Goal: Task Accomplishment & Management: Manage account settings

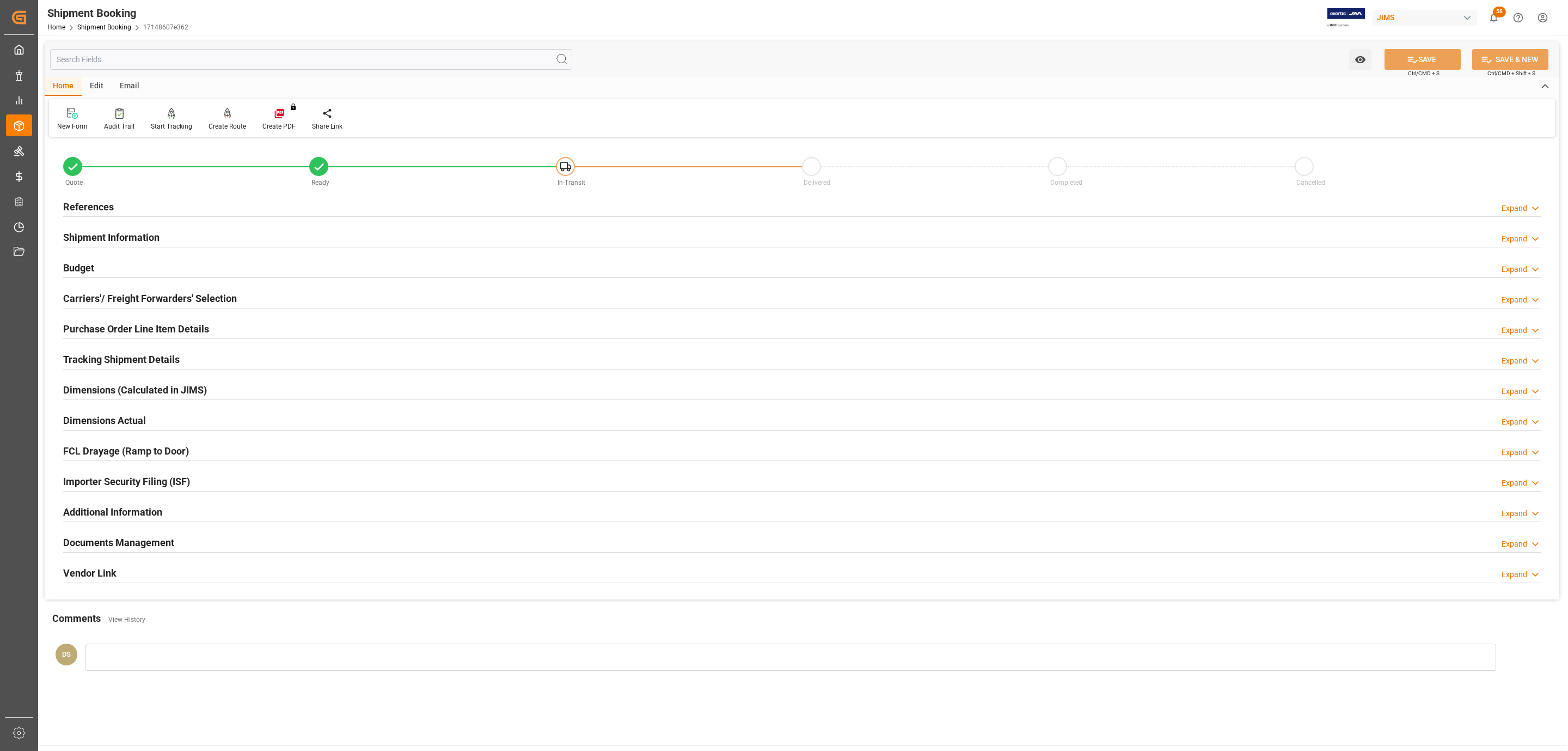
click at [234, 202] on div "References Expand" at bounding box center [802, 206] width 1478 height 21
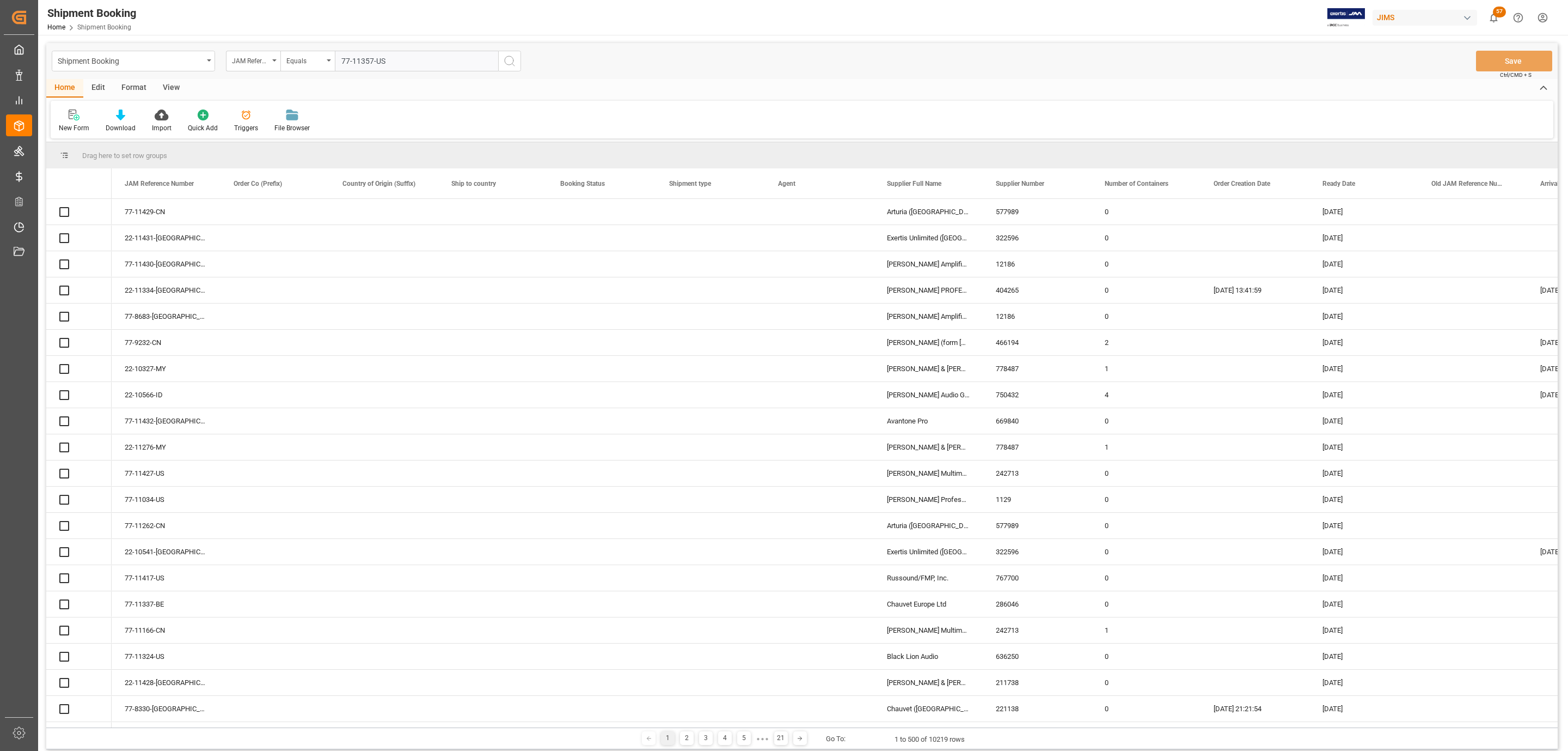
type input "77-11357-US"
click at [513, 67] on icon "search button" at bounding box center [509, 60] width 13 height 13
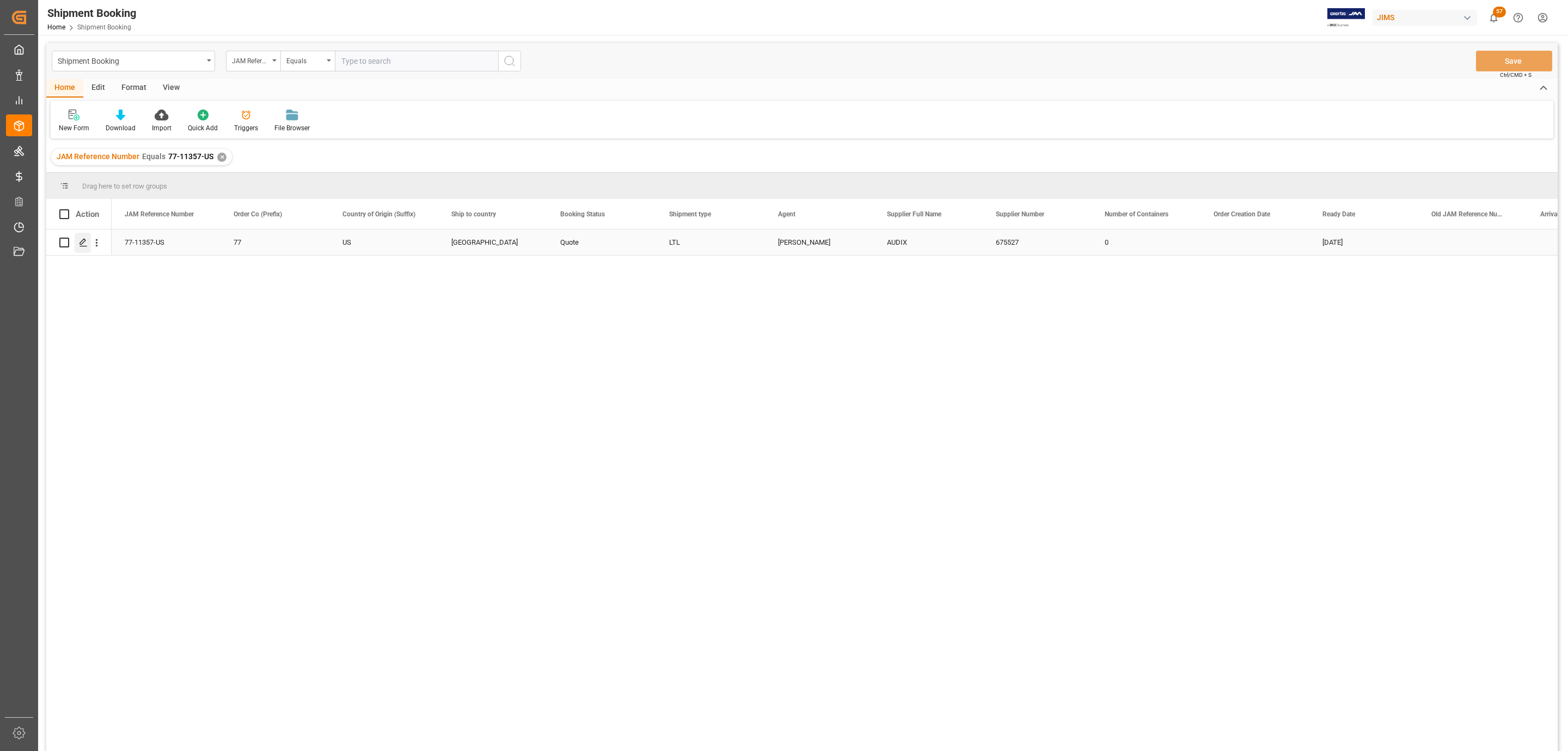
click at [84, 241] on icon "Press SPACE to select this row." at bounding box center [83, 242] width 9 height 9
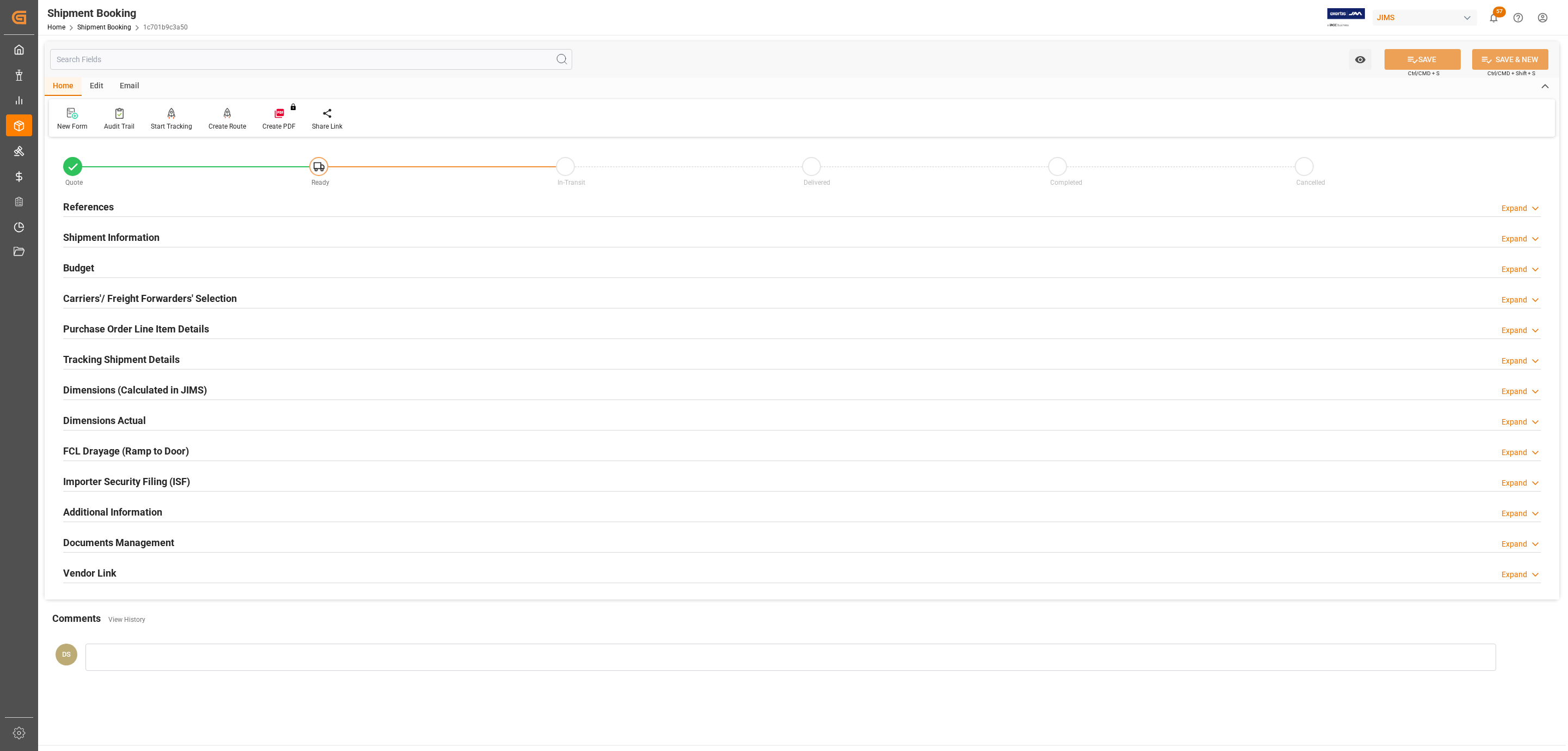
click at [110, 208] on h2 "References" at bounding box center [88, 206] width 51 height 15
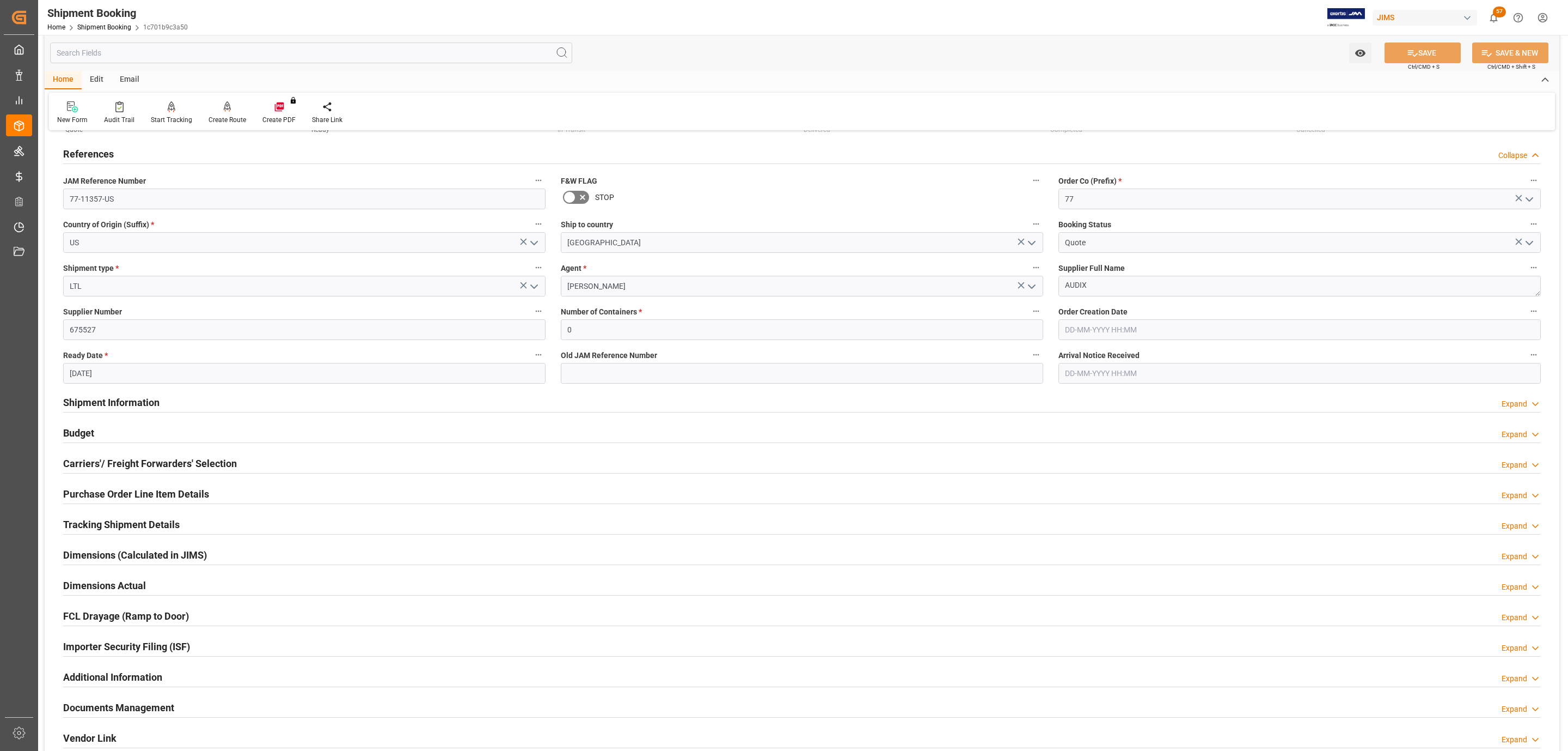
scroll to position [82, 0]
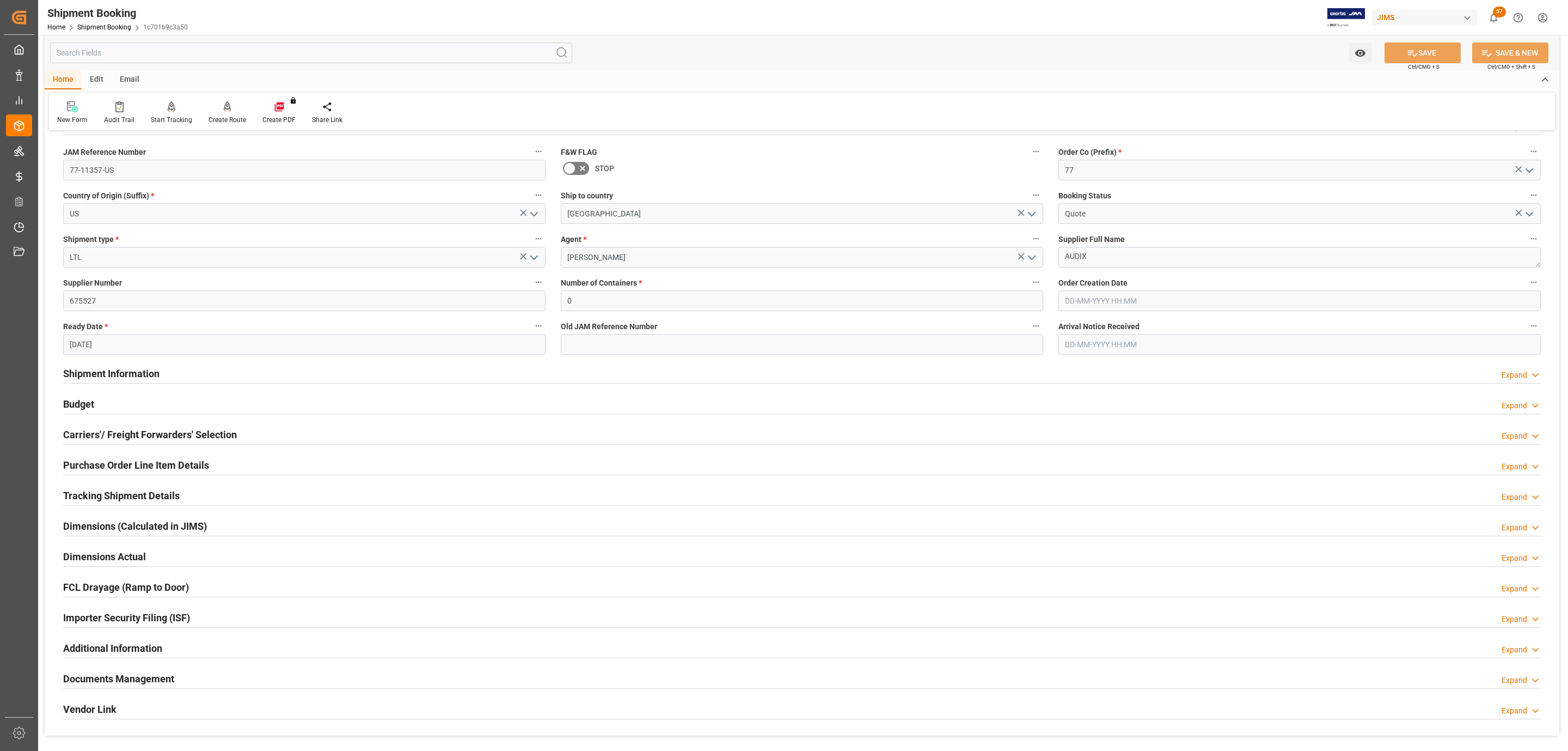
click at [144, 440] on h2 "Carriers'/ Freight Forwarders' Selection" at bounding box center [150, 434] width 173 height 15
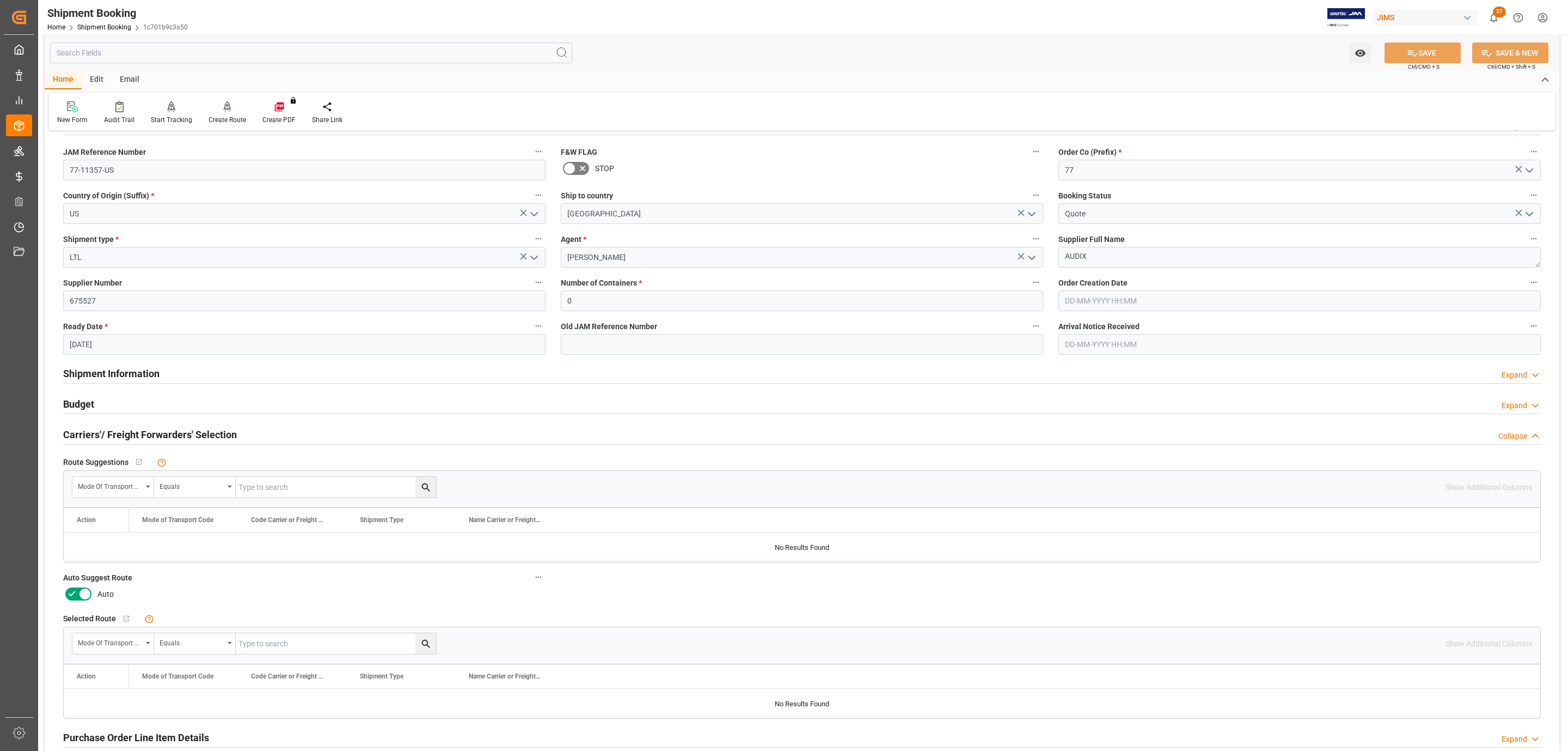
click at [85, 595] on icon at bounding box center [85, 594] width 5 height 5
click at [0, 0] on input "checkbox" at bounding box center [0, 0] width 0 height 0
click at [1424, 32] on div "Shipment Booking Home Shipment Booking 1c701b9c3a50 JIMS 57 Notifications Only …" at bounding box center [799, 17] width 1538 height 35
click at [1420, 53] on button "SAVE" at bounding box center [1423, 53] width 76 height 21
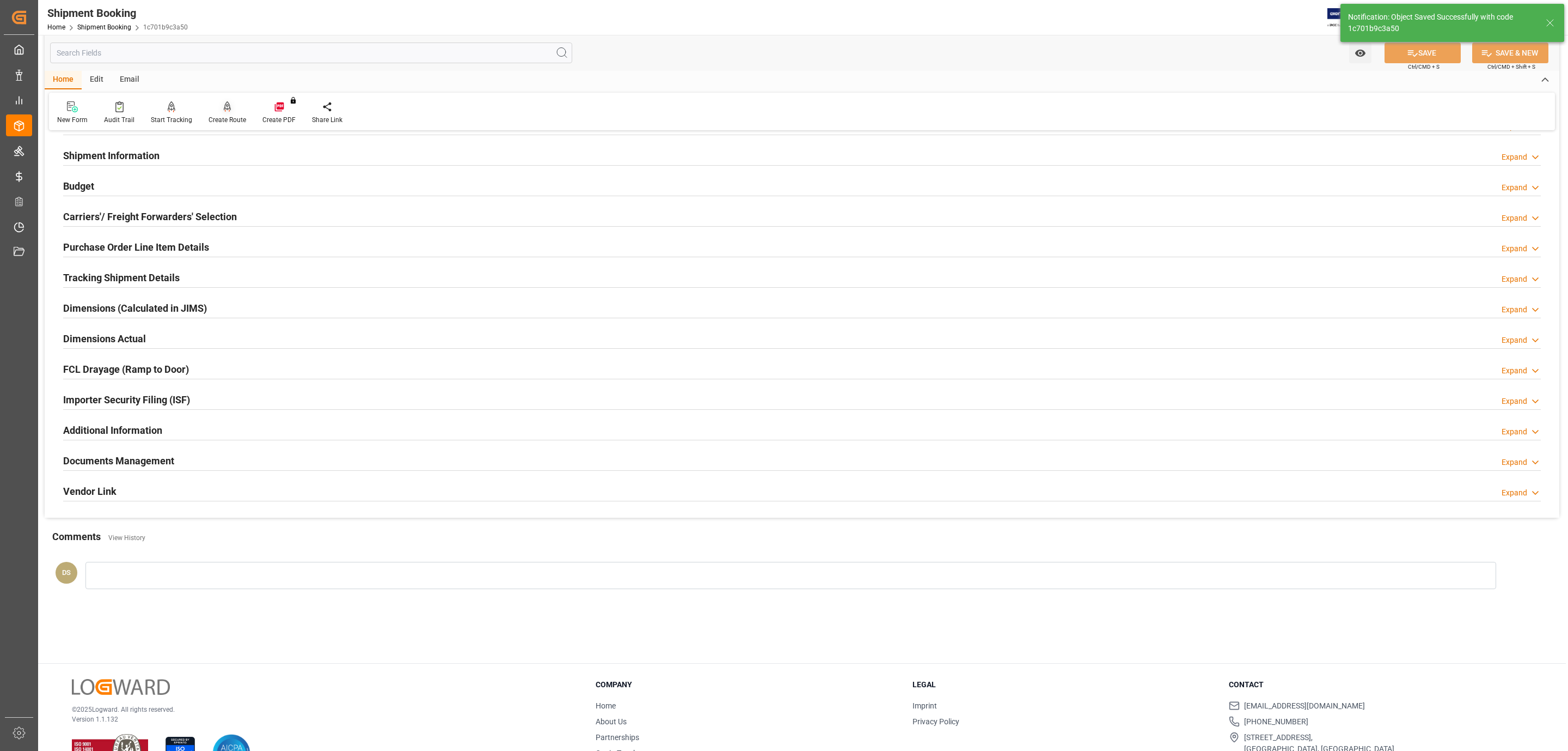
click at [220, 116] on div "Create Route" at bounding box center [228, 120] width 38 height 10
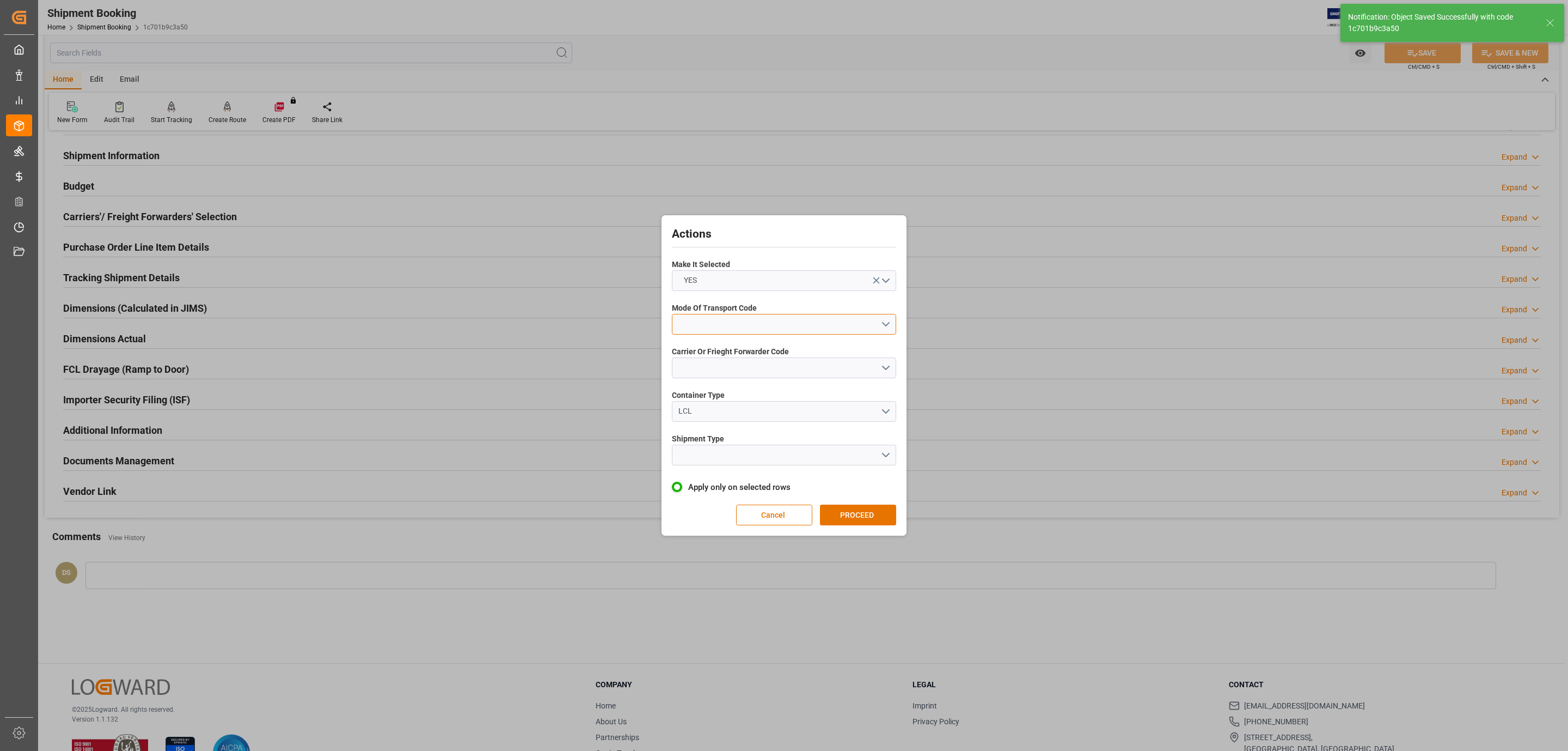
click at [765, 323] on button "open menu" at bounding box center [784, 324] width 225 height 21
click at [716, 351] on div "2- COURIER AIR" at bounding box center [784, 350] width 223 height 23
click at [715, 364] on button "open menu" at bounding box center [784, 368] width 225 height 21
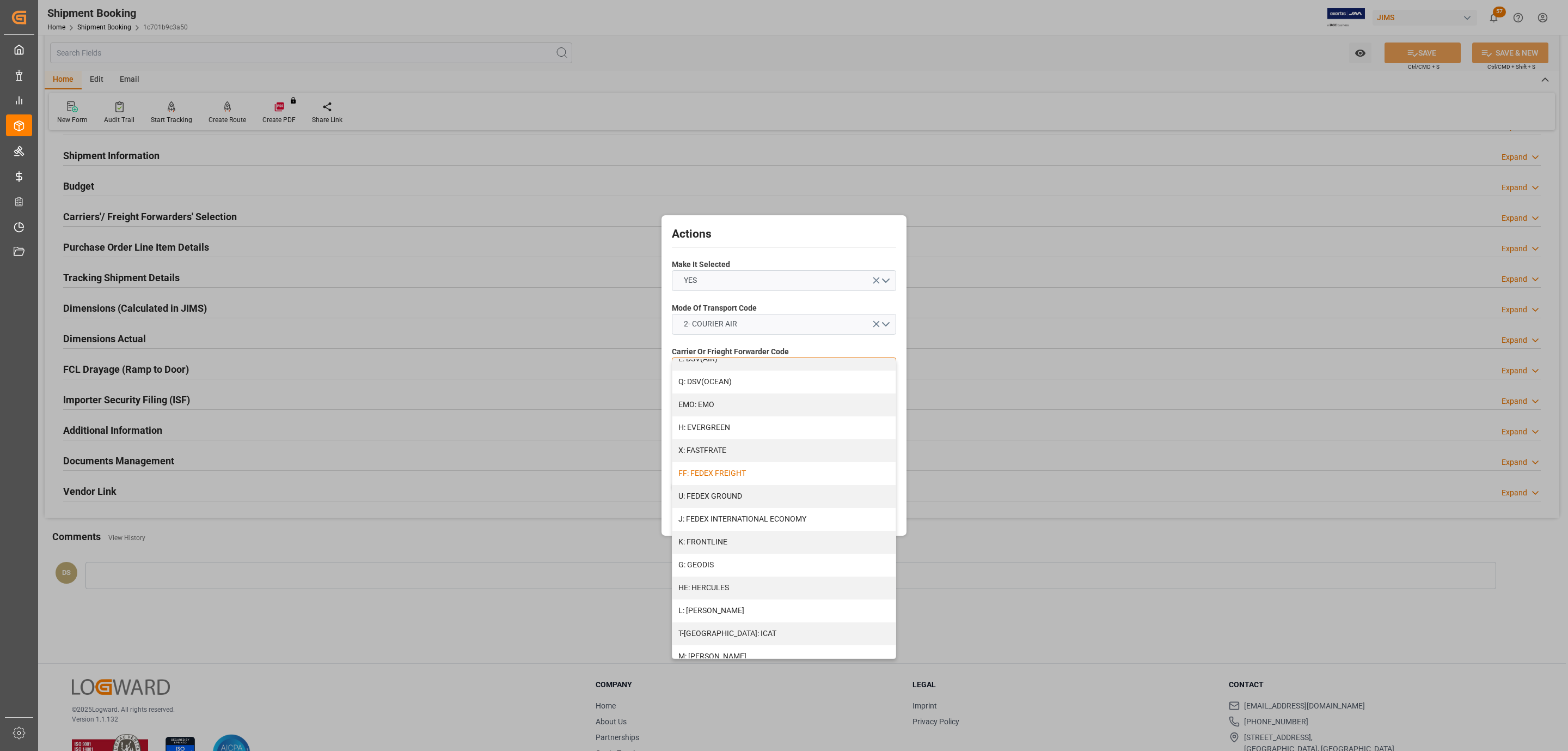
scroll to position [245, 0]
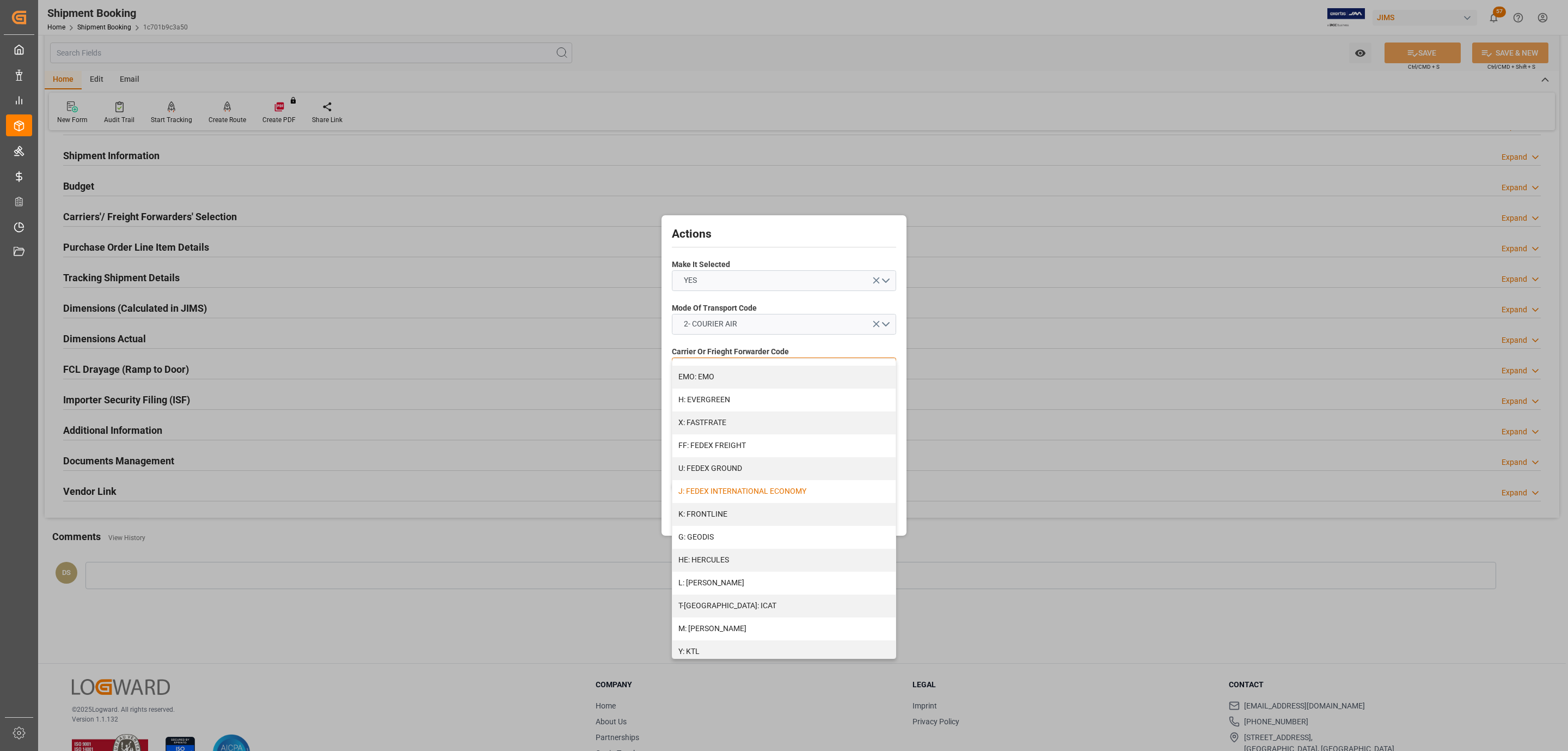
click at [757, 493] on div "J: FEDEX INTERNATIONAL ECONOMY" at bounding box center [784, 492] width 223 height 23
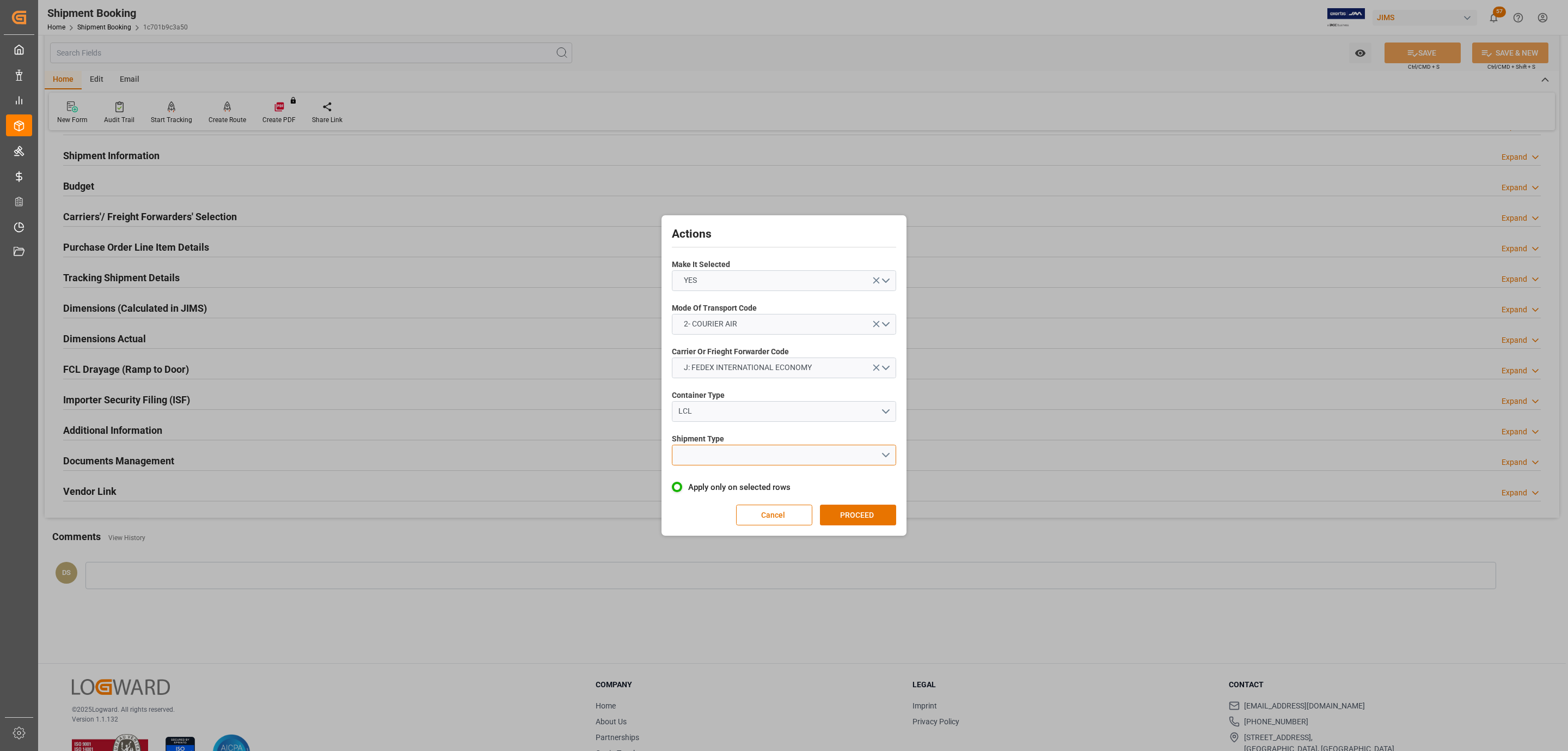
click at [735, 453] on button "open menu" at bounding box center [784, 455] width 225 height 21
click at [735, 453] on div "LTL" at bounding box center [784, 458] width 223 height 23
click at [849, 512] on button "PROCEED" at bounding box center [858, 515] width 76 height 21
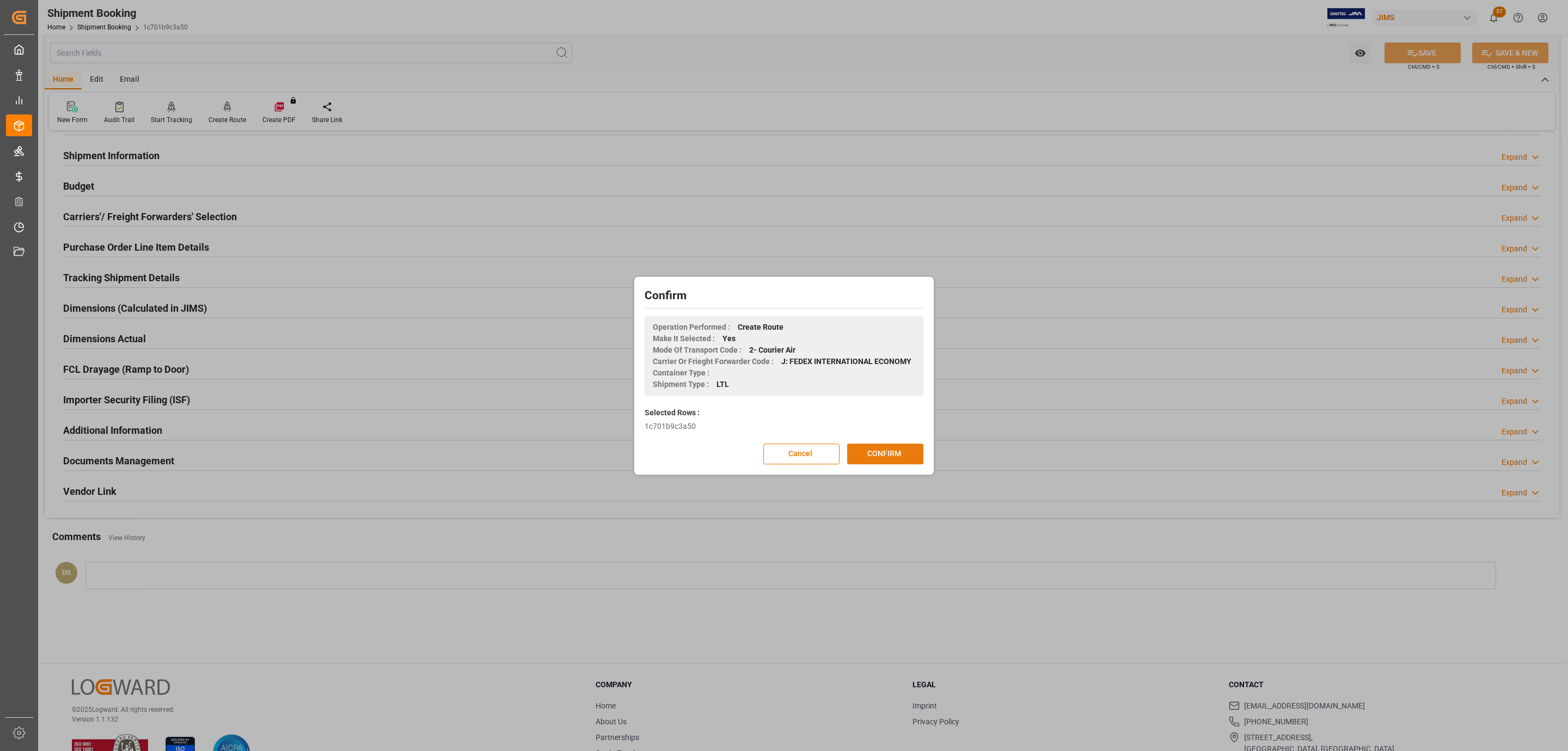
click at [864, 446] on button "CONFIRM" at bounding box center [885, 454] width 76 height 21
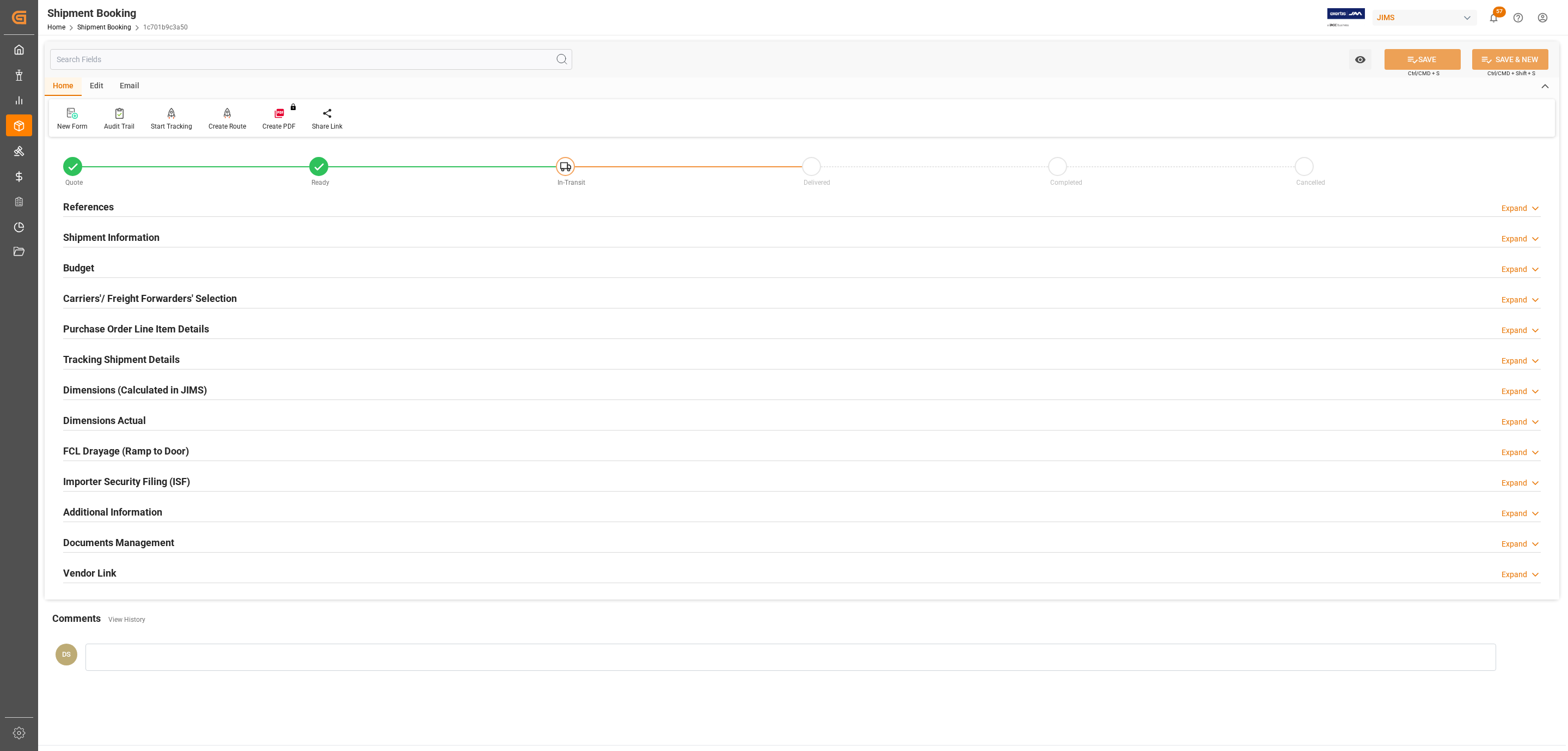
click at [114, 357] on h2 "Tracking Shipment Details" at bounding box center [121, 359] width 116 height 15
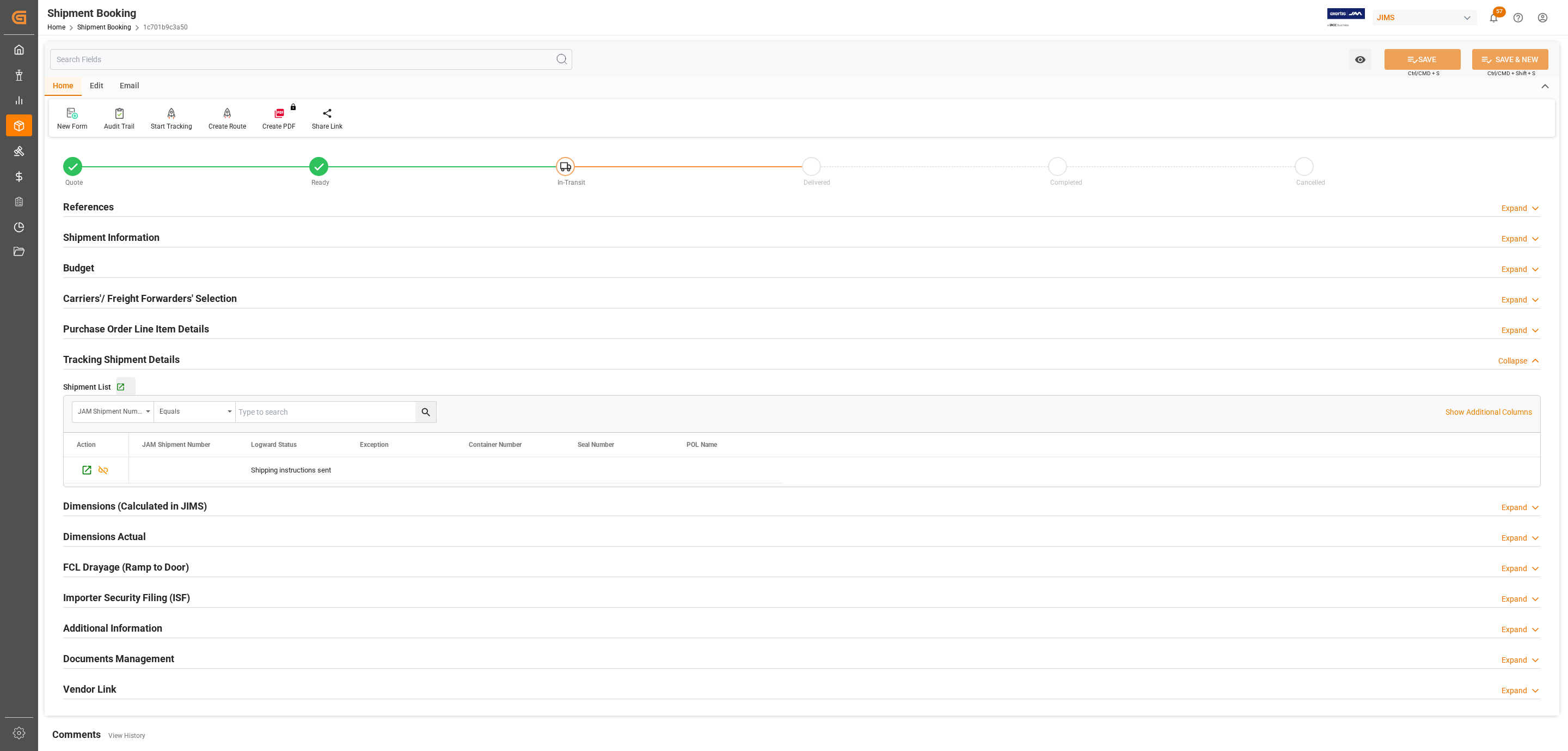
click at [119, 395] on button "Go to Shipment Tracking Grid" at bounding box center [126, 387] width 19 height 19
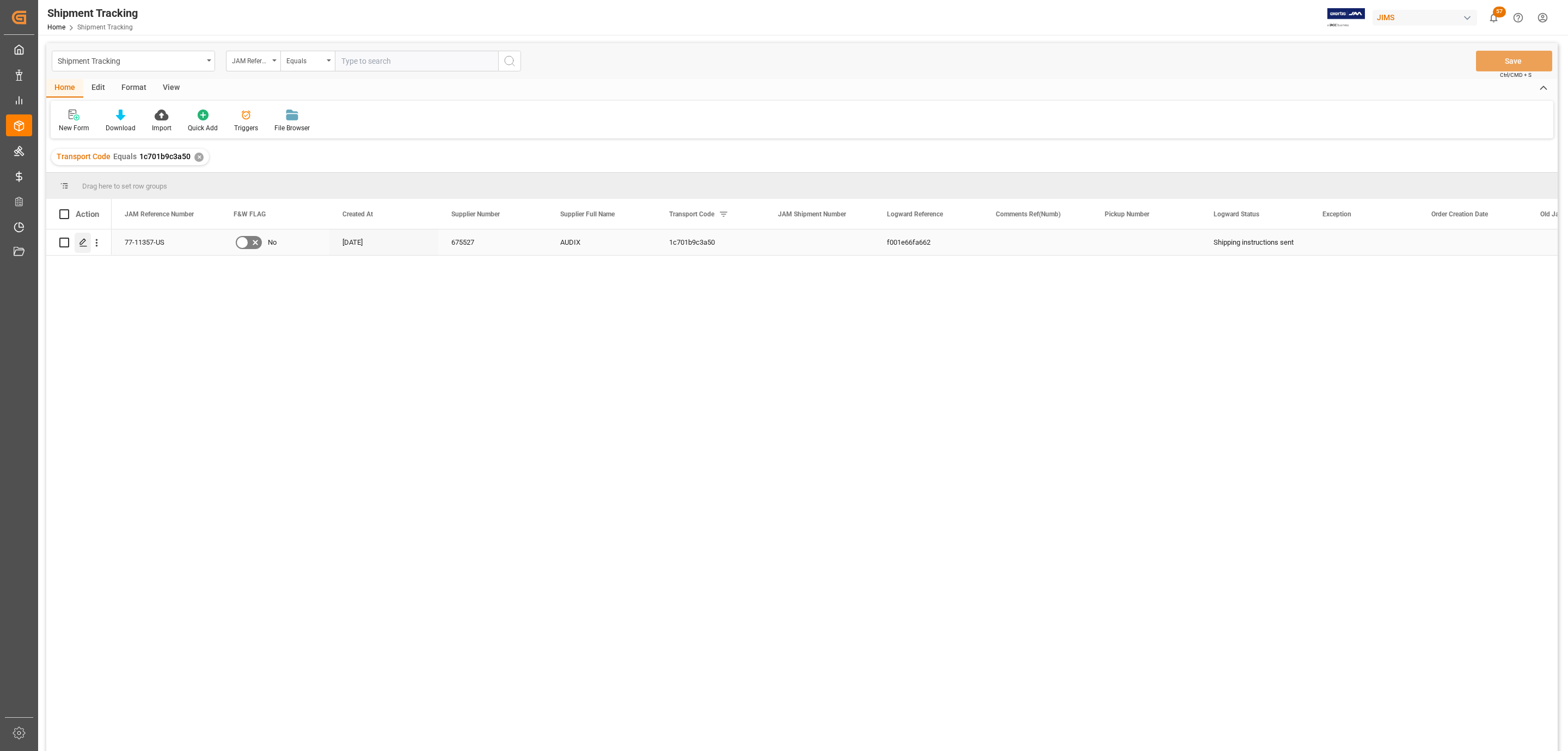
click at [79, 249] on div "Press SPACE to select this row." at bounding box center [83, 242] width 16 height 20
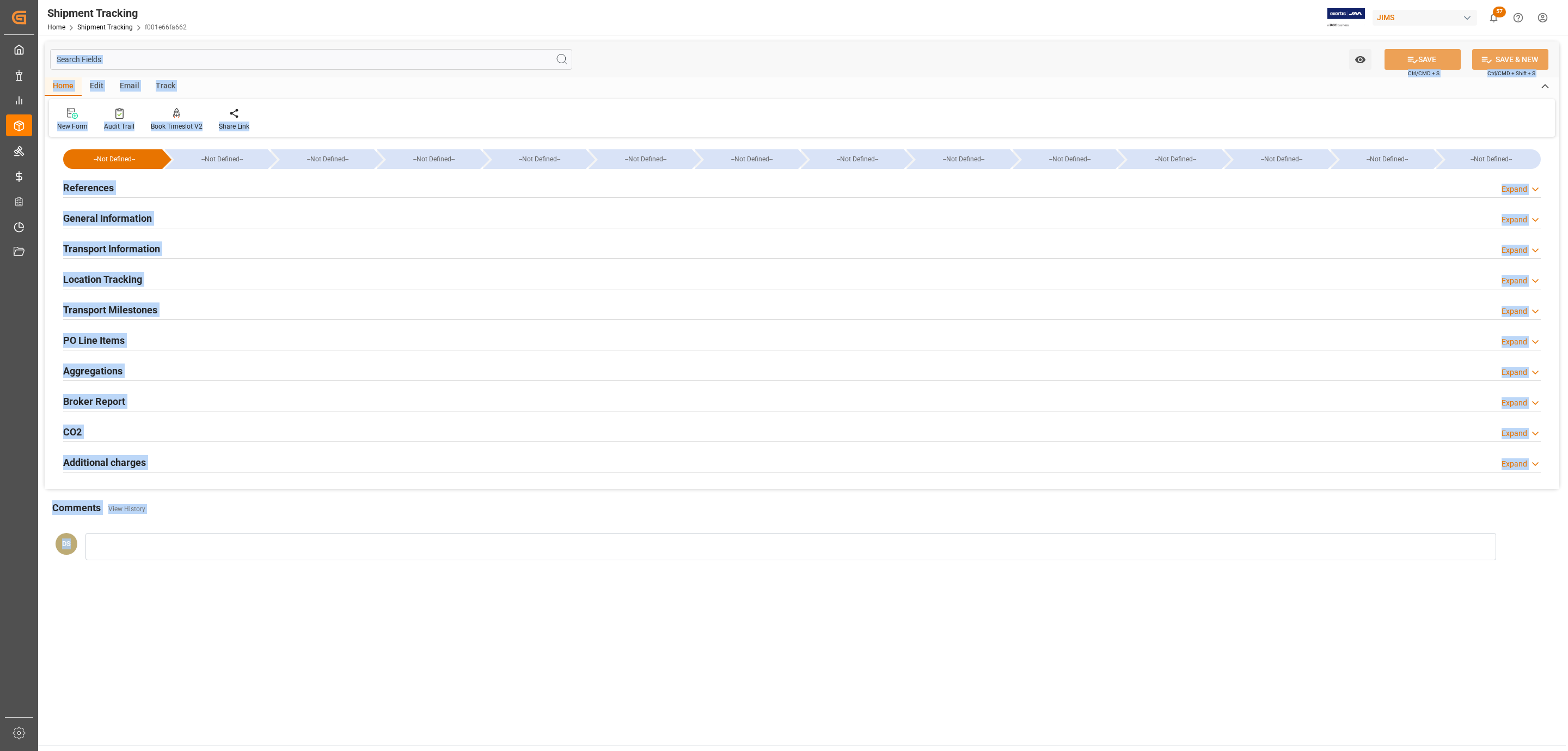
drag, startPoint x: 425, startPoint y: 608, endPoint x: 234, endPoint y: 420, distance: 268.0
click at [425, 608] on main "Watch Option SAVE Ctrl/CMD + S SAVE & NEW Ctrl/CMD + Shift + S Home Edit Email …" at bounding box center [802, 389] width 1528 height 710
click at [163, 247] on div "Transport Information Expand" at bounding box center [802, 248] width 1478 height 21
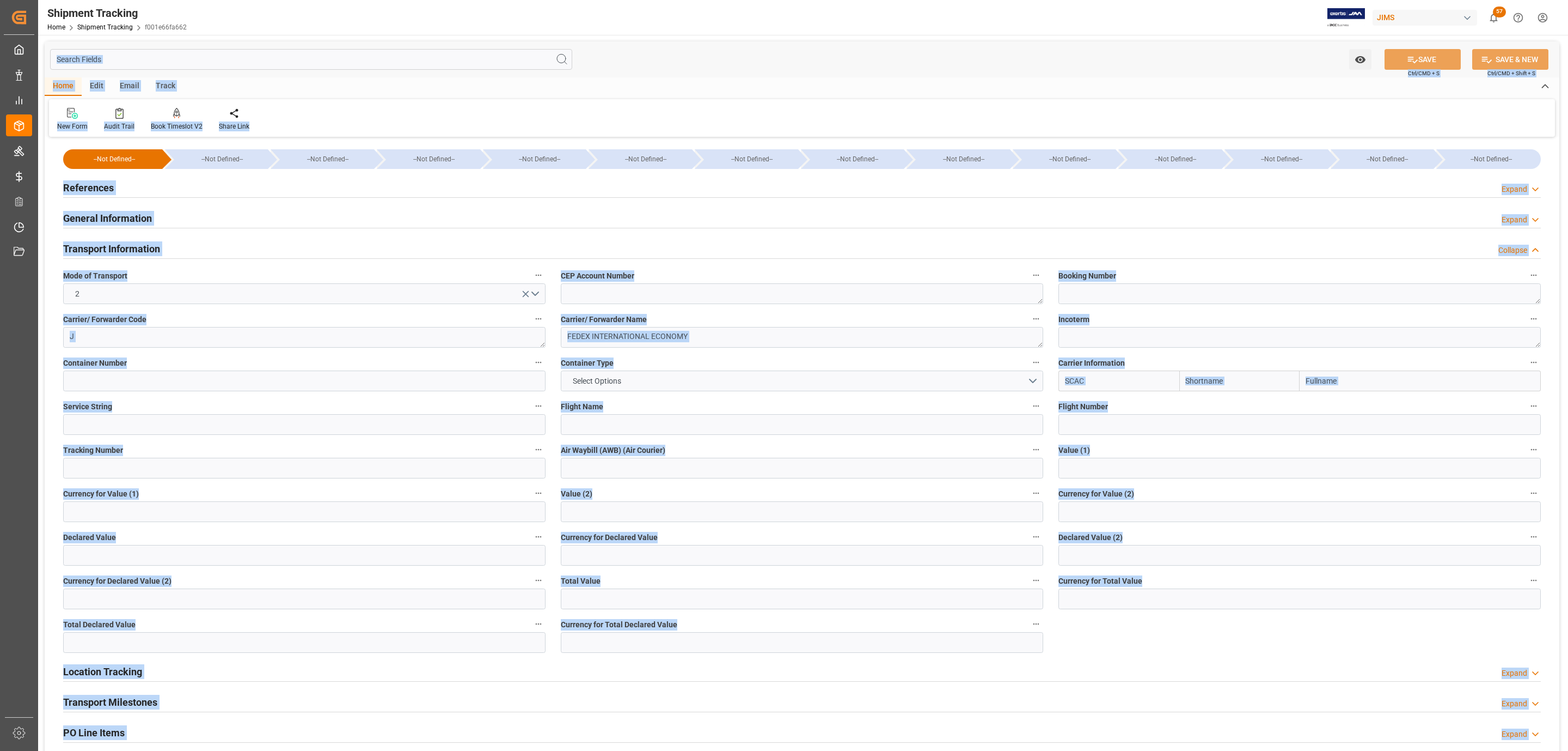
click at [688, 49] on div "Watch Option SAVE Ctrl/CMD + S SAVE & NEW Ctrl/CMD + Shift + S" at bounding box center [802, 59] width 1514 height 36
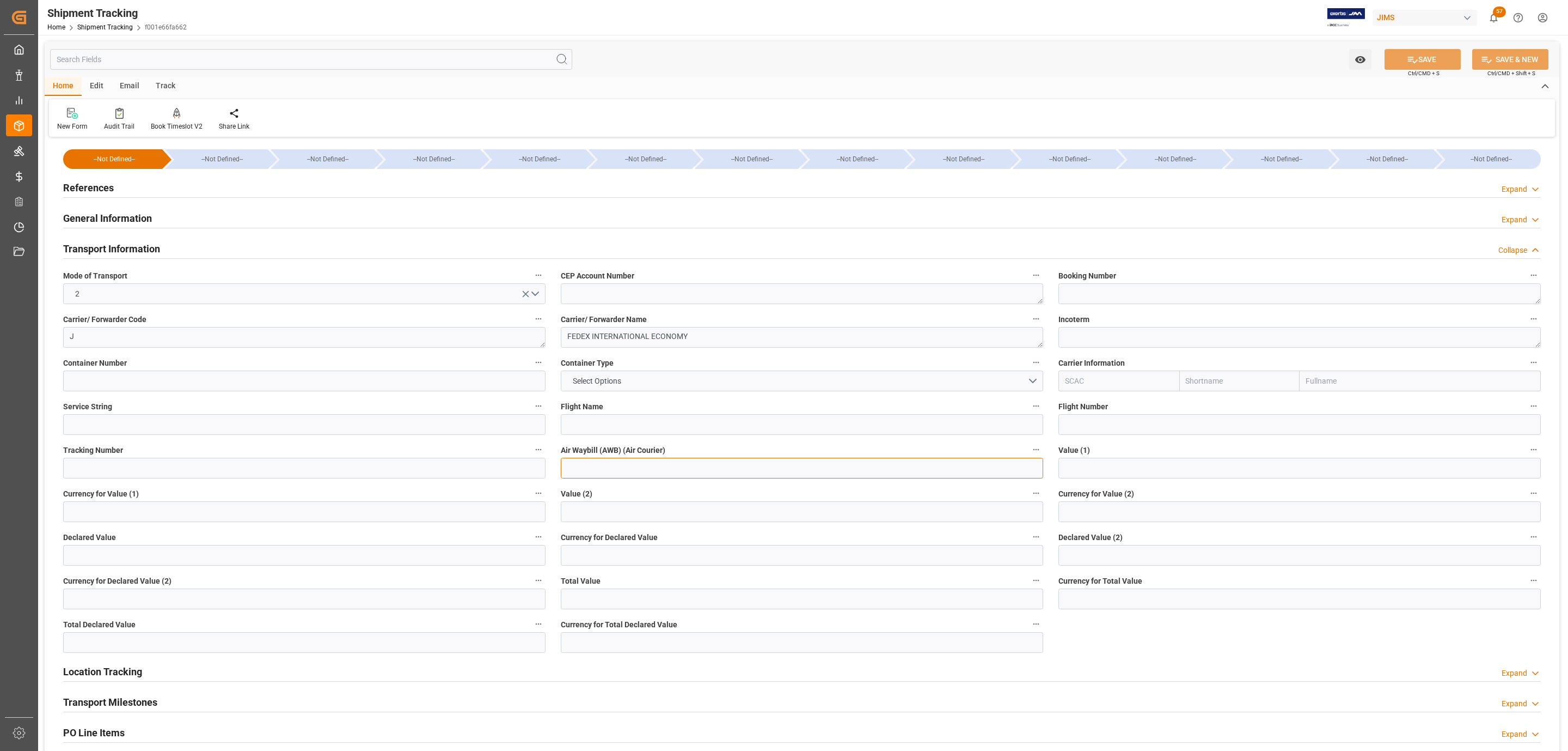
click at [620, 462] on input at bounding box center [802, 468] width 482 height 21
paste input "458258321791"
type input "458258321791"
click at [1423, 65] on button "SAVE" at bounding box center [1423, 59] width 76 height 21
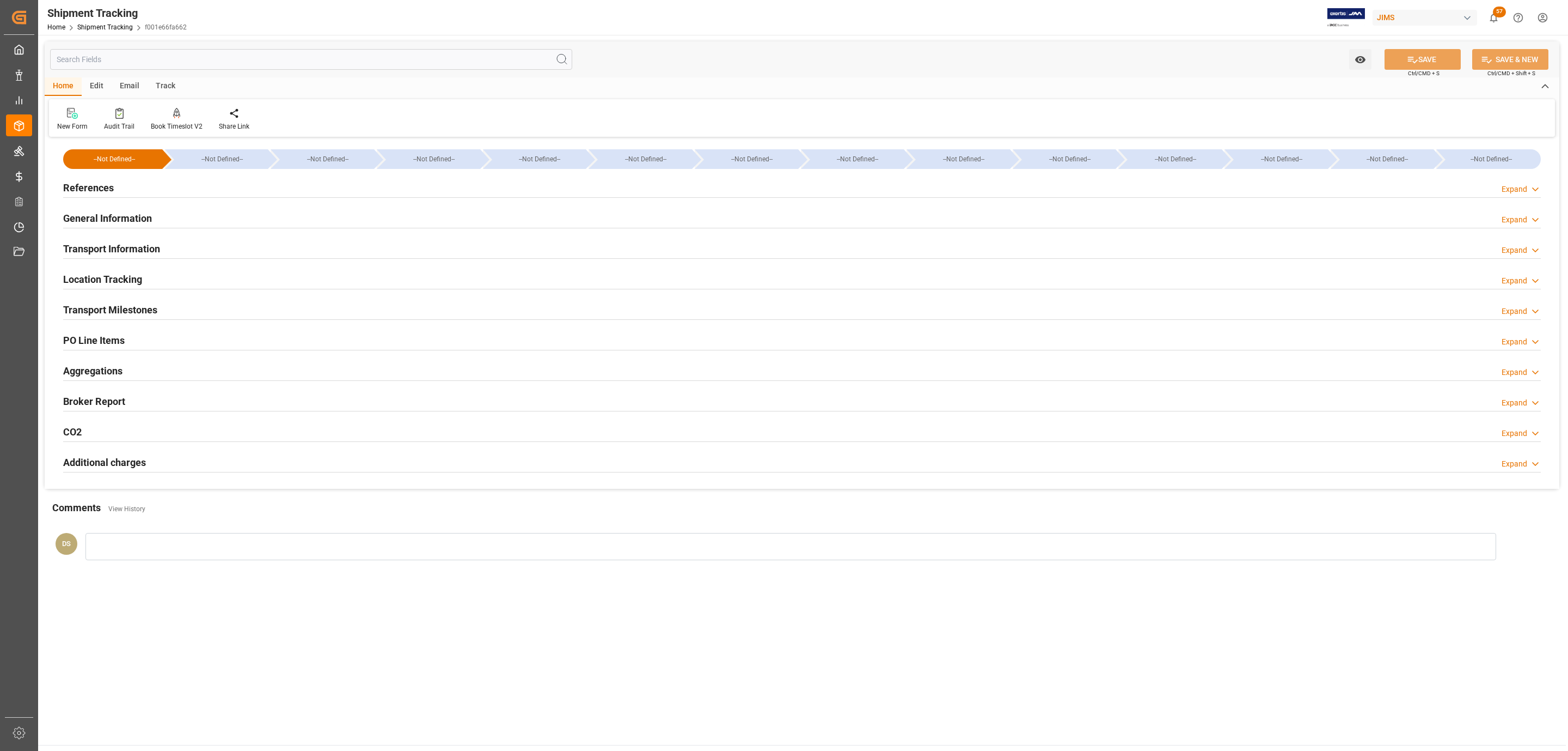
click at [126, 199] on div "References Expand" at bounding box center [802, 188] width 1493 height 30
click at [136, 192] on div "References Expand" at bounding box center [802, 187] width 1478 height 21
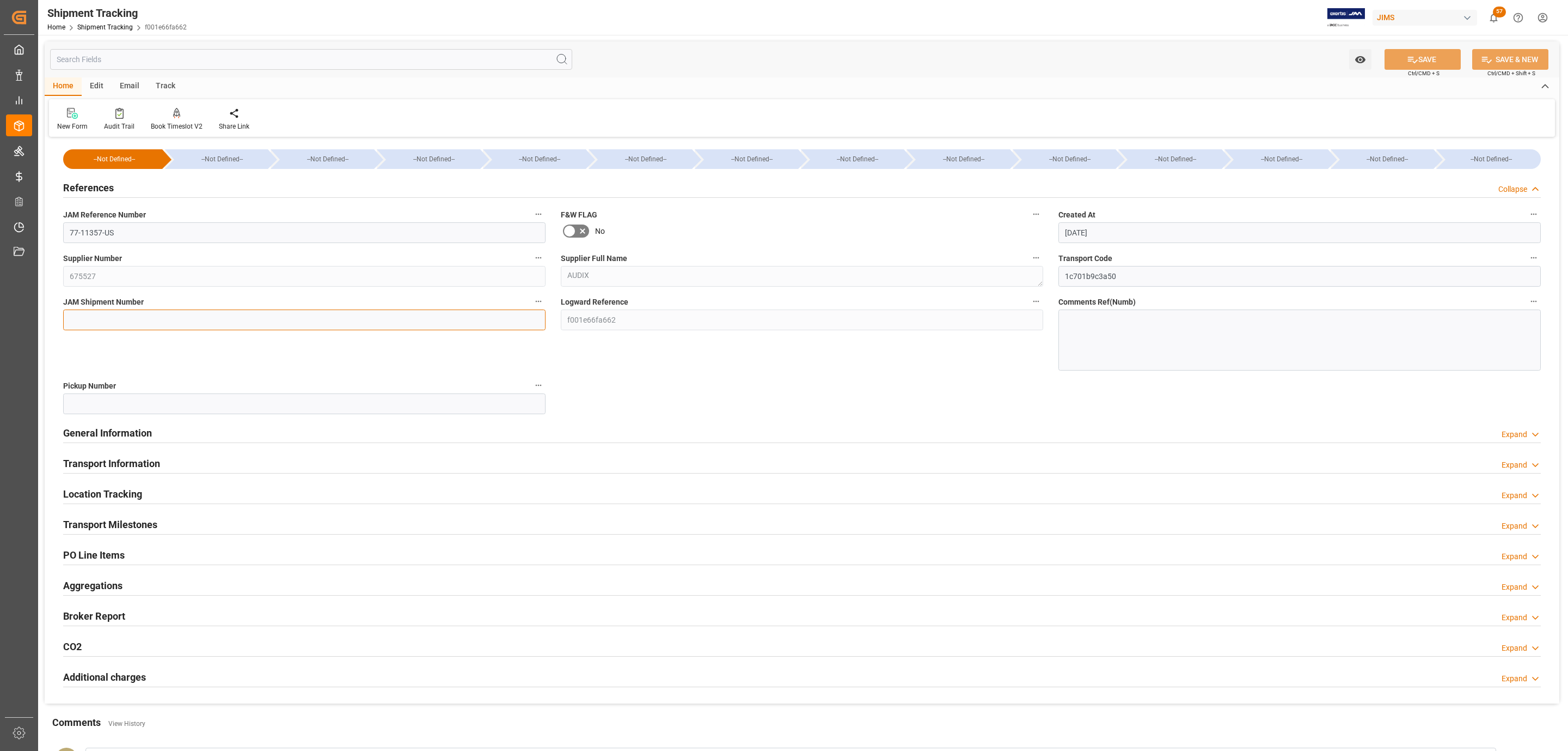
click at [152, 314] on input at bounding box center [304, 320] width 482 height 21
paste input "73364"
type input "73364"
click at [1409, 57] on icon at bounding box center [1413, 60] width 10 height 7
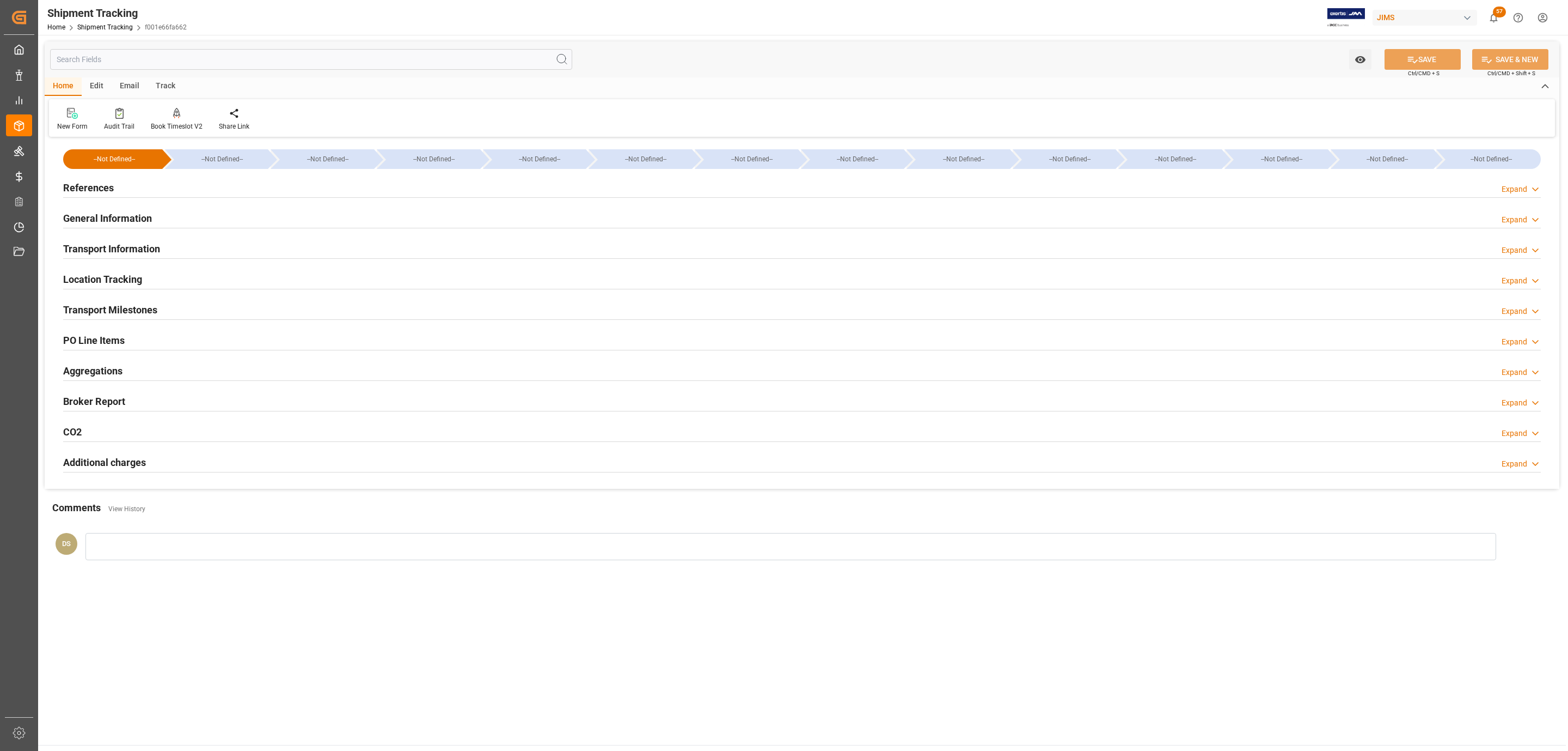
click at [156, 207] on div "General Information Expand" at bounding box center [802, 217] width 1478 height 21
click at [155, 213] on div "General Information Expand" at bounding box center [802, 217] width 1478 height 21
click at [155, 213] on div "General Information Expand" at bounding box center [802, 217] width 1478 height 21
click at [105, 218] on h2 "General Information" at bounding box center [108, 218] width 89 height 15
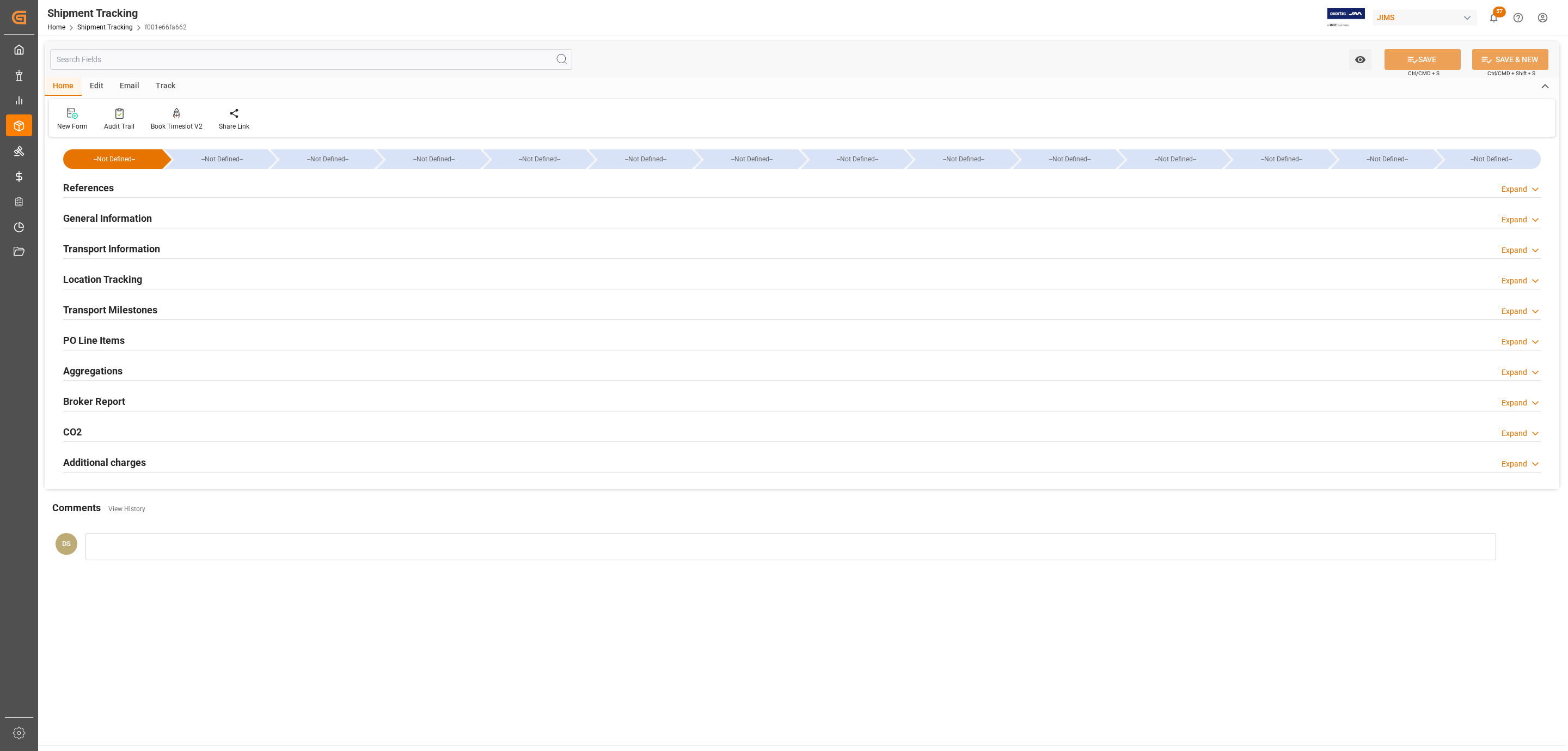
click at [105, 218] on h2 "General Information" at bounding box center [108, 218] width 89 height 15
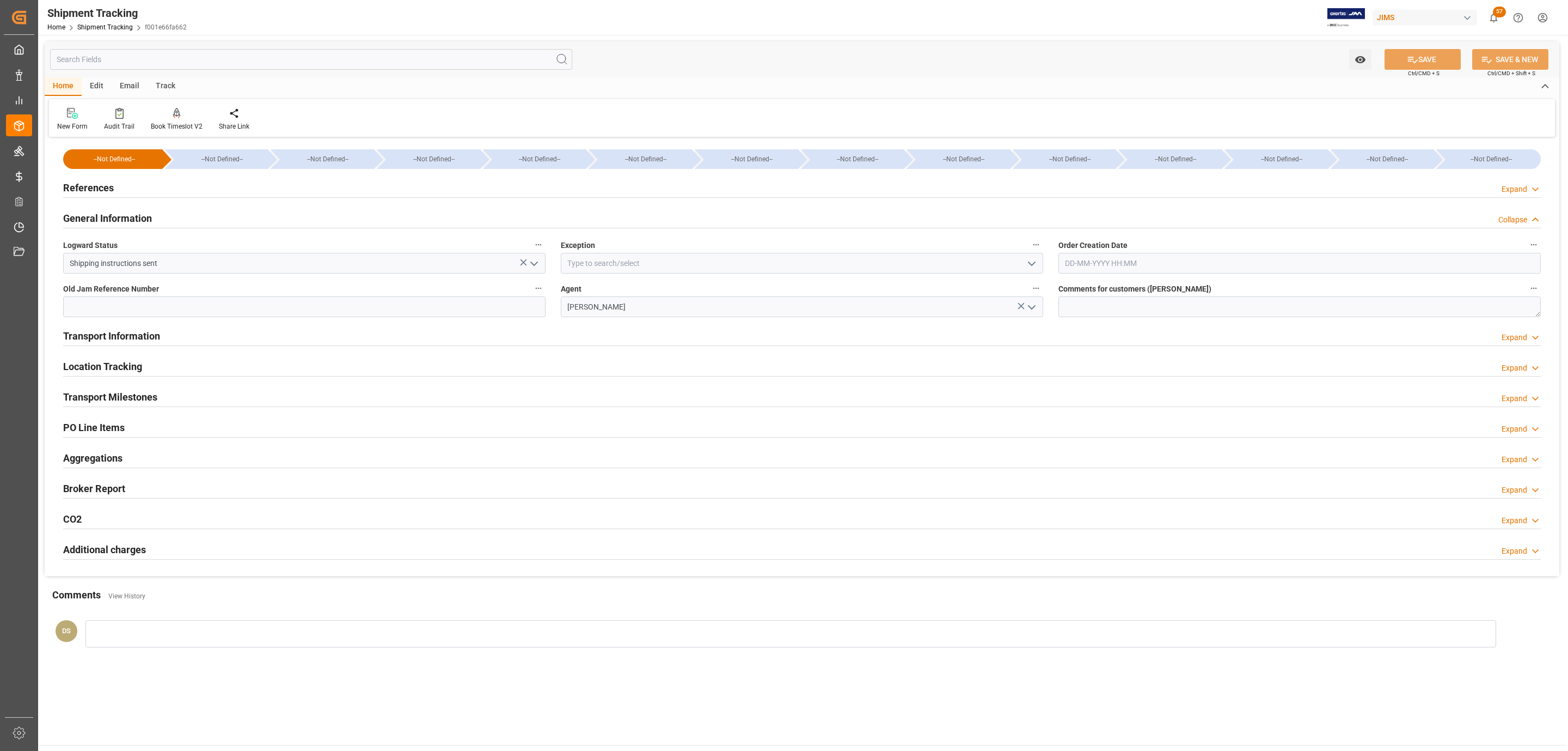
click at [96, 217] on h2 "General Information" at bounding box center [108, 218] width 89 height 15
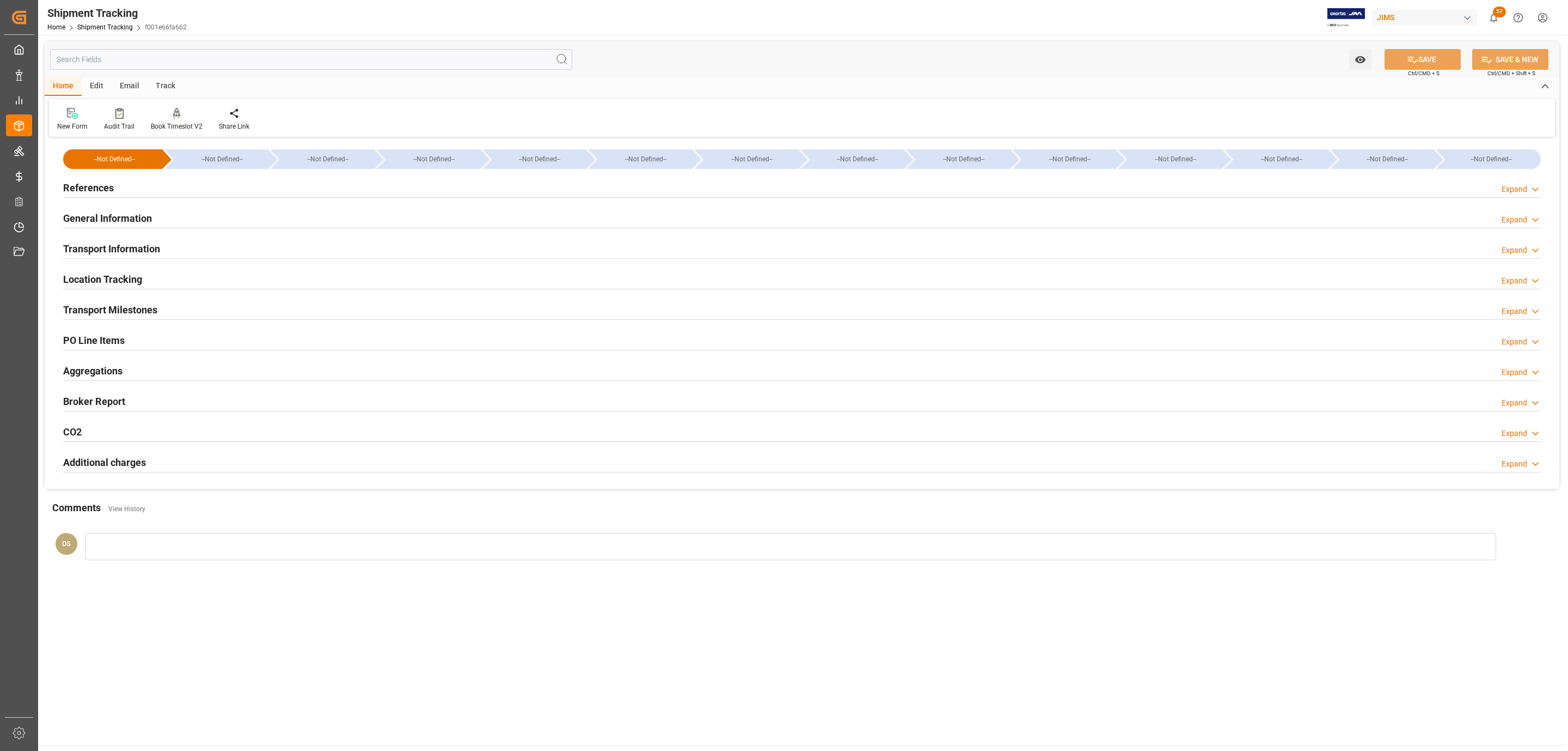
click at [105, 340] on h2 "PO Line Items" at bounding box center [94, 340] width 61 height 15
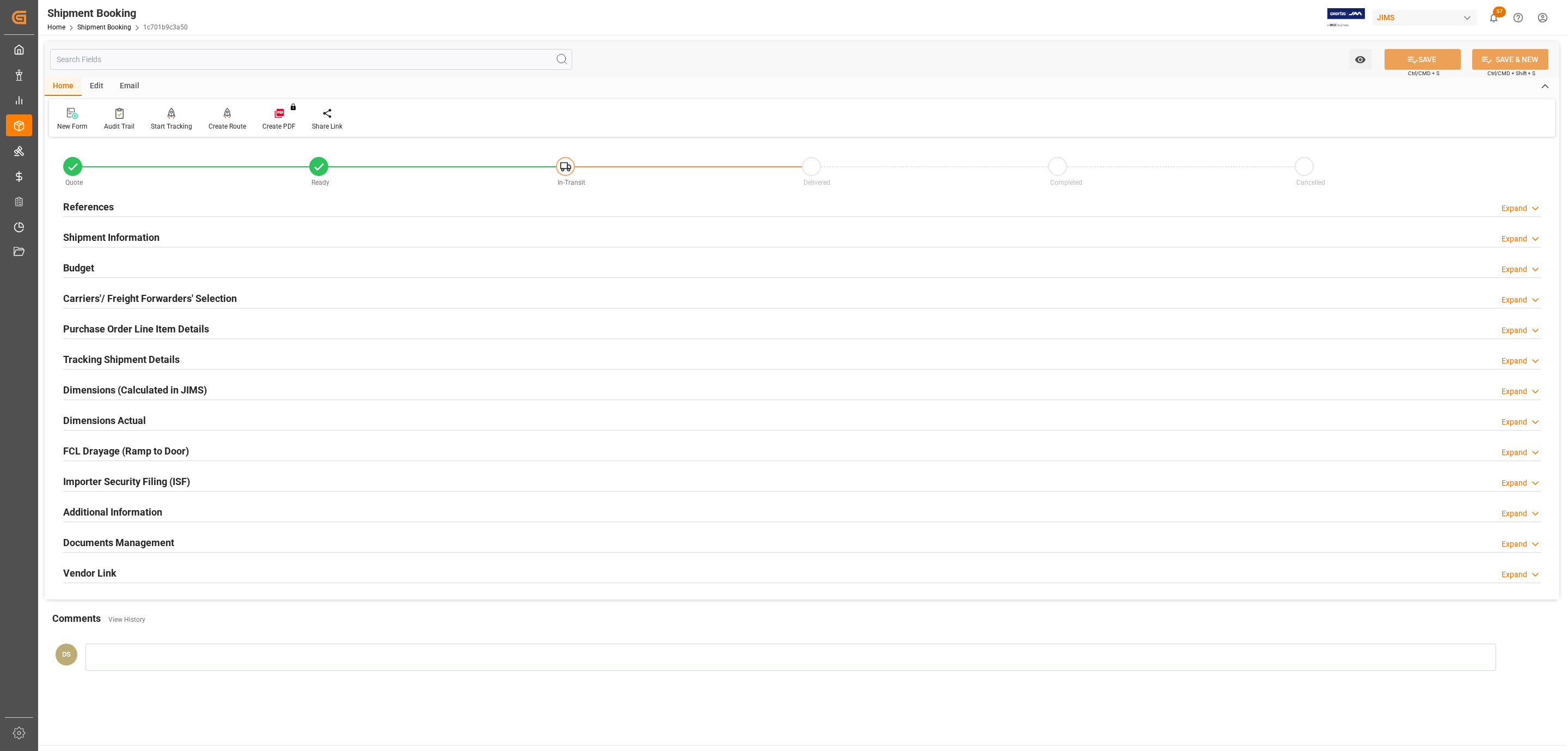
click at [257, 363] on div "Tracking Shipment Details Expand" at bounding box center [802, 359] width 1478 height 21
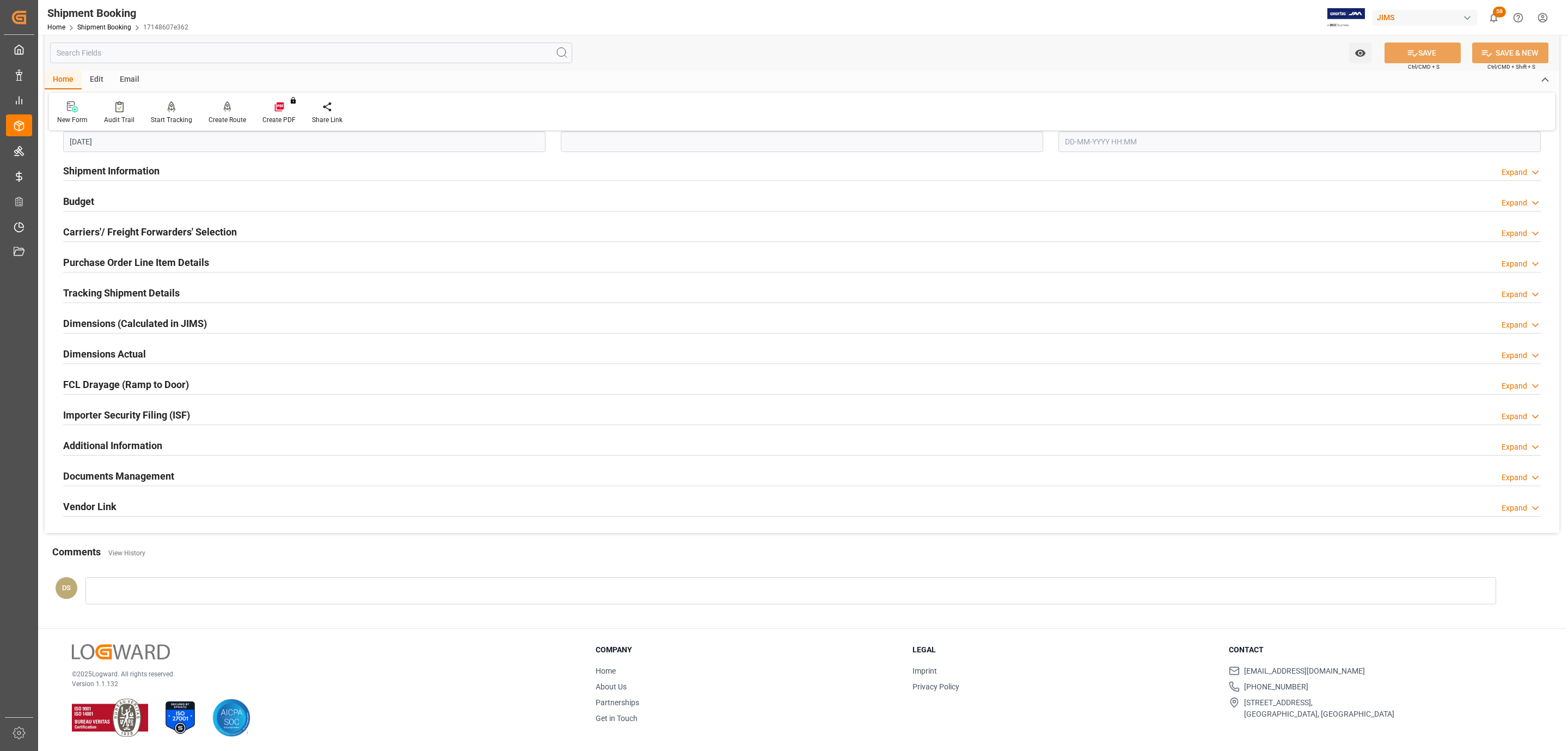
scroll to position [288, 0]
click at [234, 227] on h2 "Carriers'/ Freight Forwarders' Selection" at bounding box center [150, 231] width 173 height 15
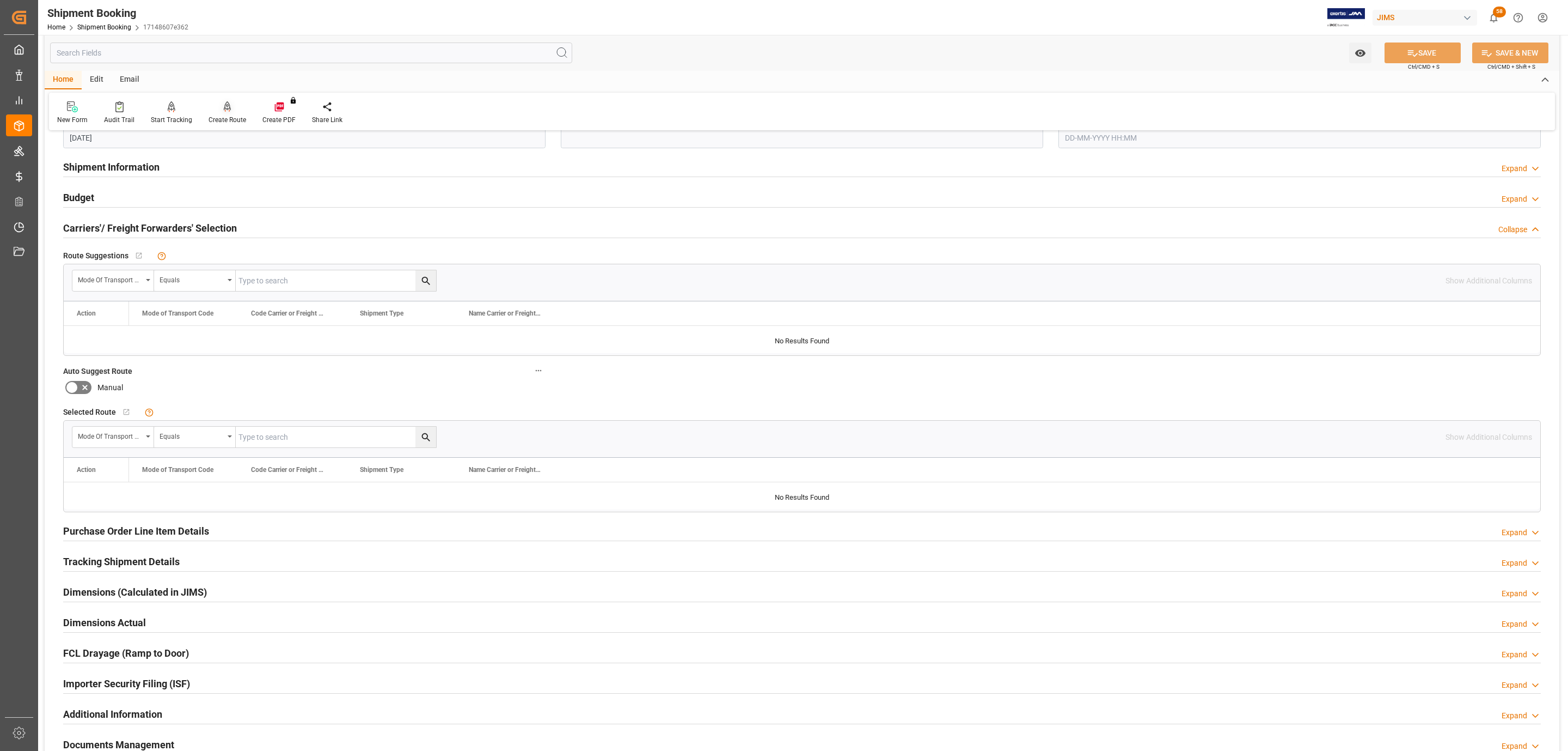
click at [228, 111] on icon at bounding box center [228, 107] width 8 height 11
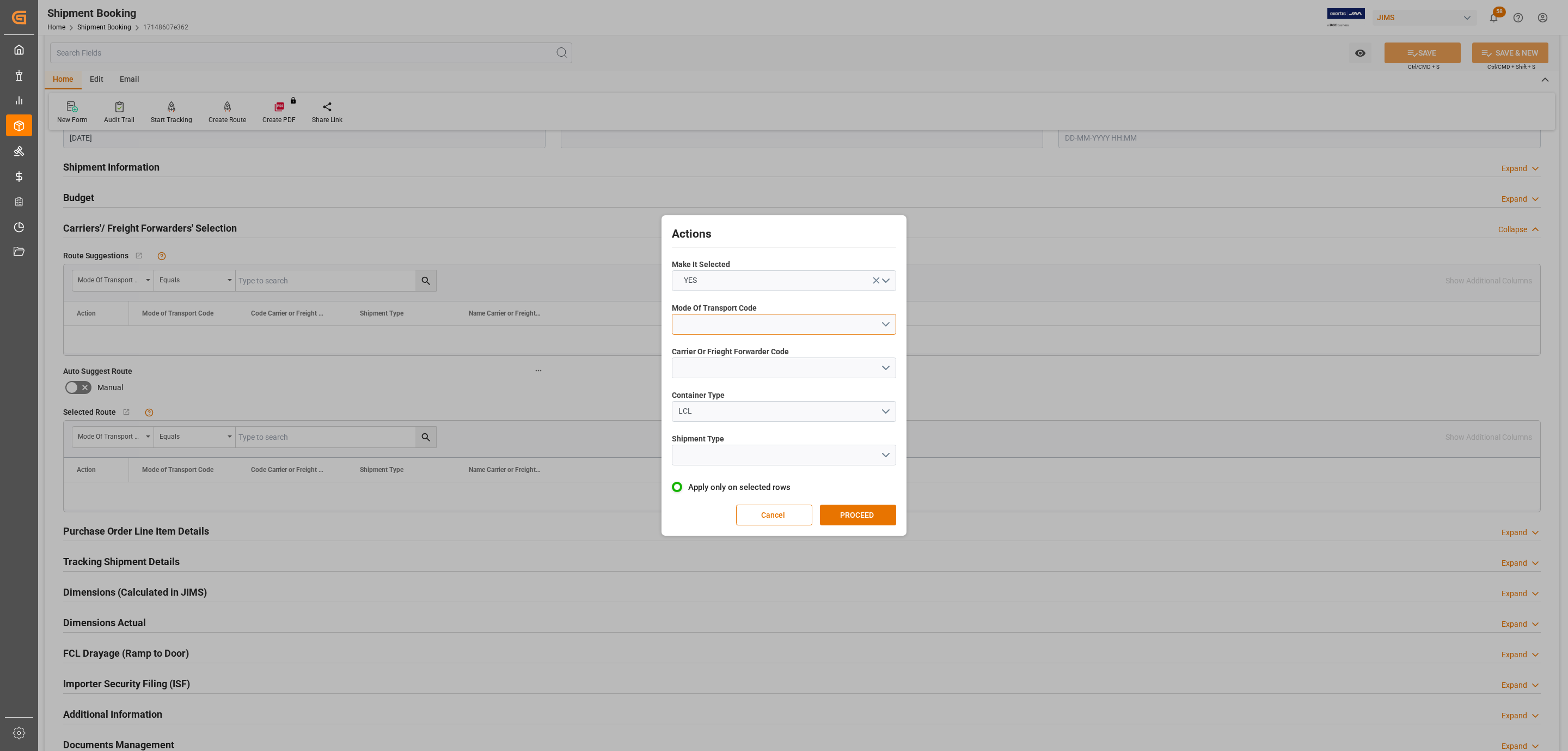
click at [758, 319] on button "open menu" at bounding box center [784, 324] width 225 height 21
click at [730, 328] on div "1- OCEAN" at bounding box center [784, 327] width 223 height 23
click at [729, 367] on button "open menu" at bounding box center [784, 368] width 225 height 21
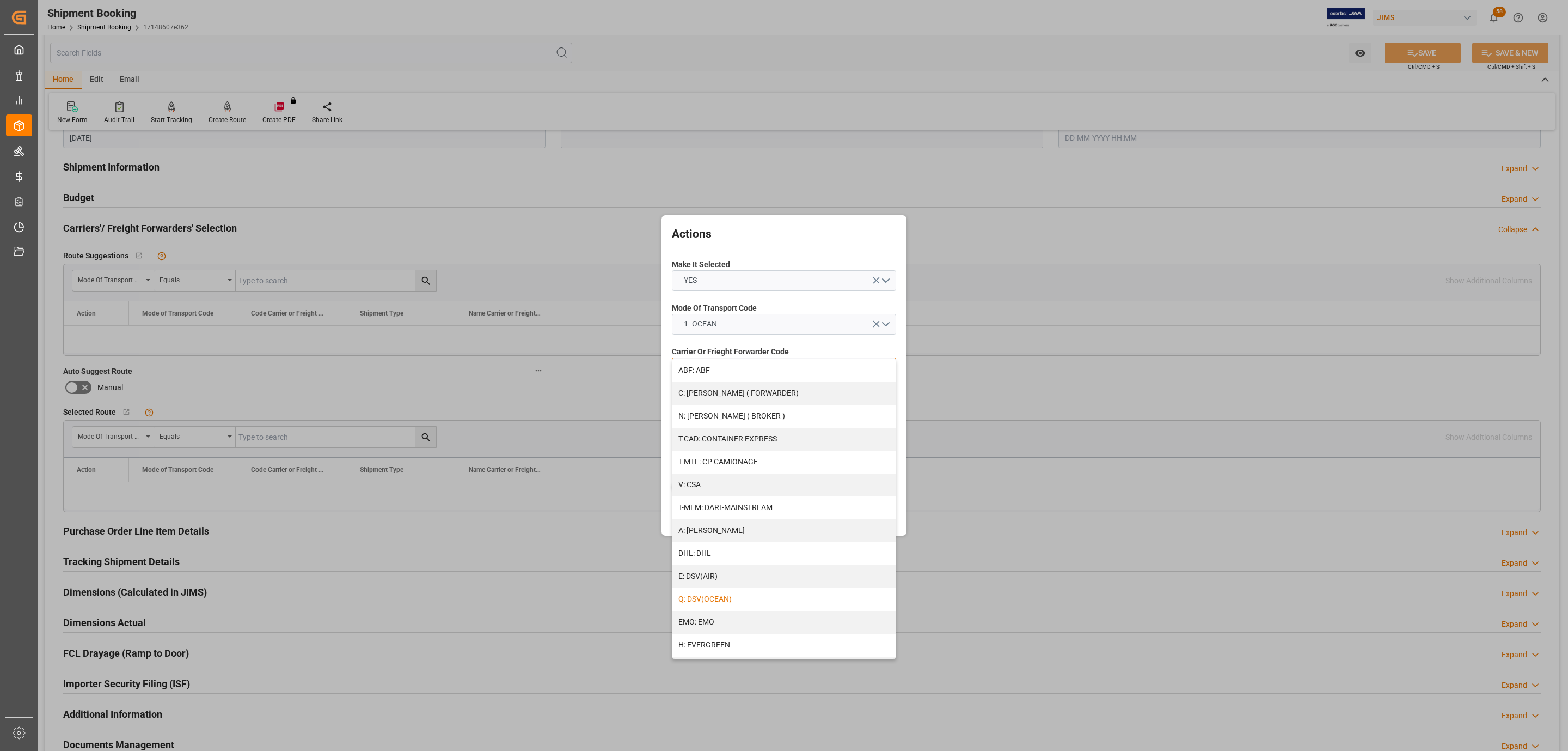
click at [737, 600] on div "Q: DSV(OCEAN)" at bounding box center [784, 599] width 223 height 23
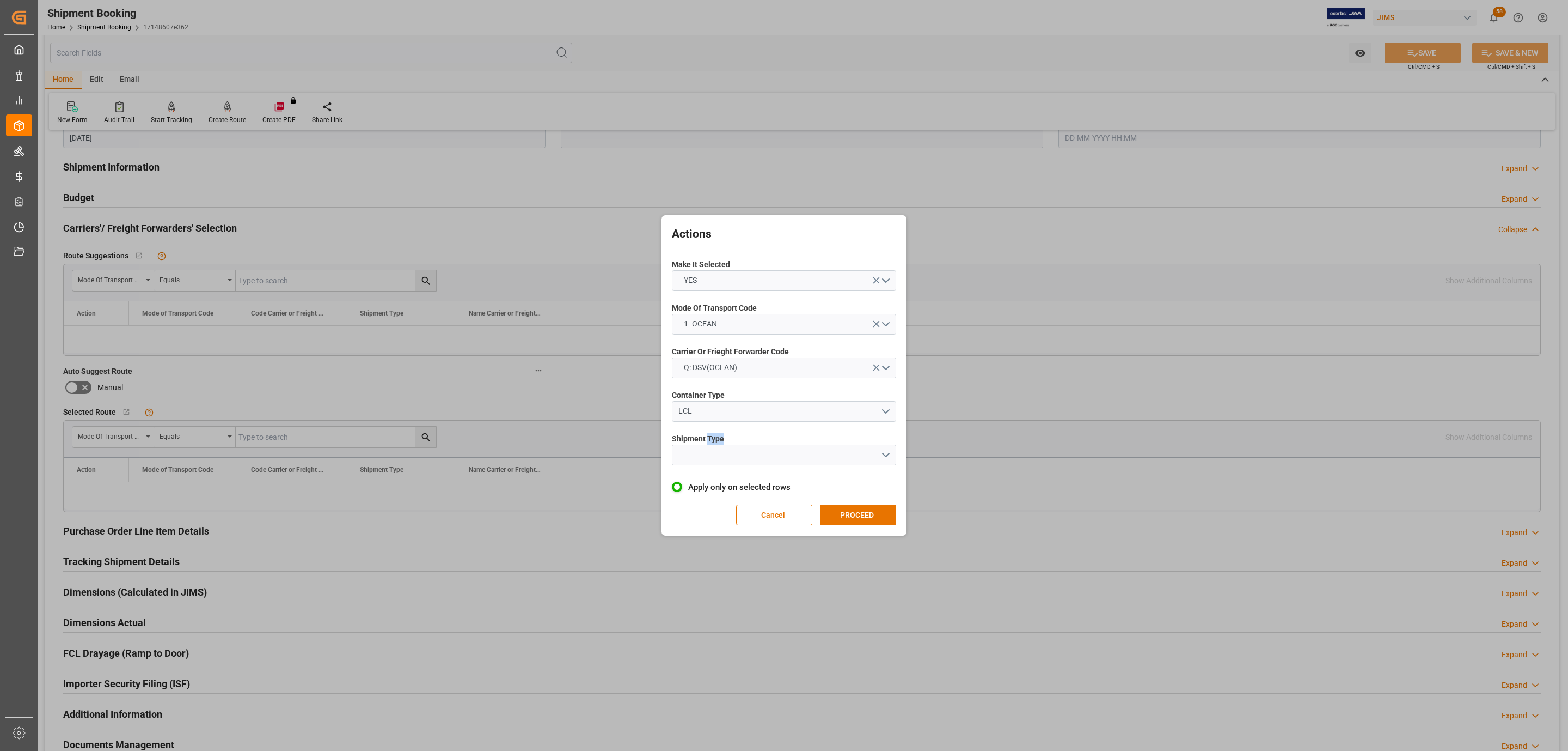
click at [737, 600] on div "Actions Make It Selected YES Mode Of Transport Code 1- OCEAN Carrier Or Frieght…" at bounding box center [784, 375] width 1568 height 751
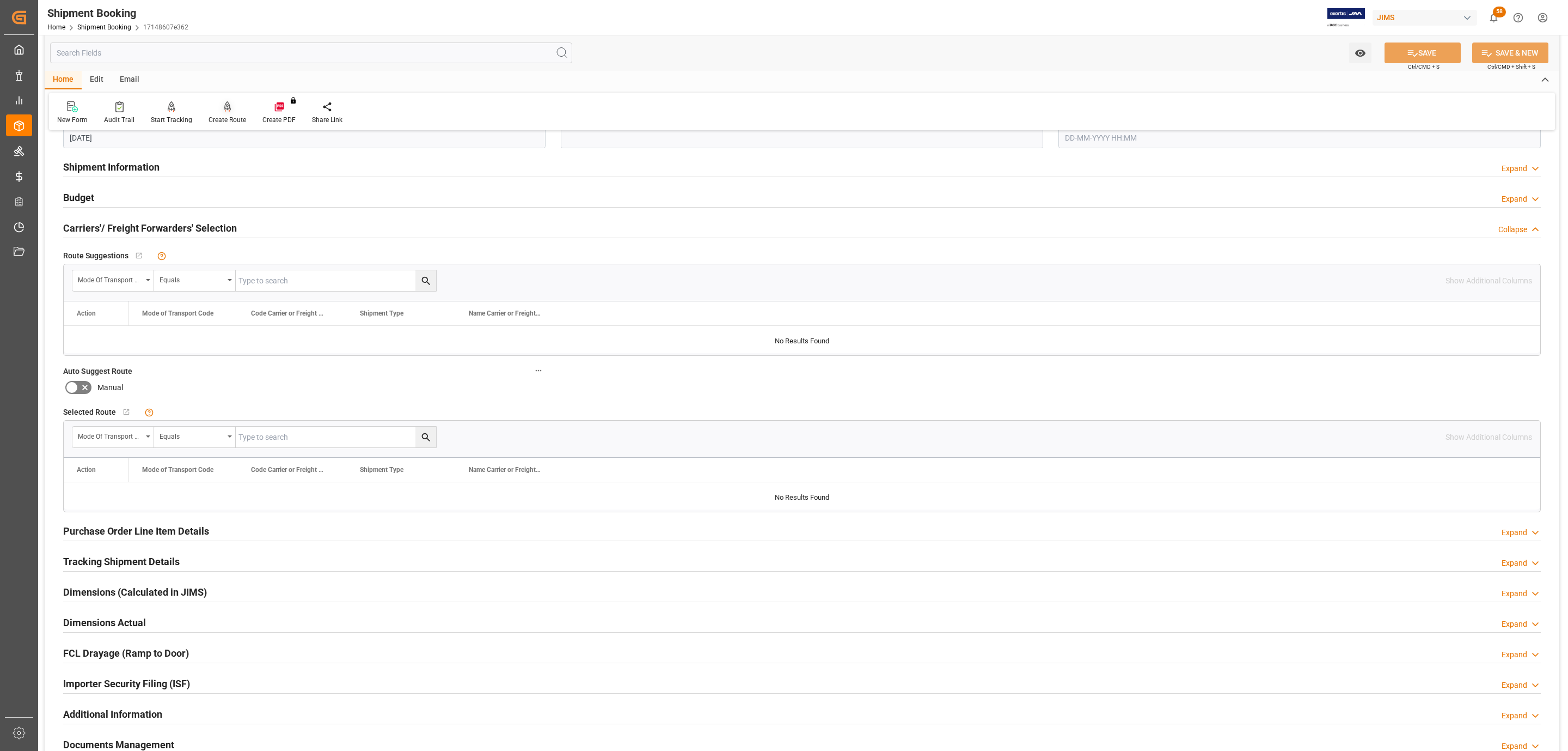
click at [221, 119] on div "Create Route" at bounding box center [228, 120] width 38 height 10
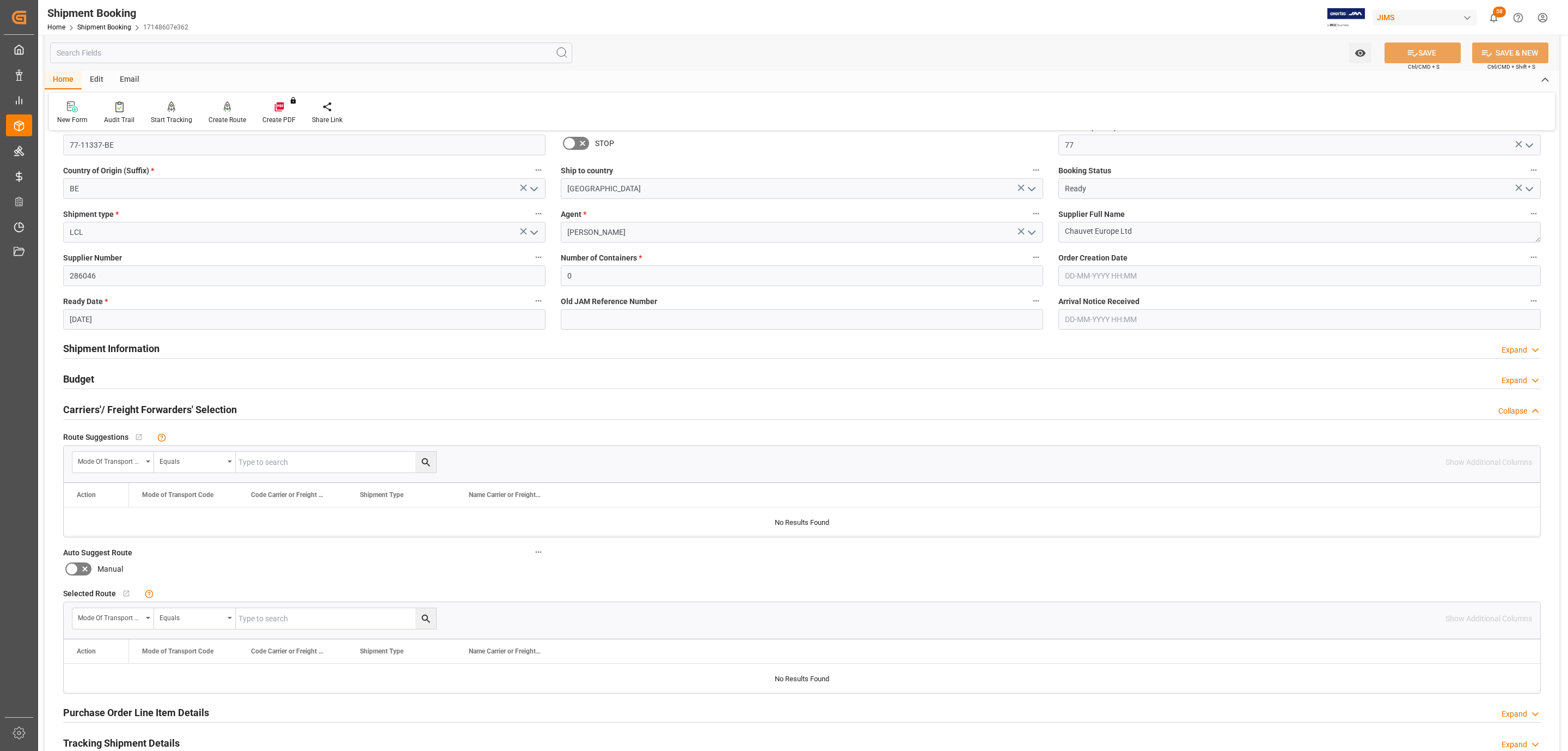
scroll to position [0, 0]
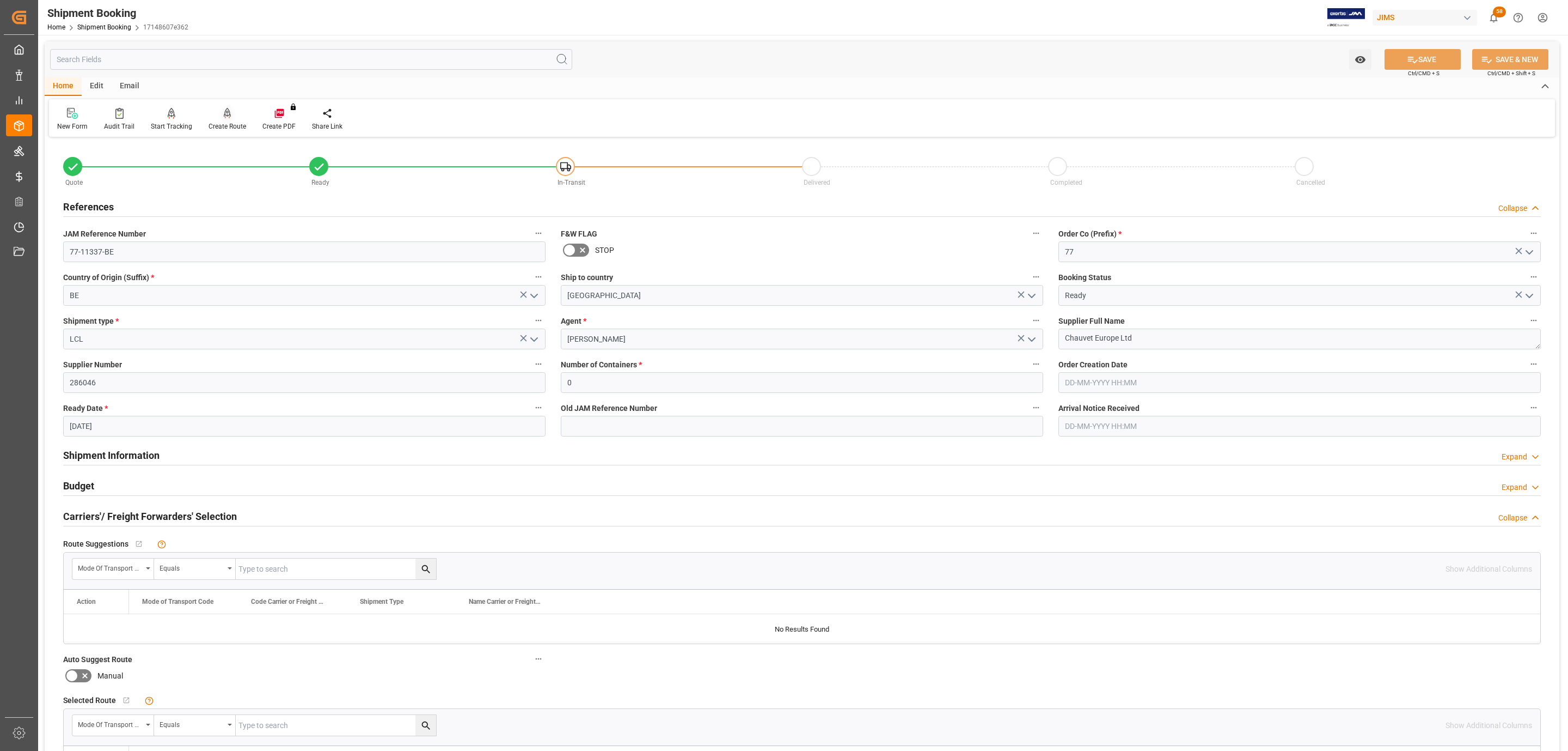
click at [222, 127] on div "Create Route" at bounding box center [228, 126] width 38 height 10
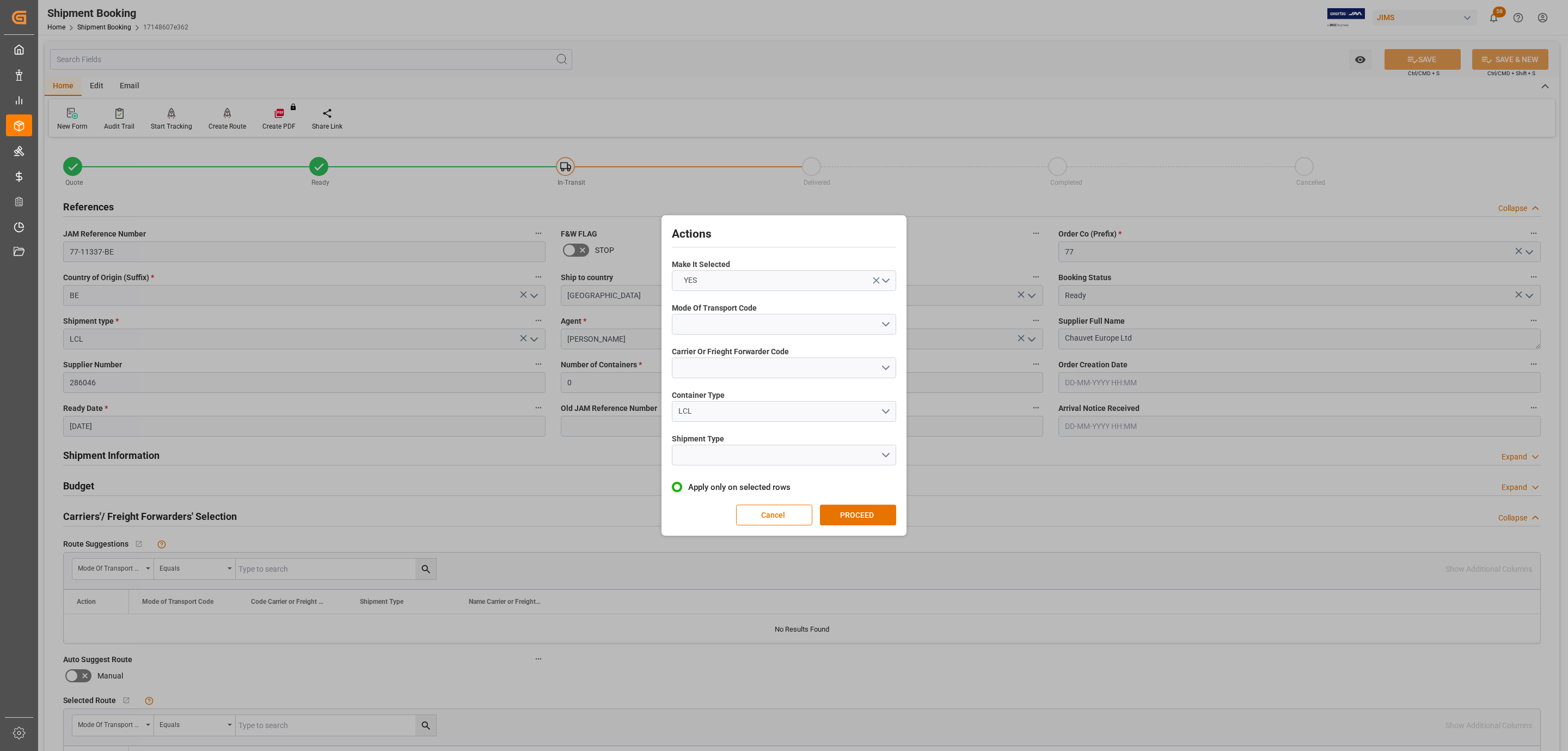
click at [772, 312] on label "Mode Of Transport Code" at bounding box center [784, 308] width 225 height 12
click at [772, 323] on button "open menu" at bounding box center [784, 324] width 225 height 21
click at [720, 331] on div "1- OCEAN" at bounding box center [784, 327] width 223 height 23
click at [720, 331] on button "close menu" at bounding box center [784, 324] width 225 height 21
click at [709, 326] on div "1- OCEAN" at bounding box center [784, 327] width 223 height 23
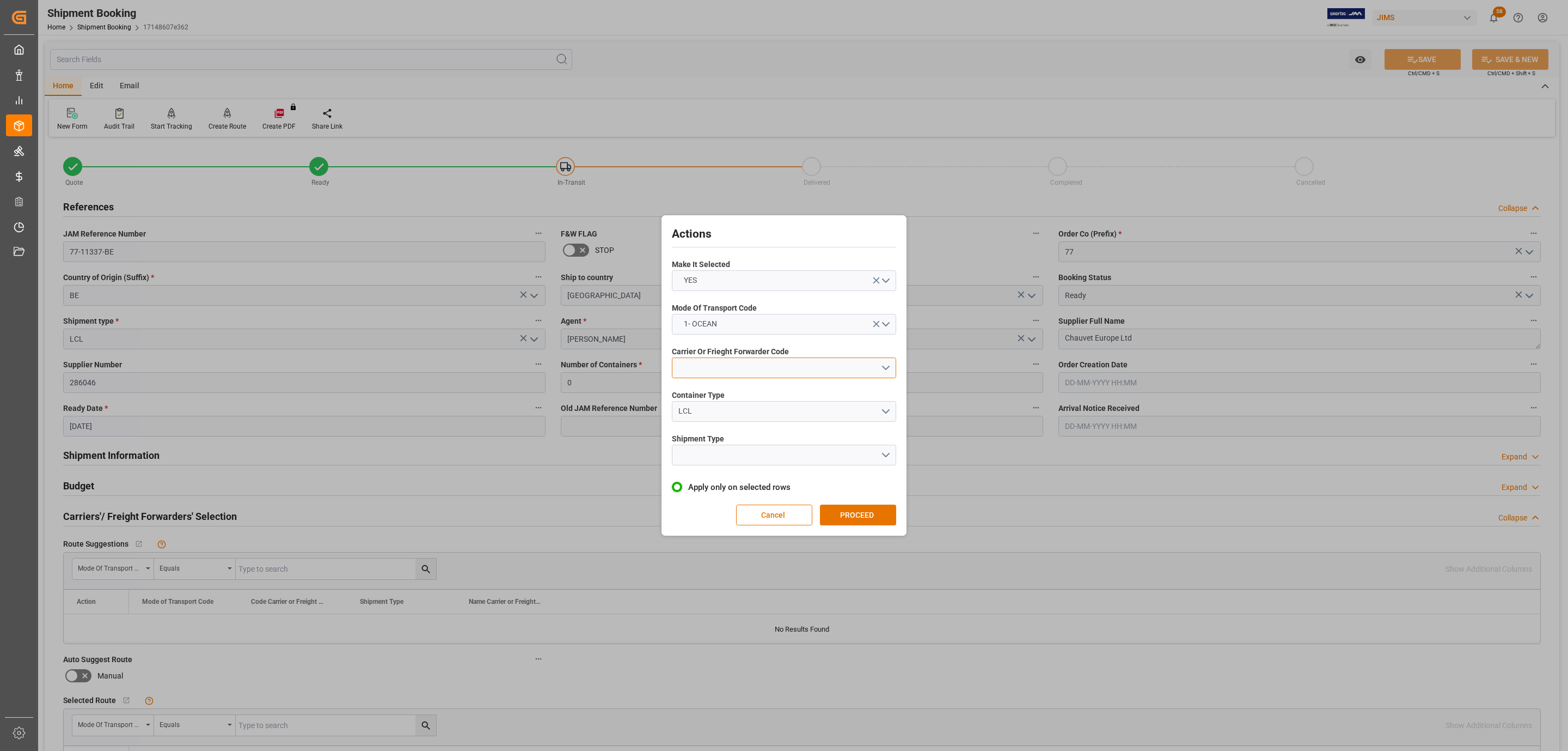
click at [714, 364] on button "open menu" at bounding box center [784, 368] width 225 height 21
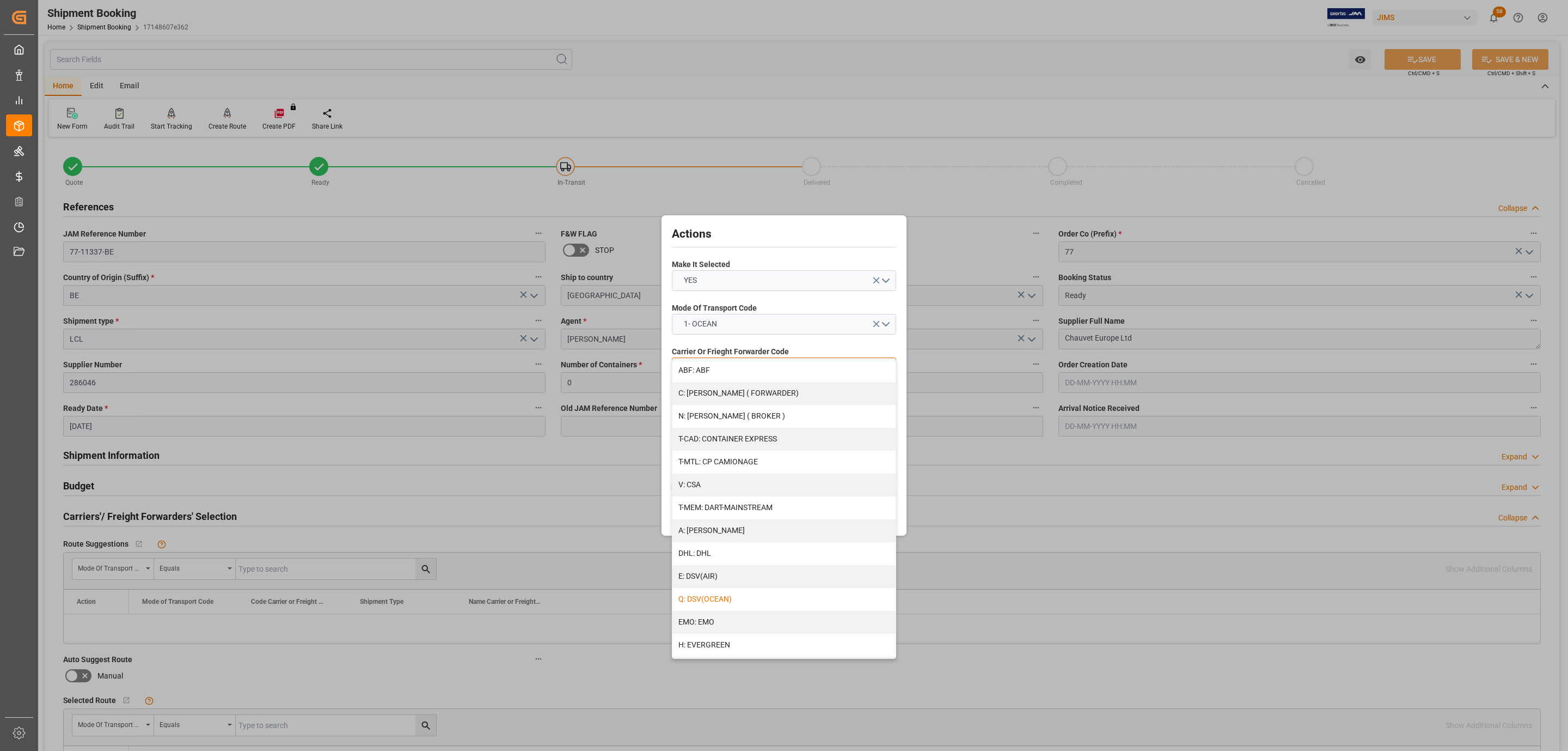
click at [735, 599] on div "Q: DSV(OCEAN)" at bounding box center [784, 599] width 223 height 23
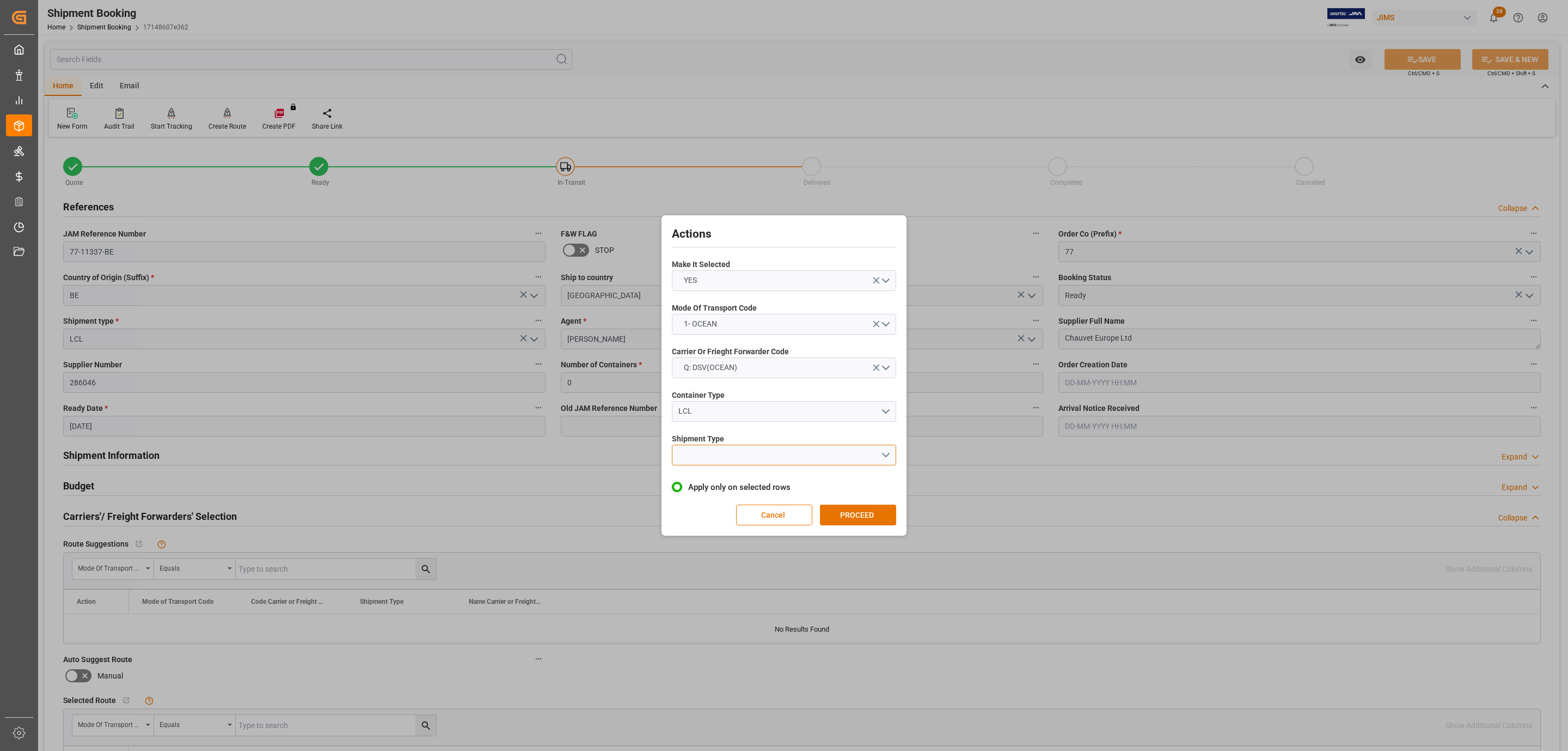
click at [705, 453] on button "open menu" at bounding box center [784, 455] width 225 height 21
click at [709, 481] on div "LCL" at bounding box center [784, 481] width 223 height 23
click at [864, 520] on button "PROCEED" at bounding box center [858, 515] width 76 height 21
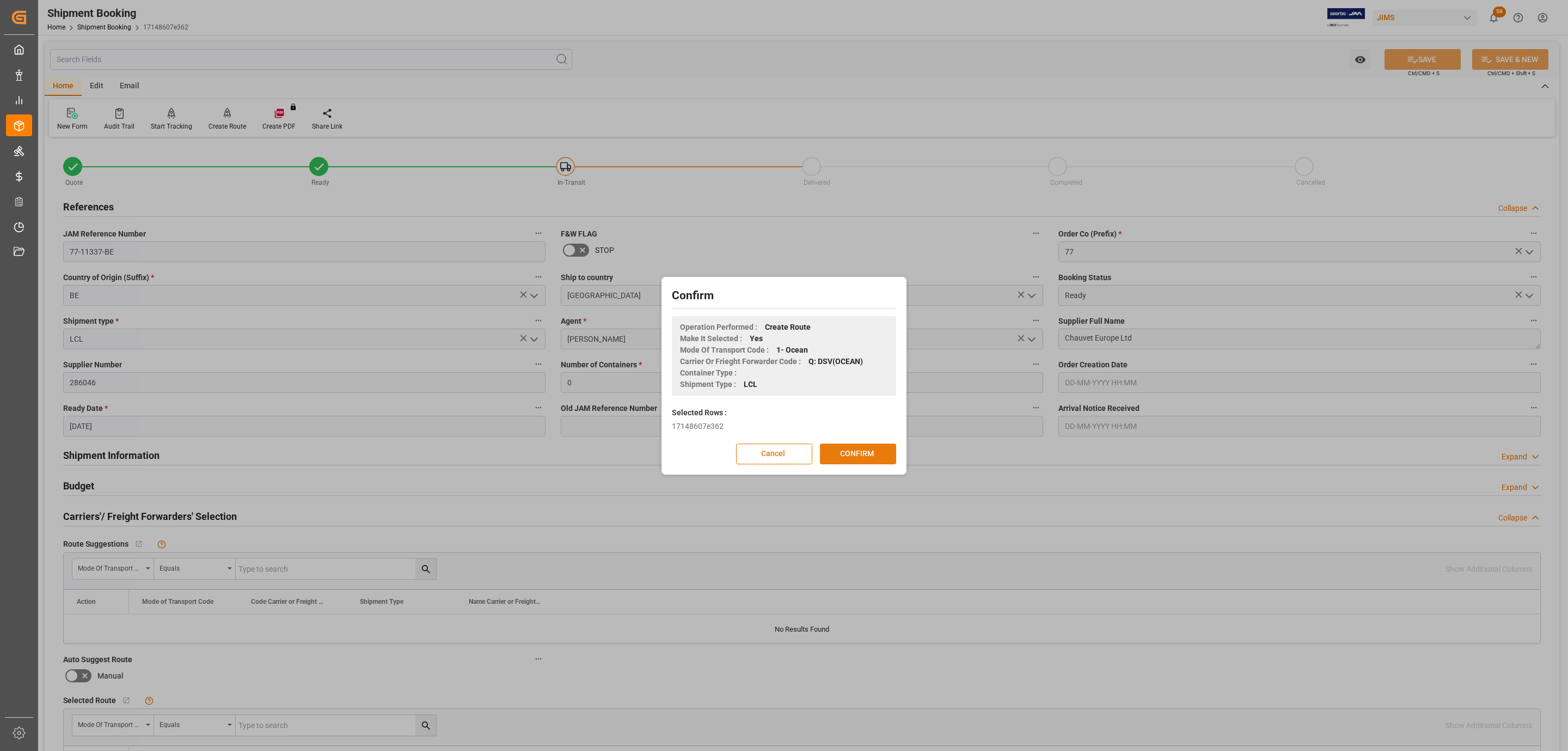
click at [859, 455] on button "CONFIRM" at bounding box center [858, 454] width 76 height 21
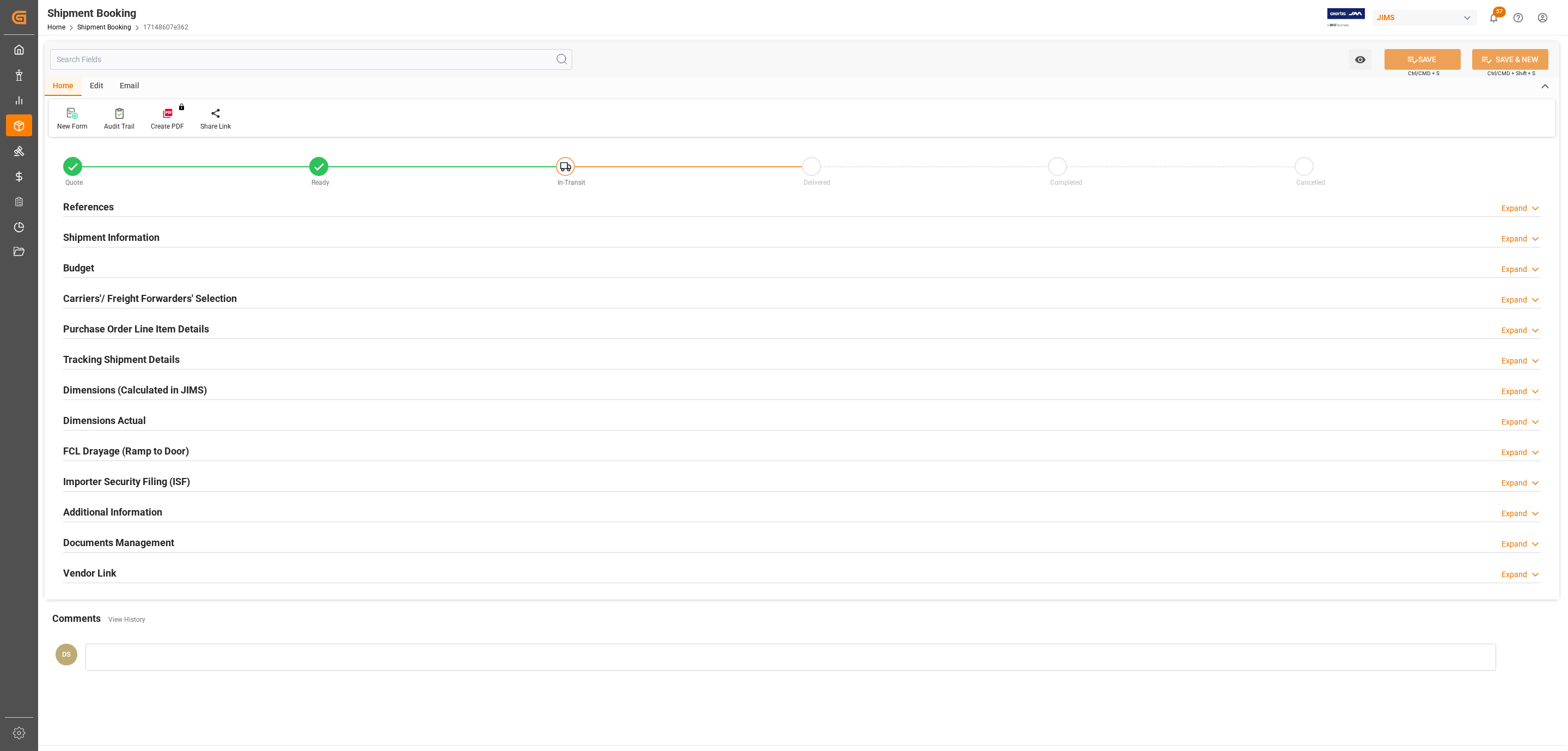
type input "0"
click at [100, 204] on h2 "References" at bounding box center [88, 206] width 51 height 15
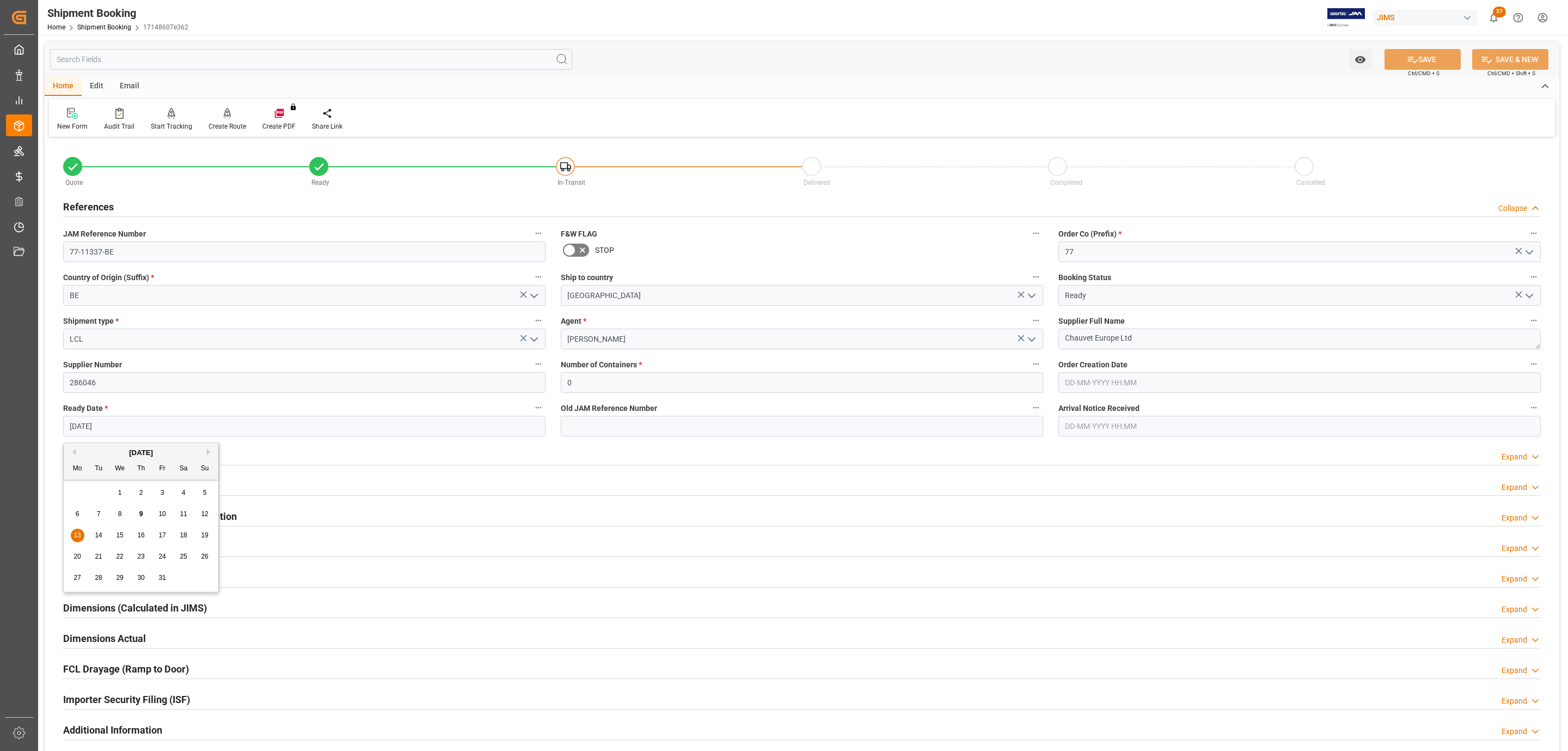
click at [103, 431] on input "[DATE]" at bounding box center [304, 426] width 482 height 21
click at [167, 519] on div "10" at bounding box center [163, 514] width 13 height 13
type input "[DATE]"
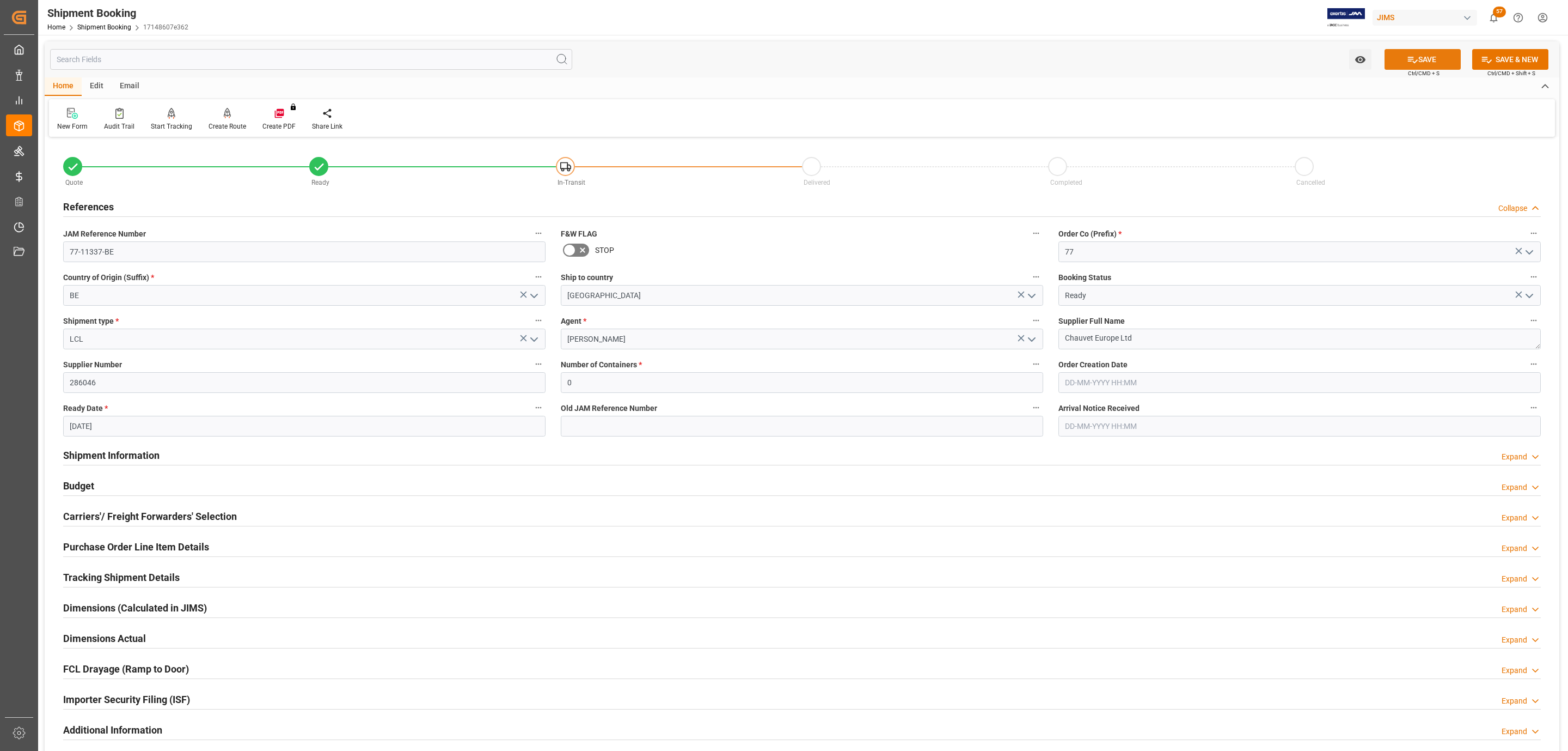
click at [1424, 60] on button "SAVE" at bounding box center [1423, 59] width 76 height 21
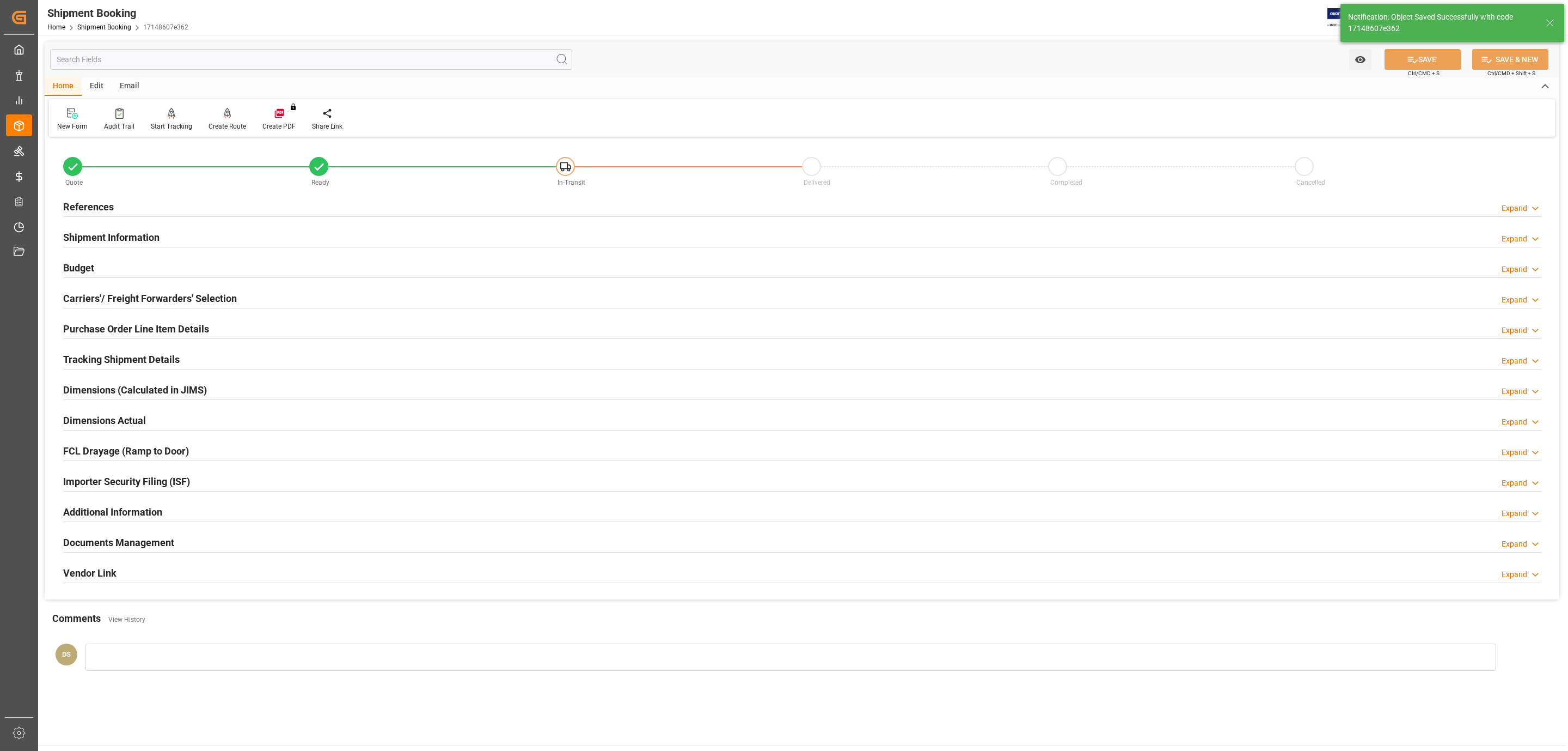
click at [101, 543] on h2 "Documents Management" at bounding box center [119, 542] width 111 height 15
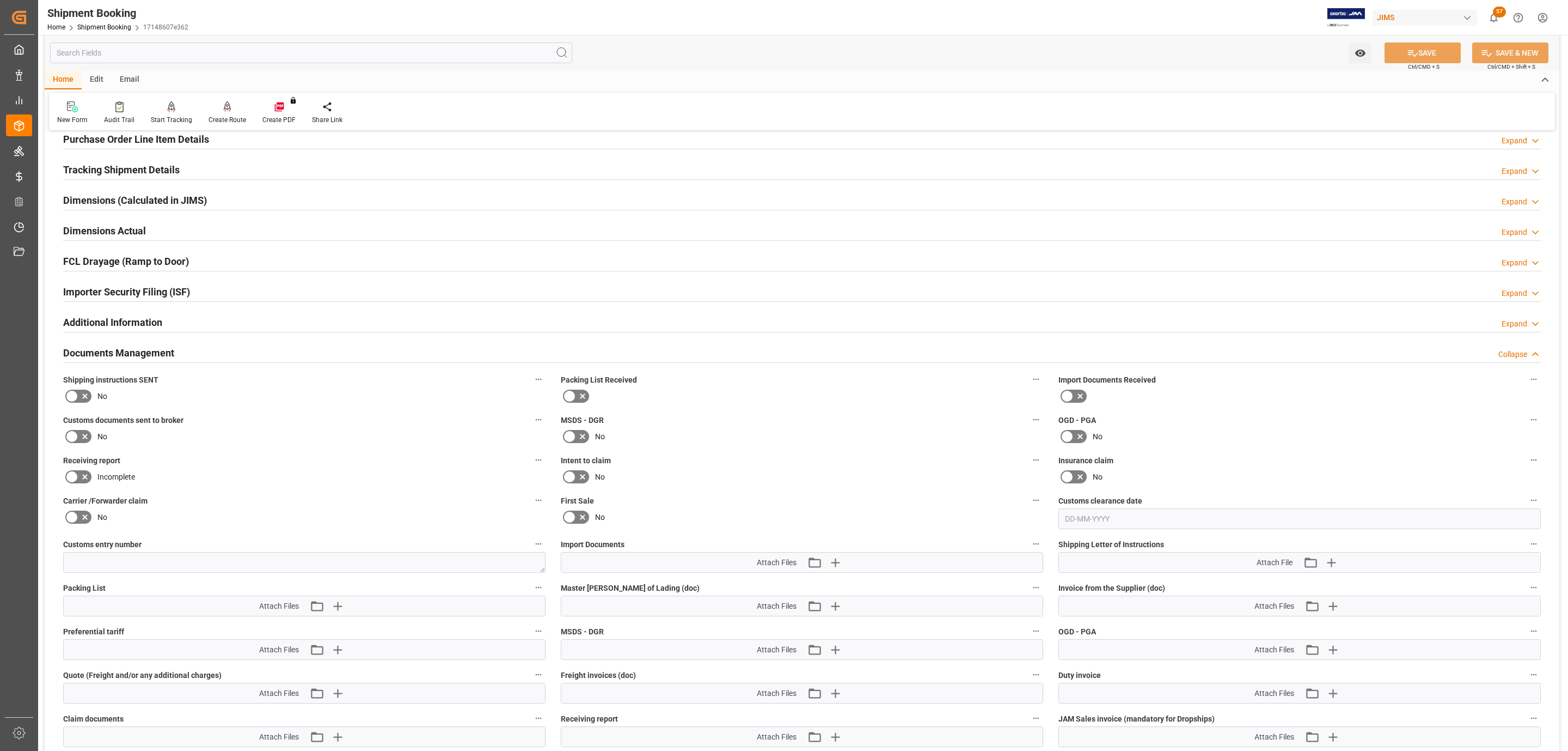
scroll to position [245, 0]
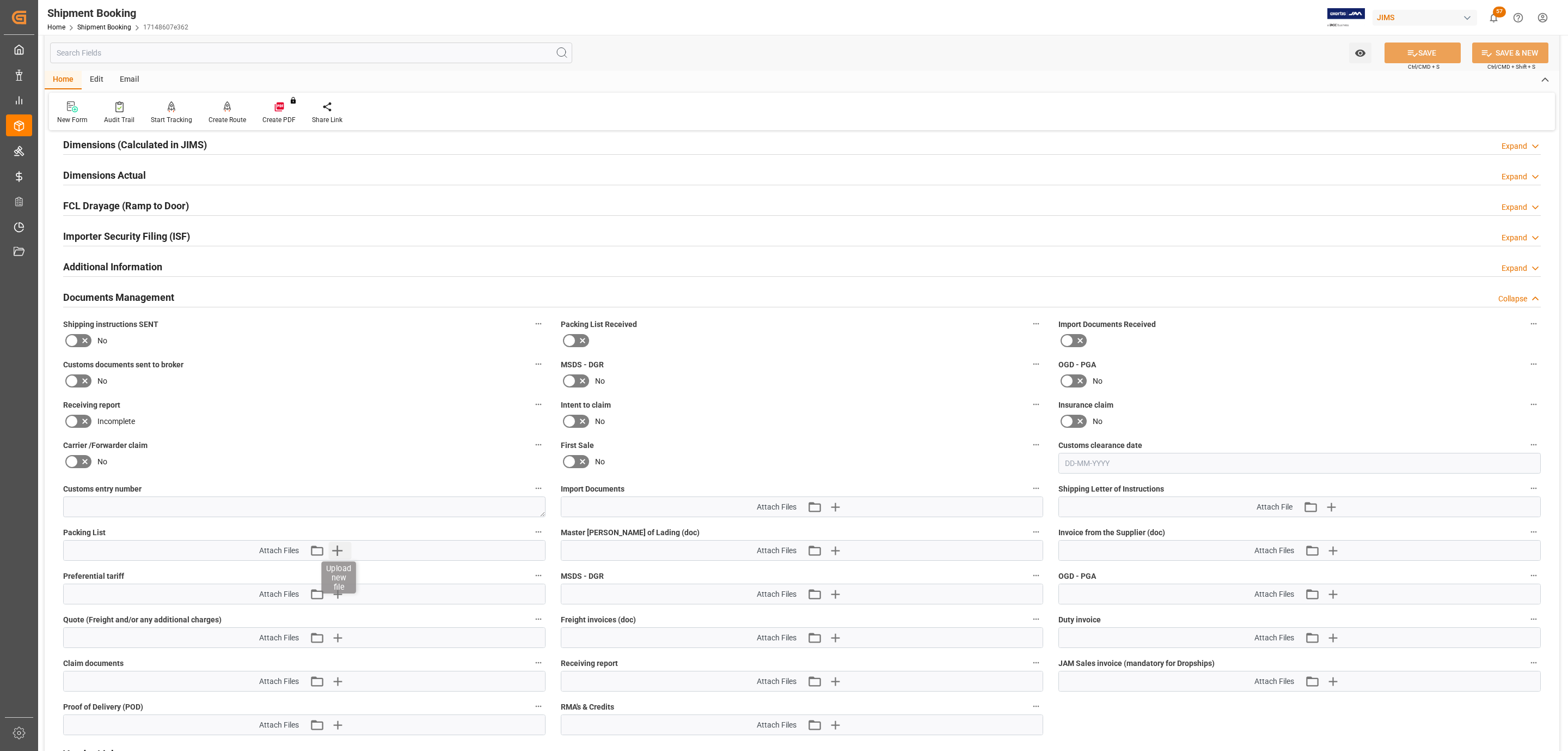
click at [337, 548] on icon "button" at bounding box center [337, 550] width 18 height 18
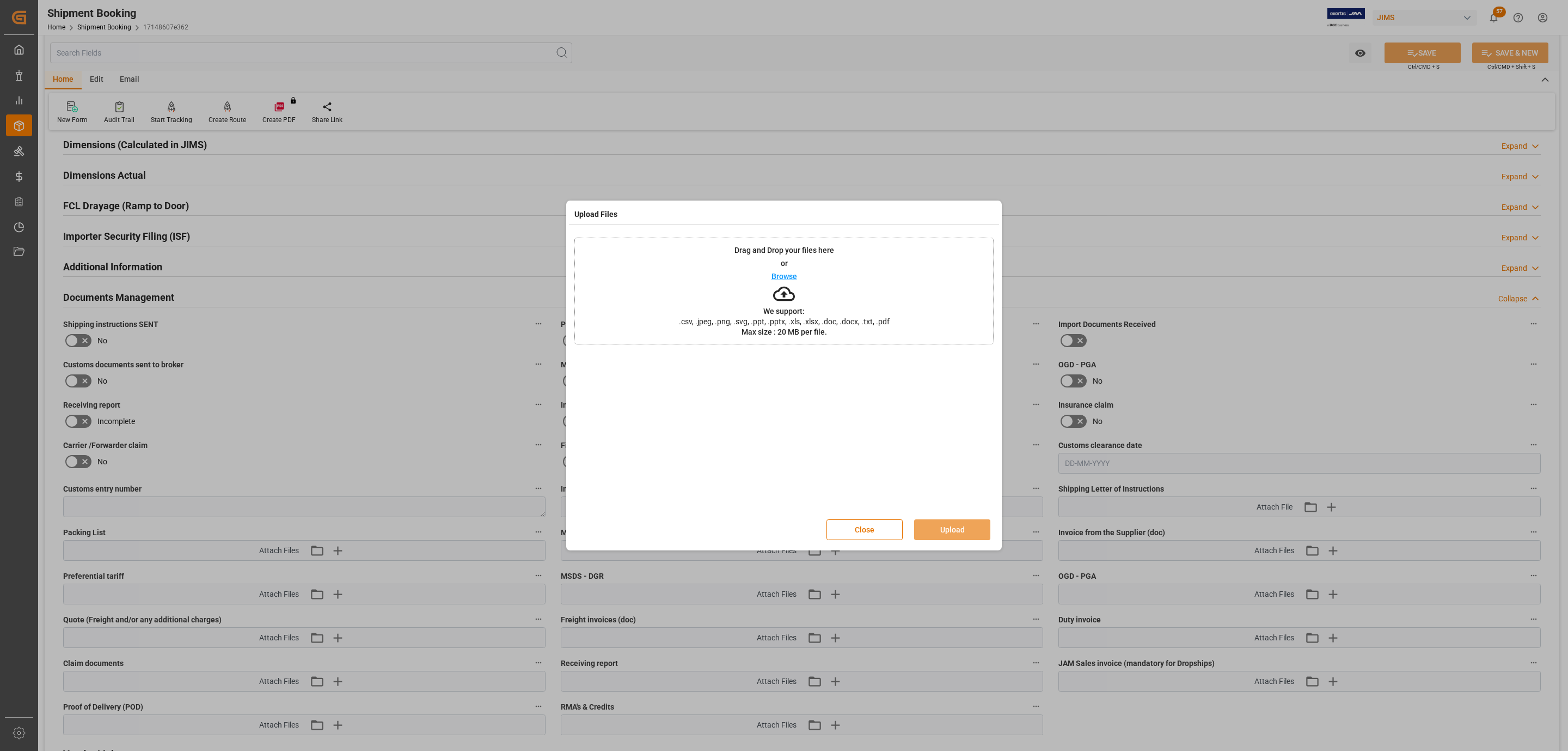
click at [737, 283] on div "Drag and Drop your files here or Browse We support: .csv, .jpeg, .png, .svg, .p…" at bounding box center [784, 291] width 419 height 107
click at [776, 277] on p "Browse" at bounding box center [784, 276] width 26 height 8
click at [942, 524] on button "Upload" at bounding box center [952, 529] width 76 height 21
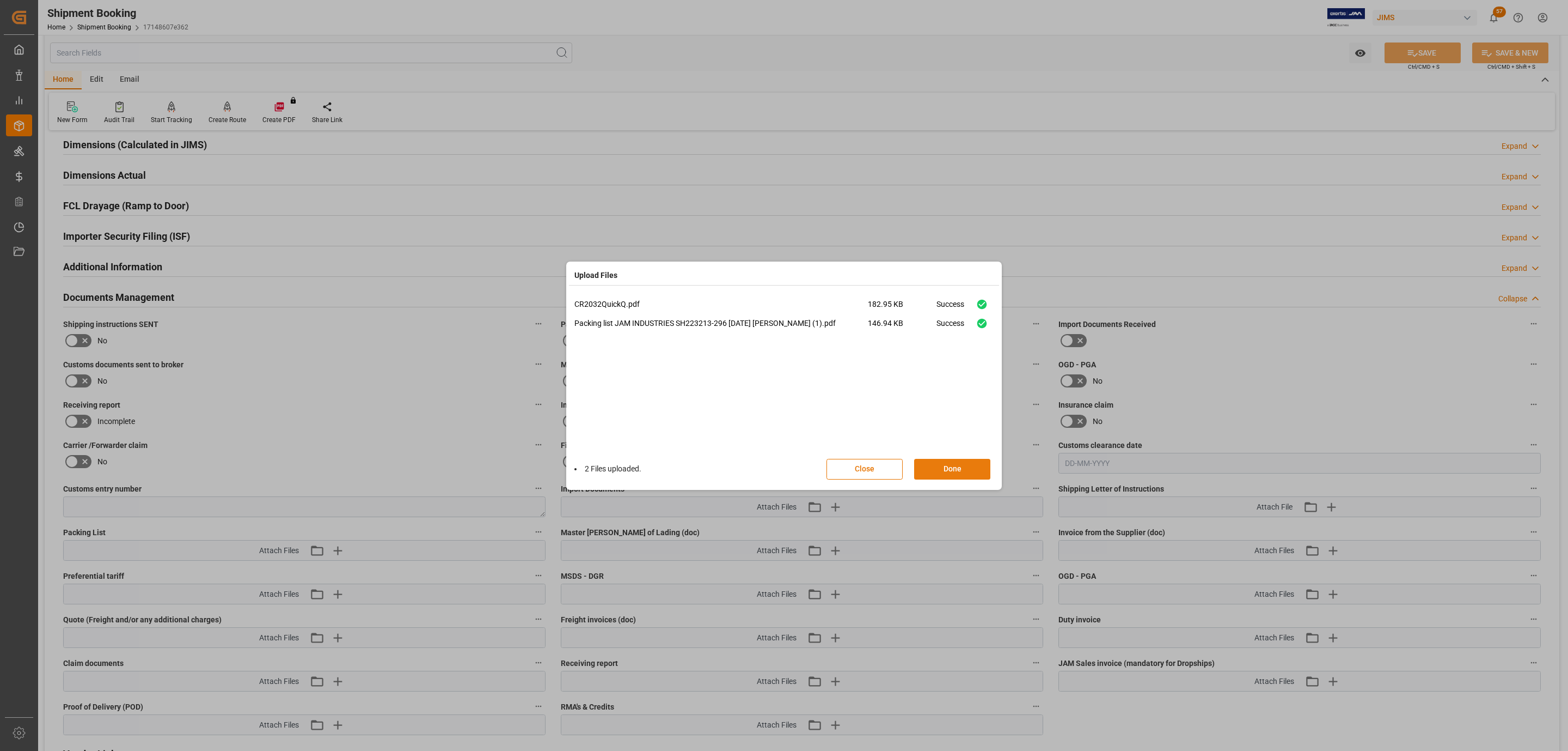
click at [949, 467] on button "Done" at bounding box center [952, 469] width 76 height 21
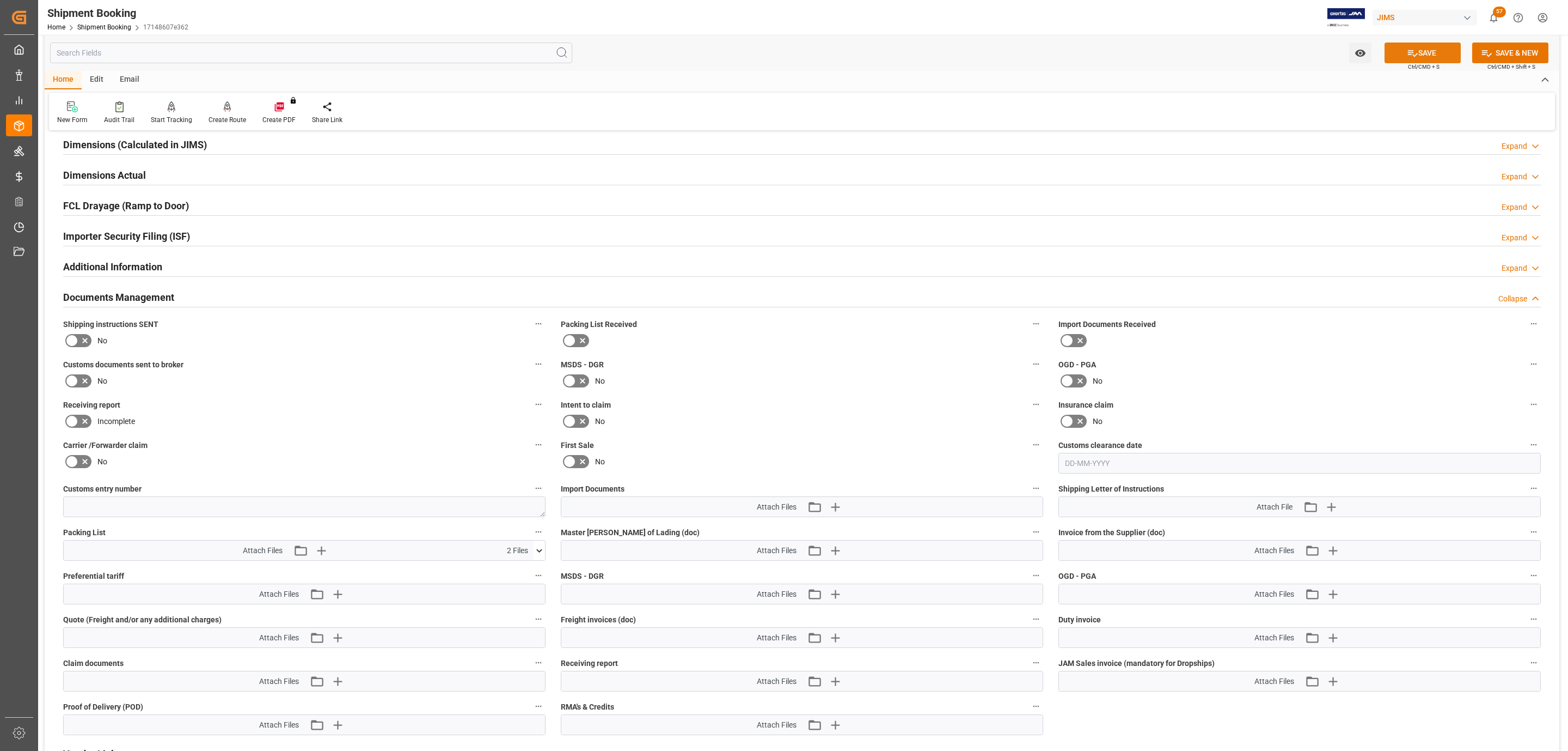
click at [1406, 44] on button "SAVE" at bounding box center [1423, 53] width 76 height 21
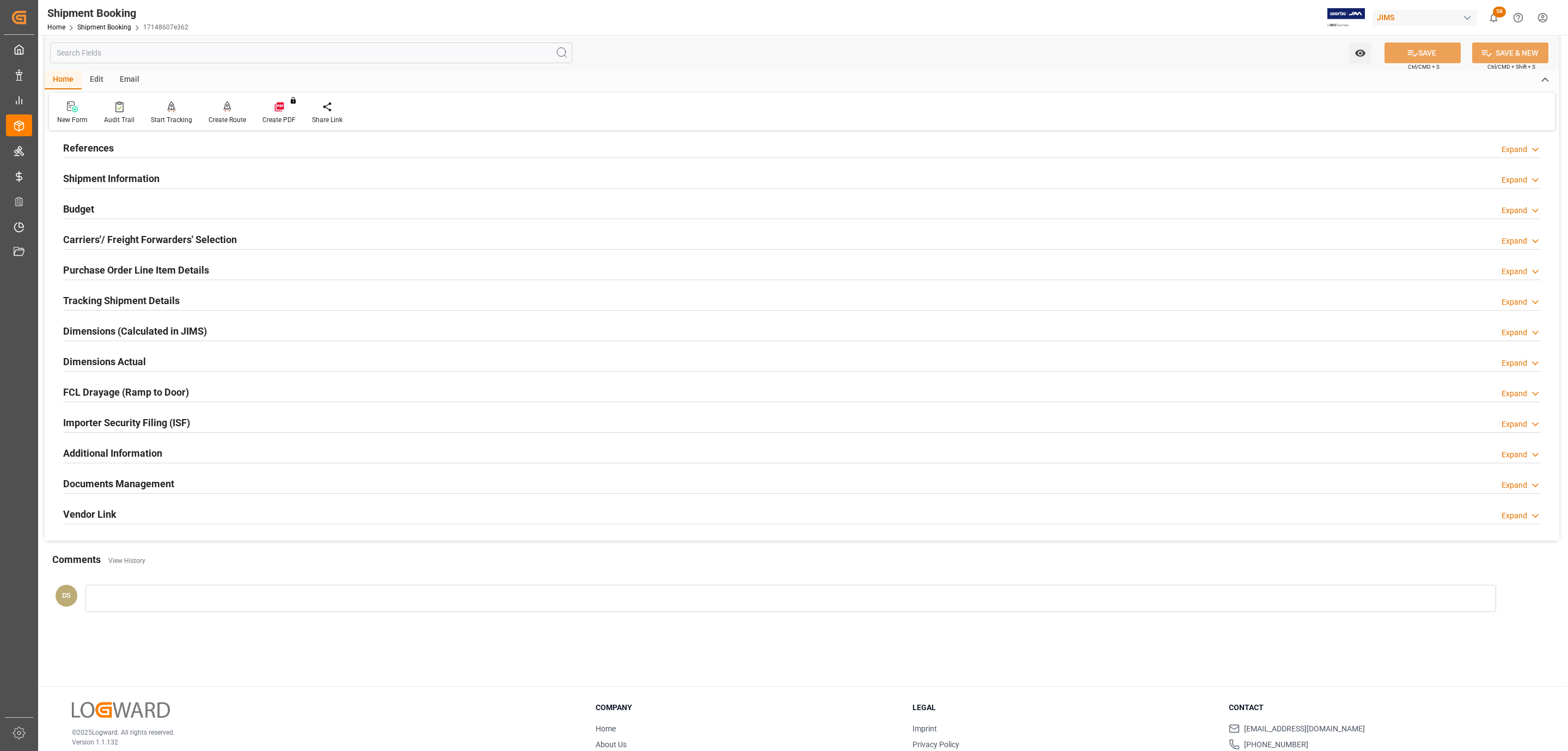
scroll to position [0, 0]
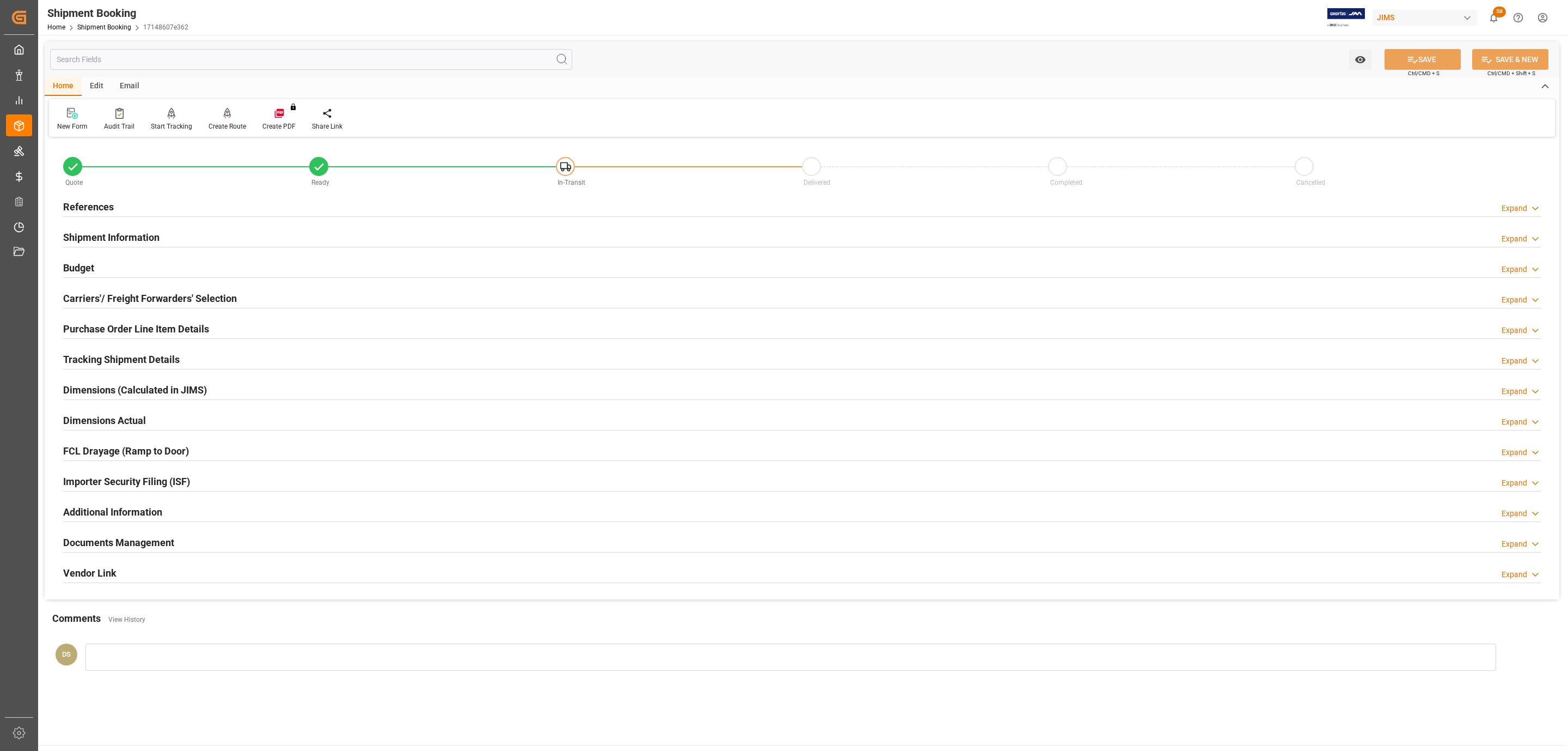
click at [111, 213] on h2 "References" at bounding box center [88, 206] width 51 height 15
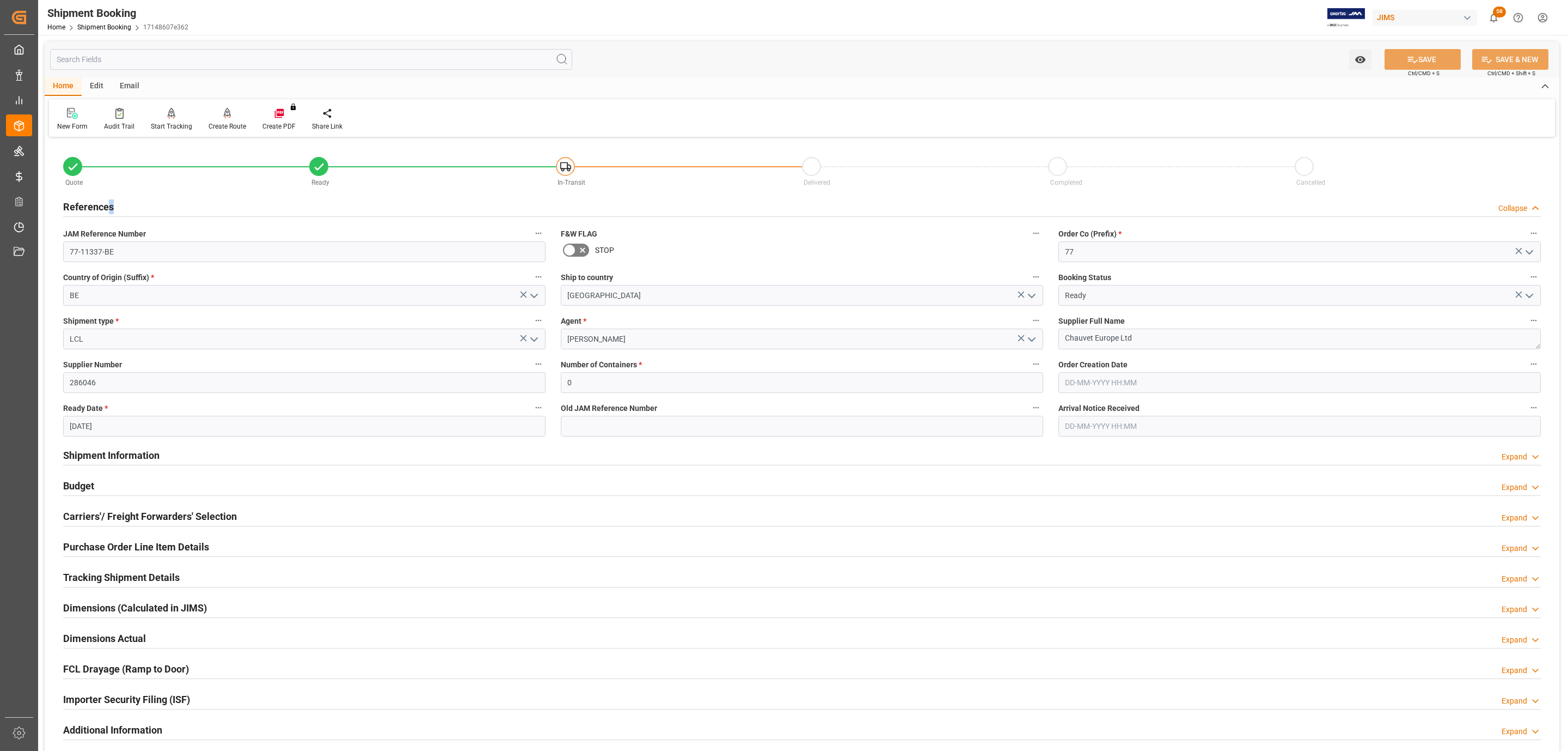
click at [111, 213] on h2 "References" at bounding box center [88, 206] width 51 height 15
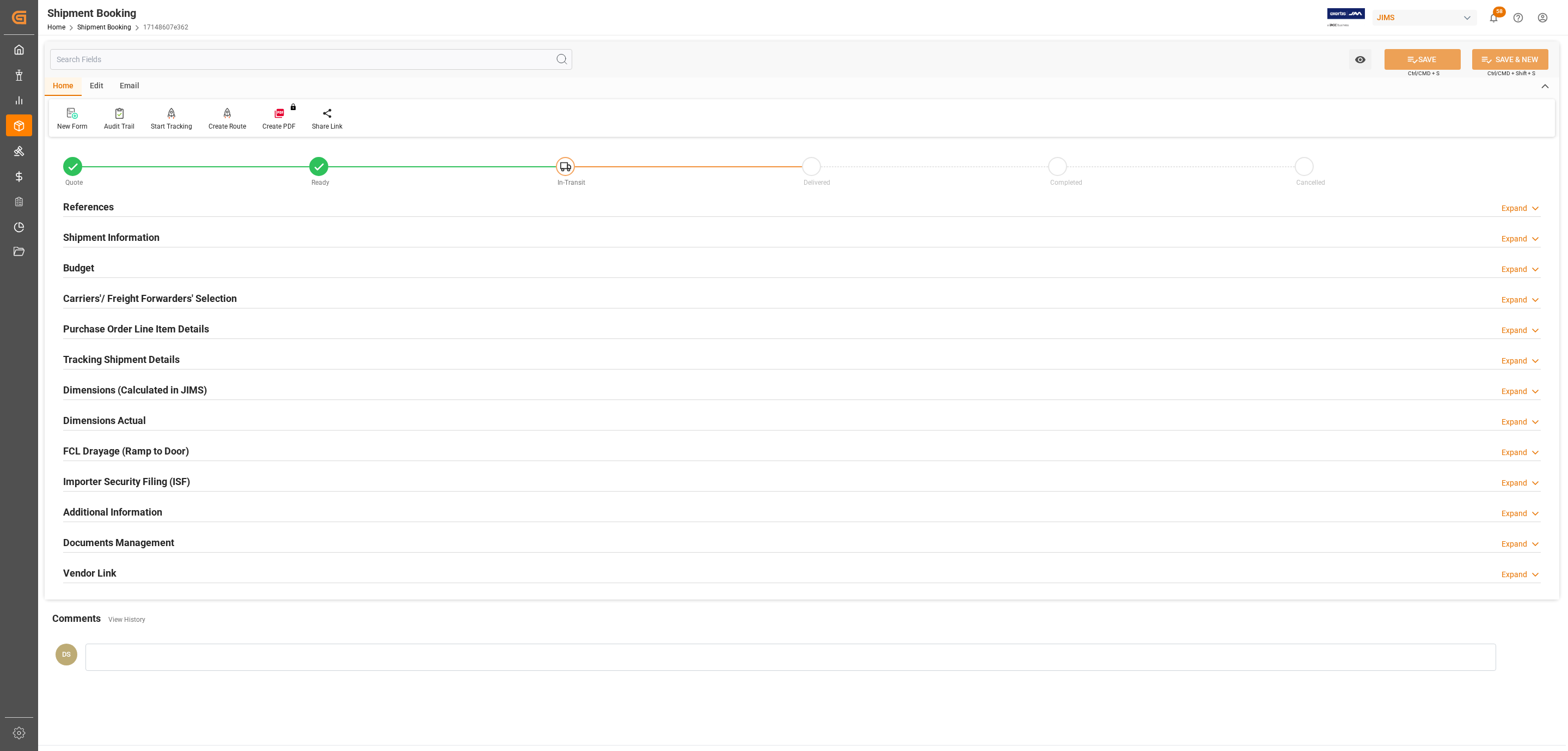
click at [239, 541] on div "Documents Management Expand" at bounding box center [802, 541] width 1478 height 21
drag, startPoint x: 239, startPoint y: 541, endPoint x: 236, endPoint y: 535, distance: 6.7
click at [239, 541] on div "Documents Management Expand" at bounding box center [802, 541] width 1478 height 21
click at [120, 536] on div "Documents Management" at bounding box center [119, 541] width 111 height 21
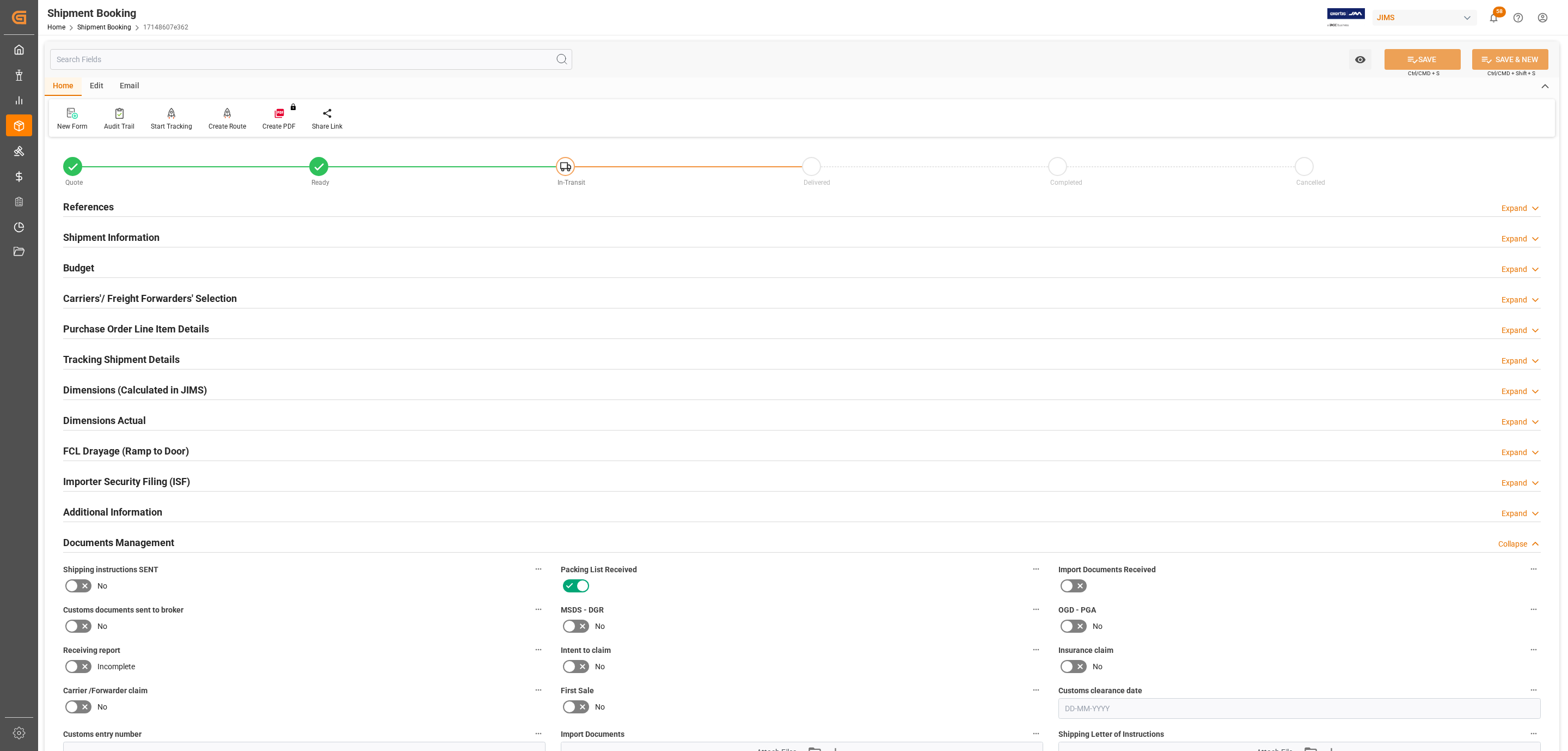
scroll to position [163, 0]
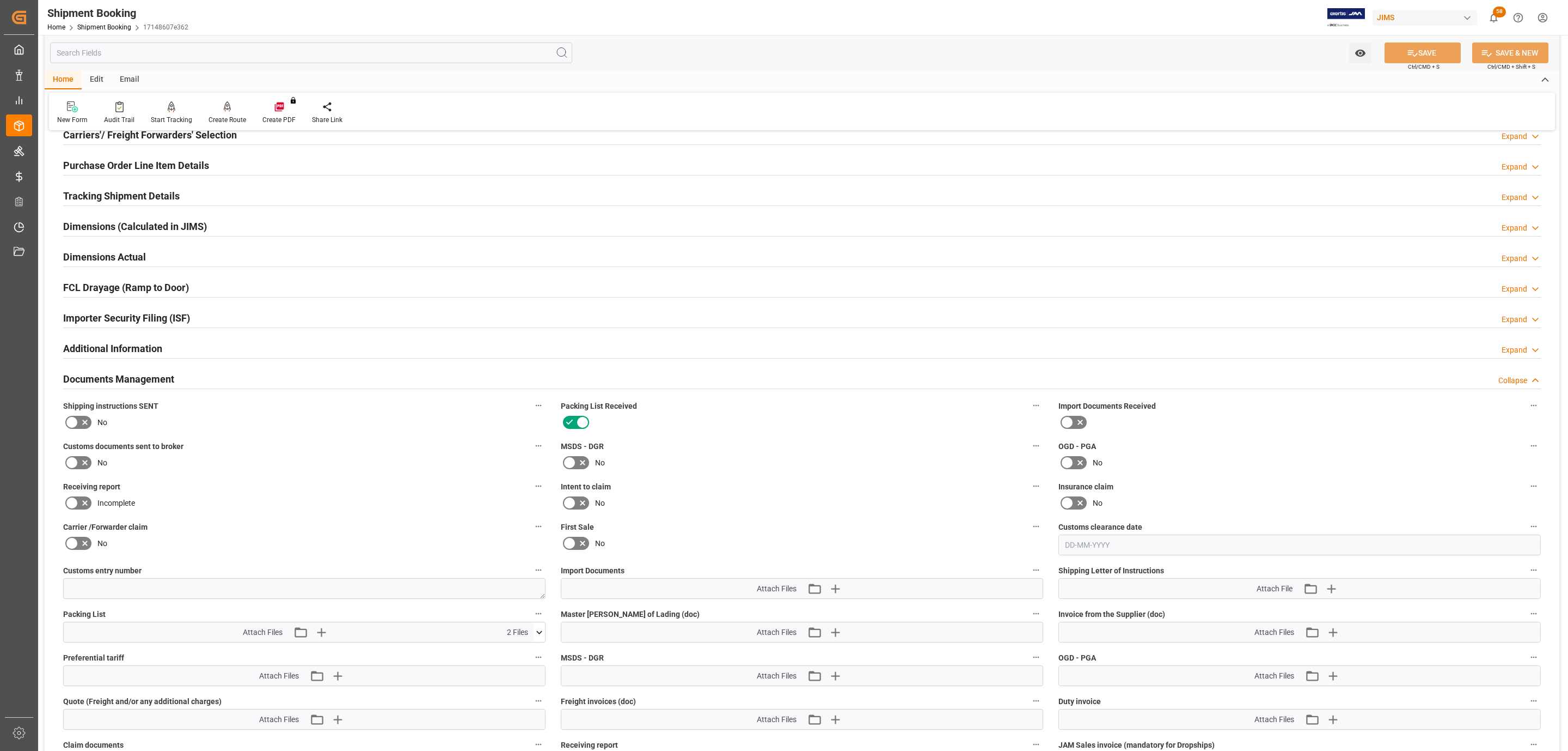
click at [79, 428] on icon at bounding box center [85, 421] width 13 height 13
click at [0, 0] on input "checkbox" at bounding box center [0, 0] width 0 height 0
click at [1329, 587] on icon "button" at bounding box center [1331, 588] width 18 height 18
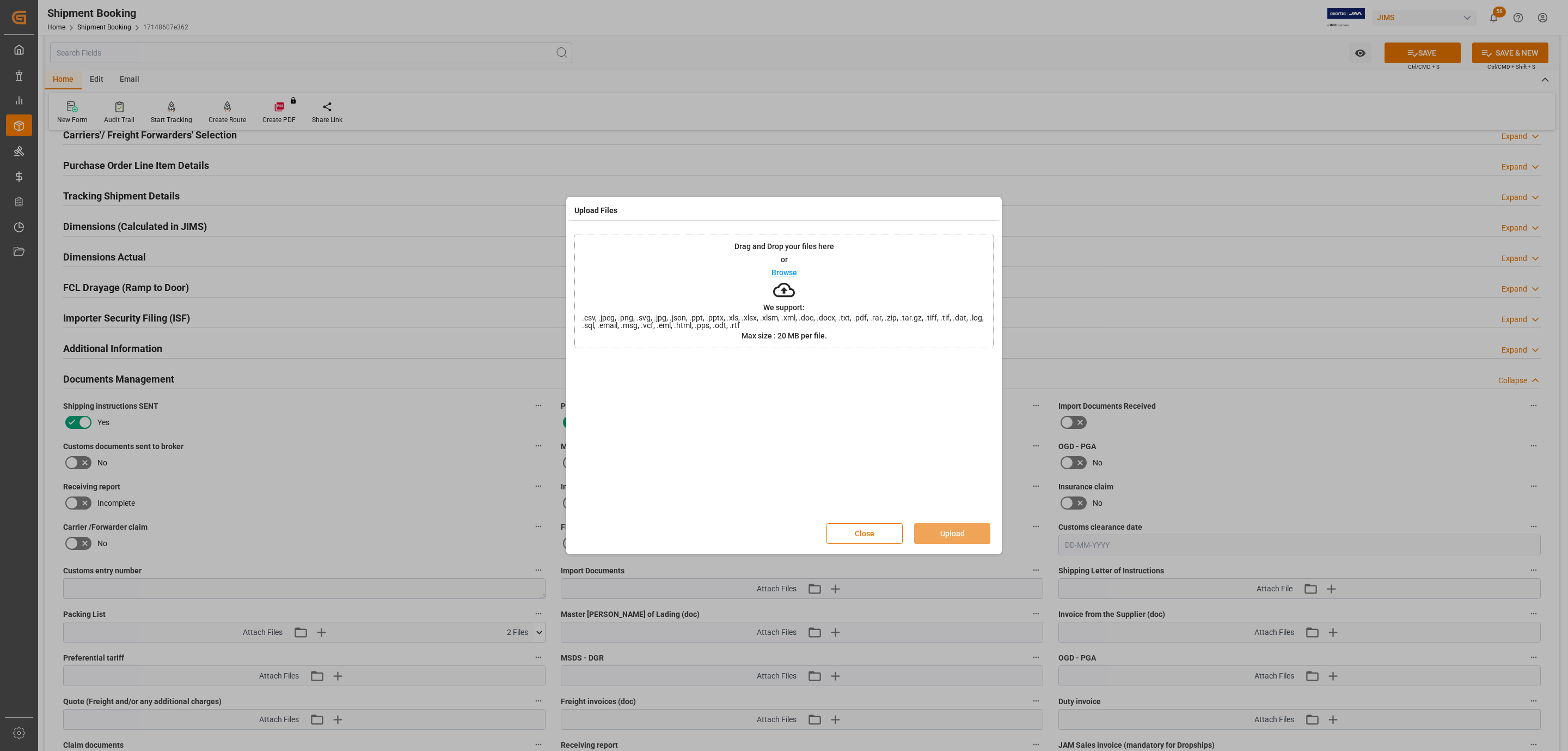
click at [800, 278] on div "Drag and Drop your files here or Browse We support: .csv, .jpeg, .png, .svg, .j…" at bounding box center [784, 291] width 419 height 115
click at [933, 533] on button "Upload" at bounding box center [952, 534] width 76 height 21
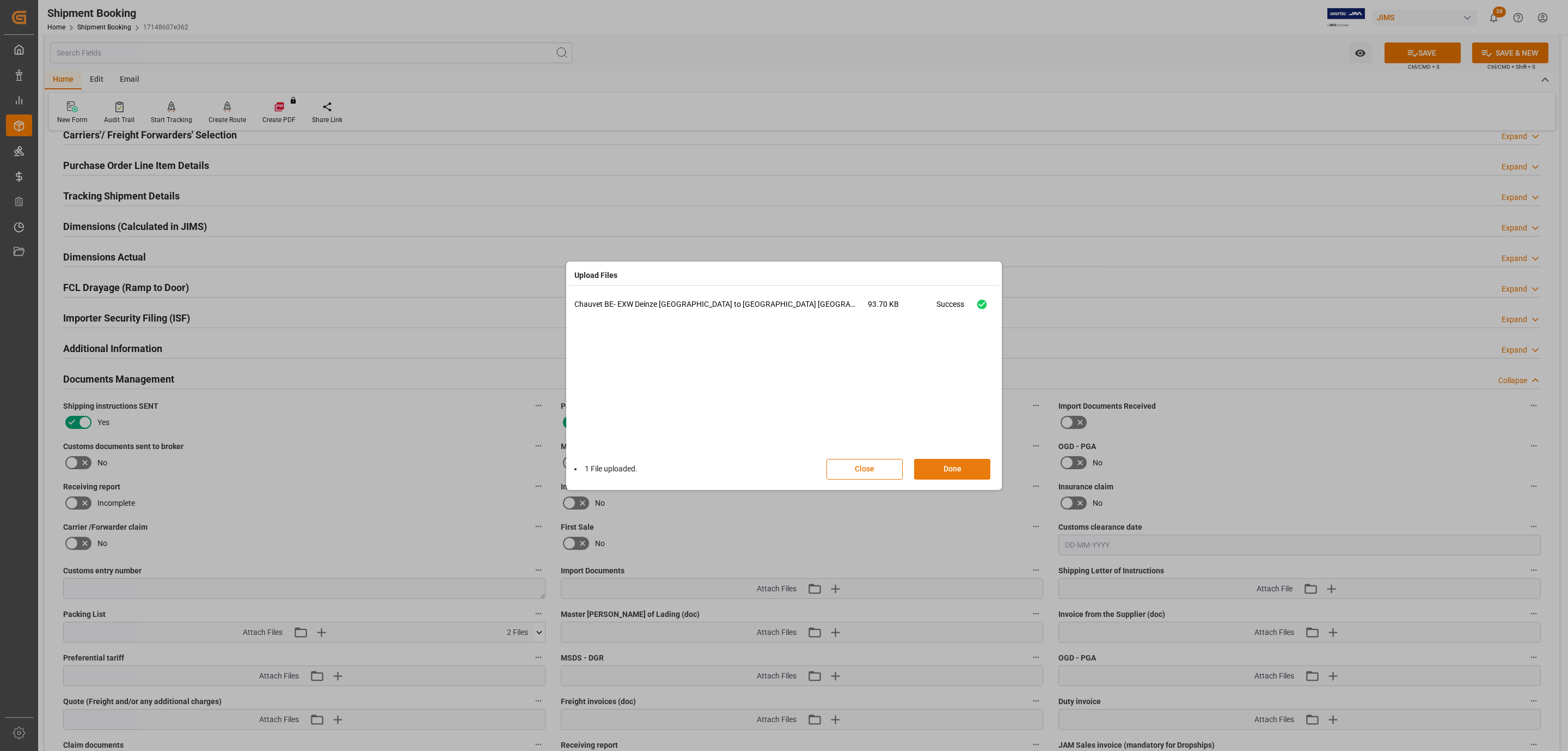
click at [934, 468] on button "Done" at bounding box center [952, 469] width 76 height 21
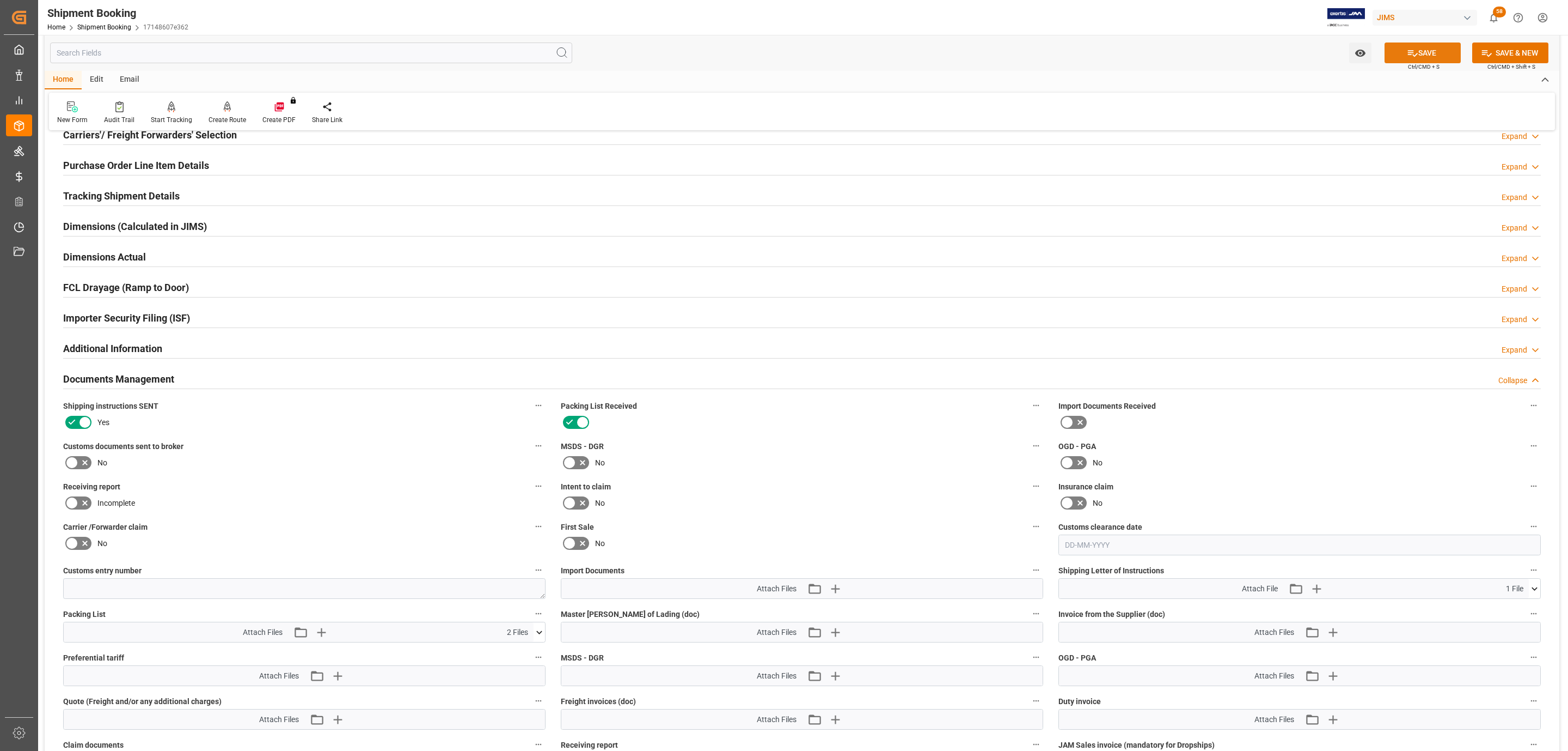
click at [1419, 52] on button "SAVE" at bounding box center [1423, 53] width 76 height 21
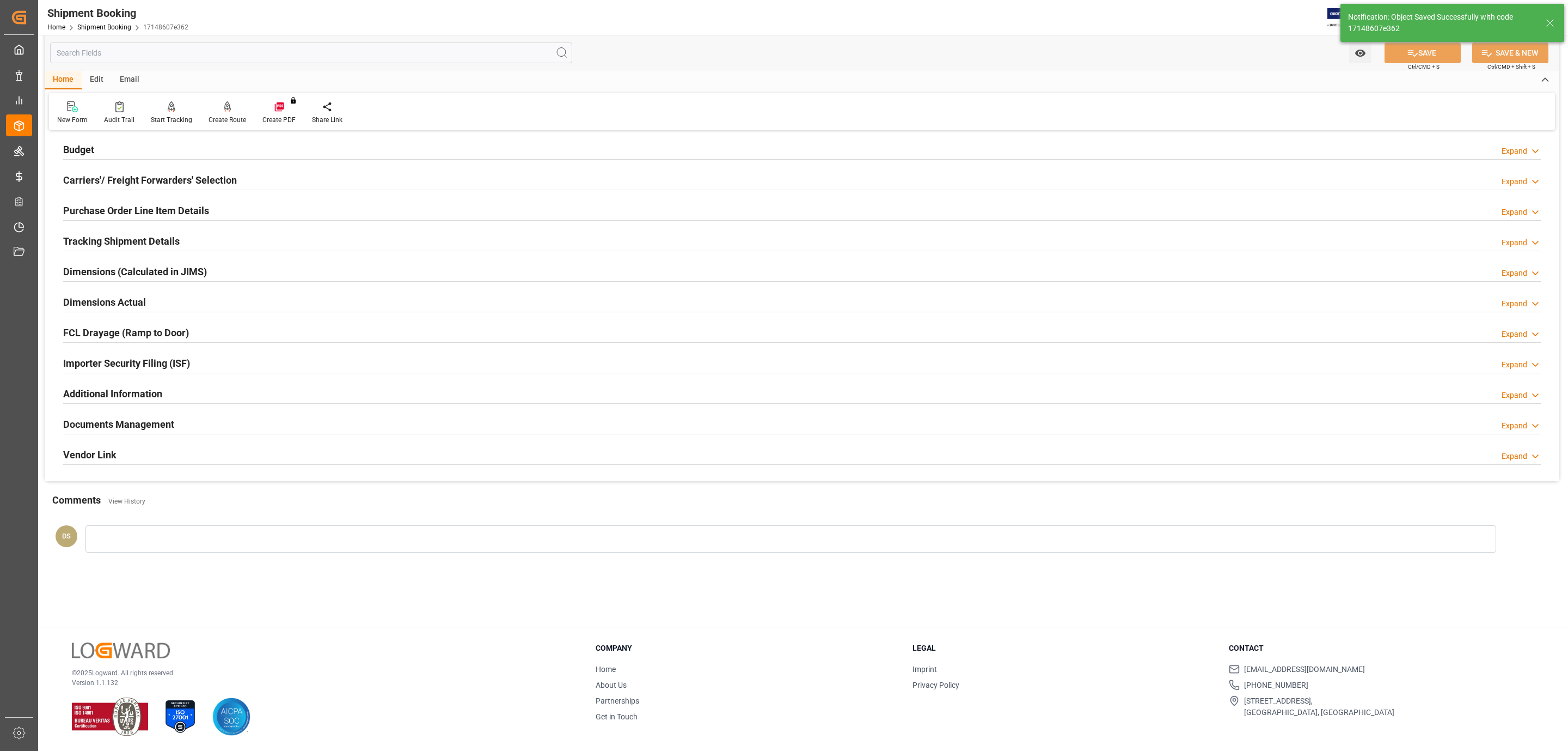
scroll to position [118, 0]
click at [135, 82] on div "Email" at bounding box center [129, 80] width 36 height 18
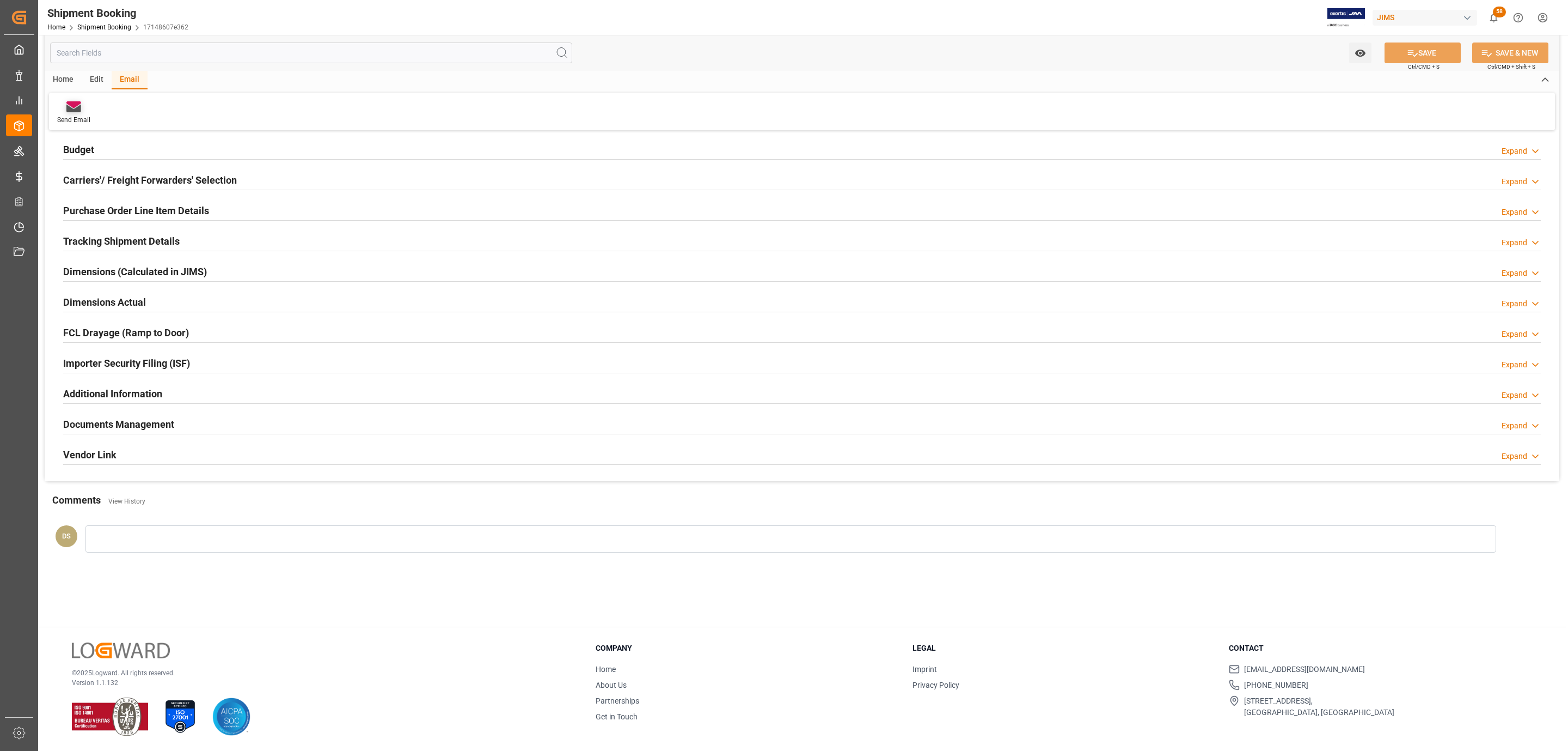
click at [51, 120] on div "Send Email" at bounding box center [73, 112] width 49 height 24
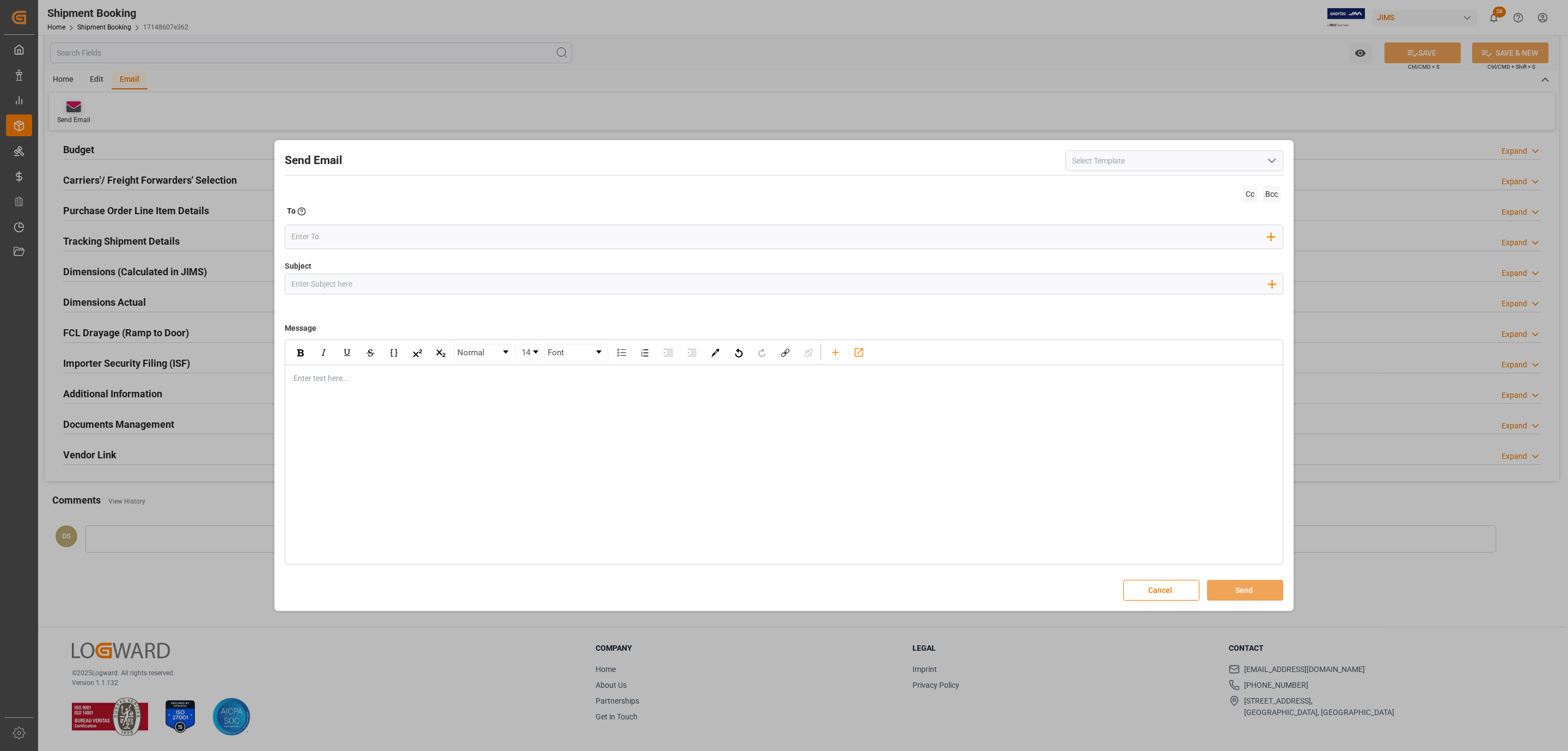
click at [60, 110] on div "Send Email Cc Bcc To Enter the TO Email address Add Field to To Subject Add fie…" at bounding box center [784, 375] width 1568 height 751
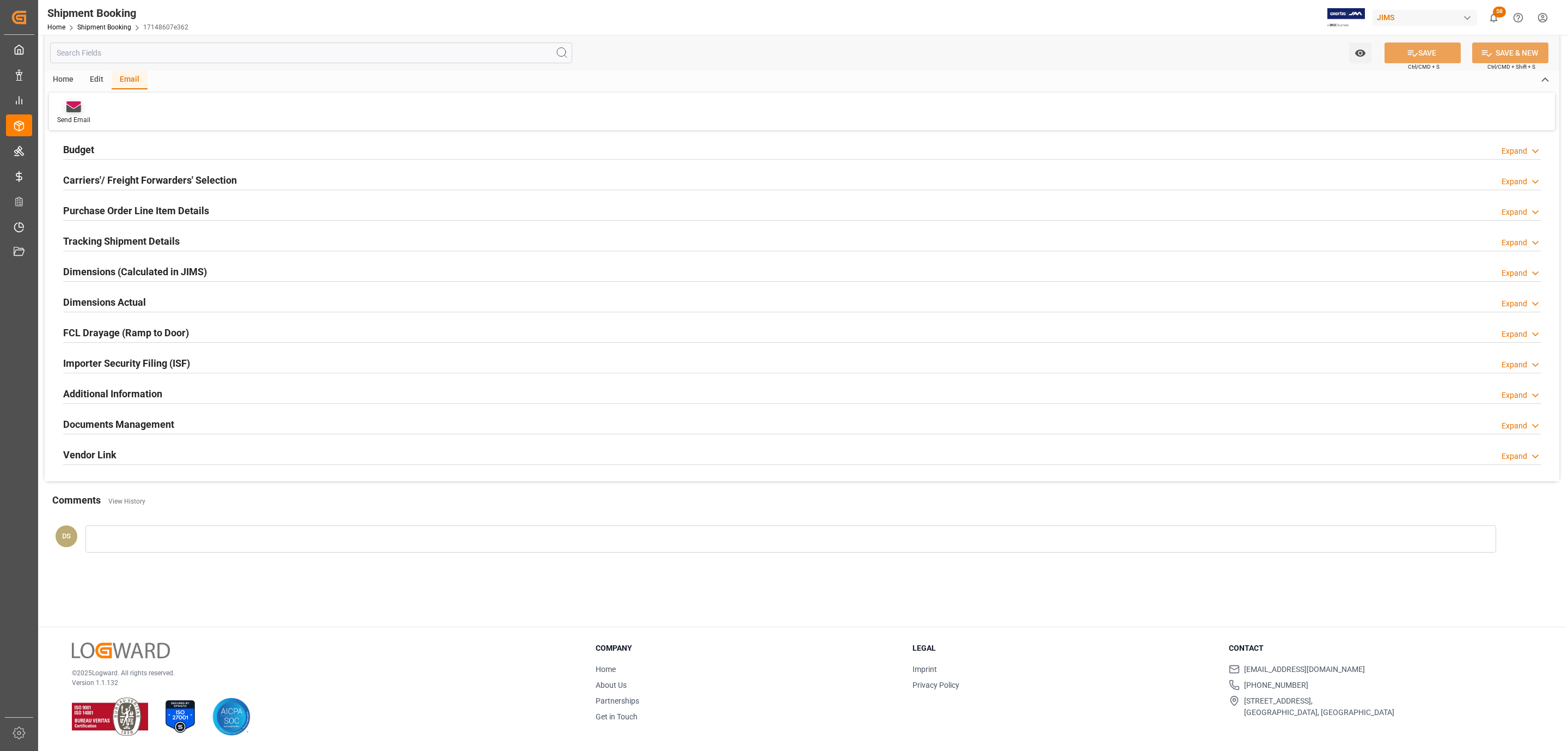
click at [68, 103] on icon at bounding box center [74, 104] width 15 height 7
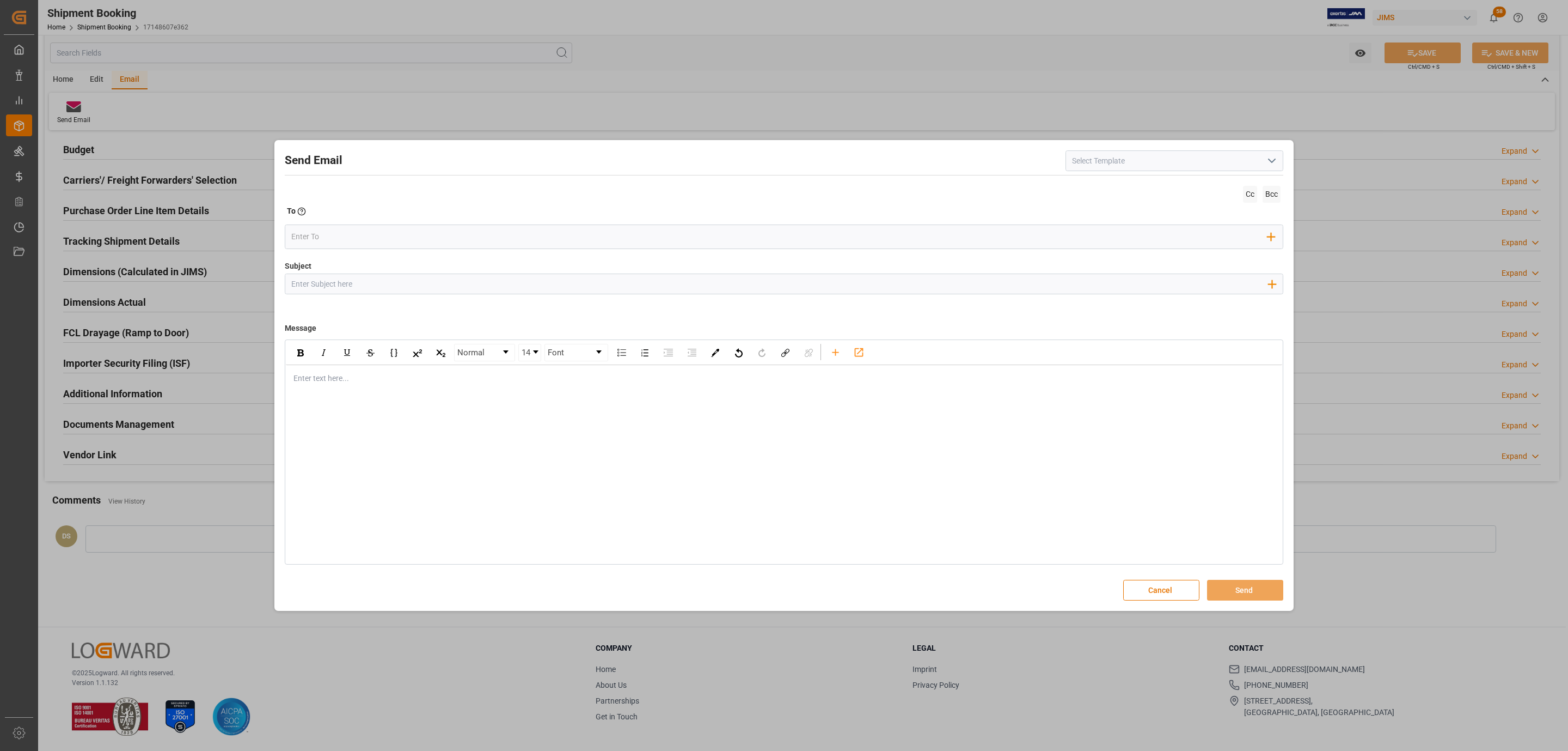
click at [1273, 158] on icon "open menu" at bounding box center [1272, 160] width 13 height 13
click at [1266, 161] on icon "open menu" at bounding box center [1272, 160] width 13 height 13
click at [1147, 185] on div "2BOOK - Ocean - Air freight" at bounding box center [1174, 185] width 217 height 24
type input "2BOOK - Ocean - Air freight"
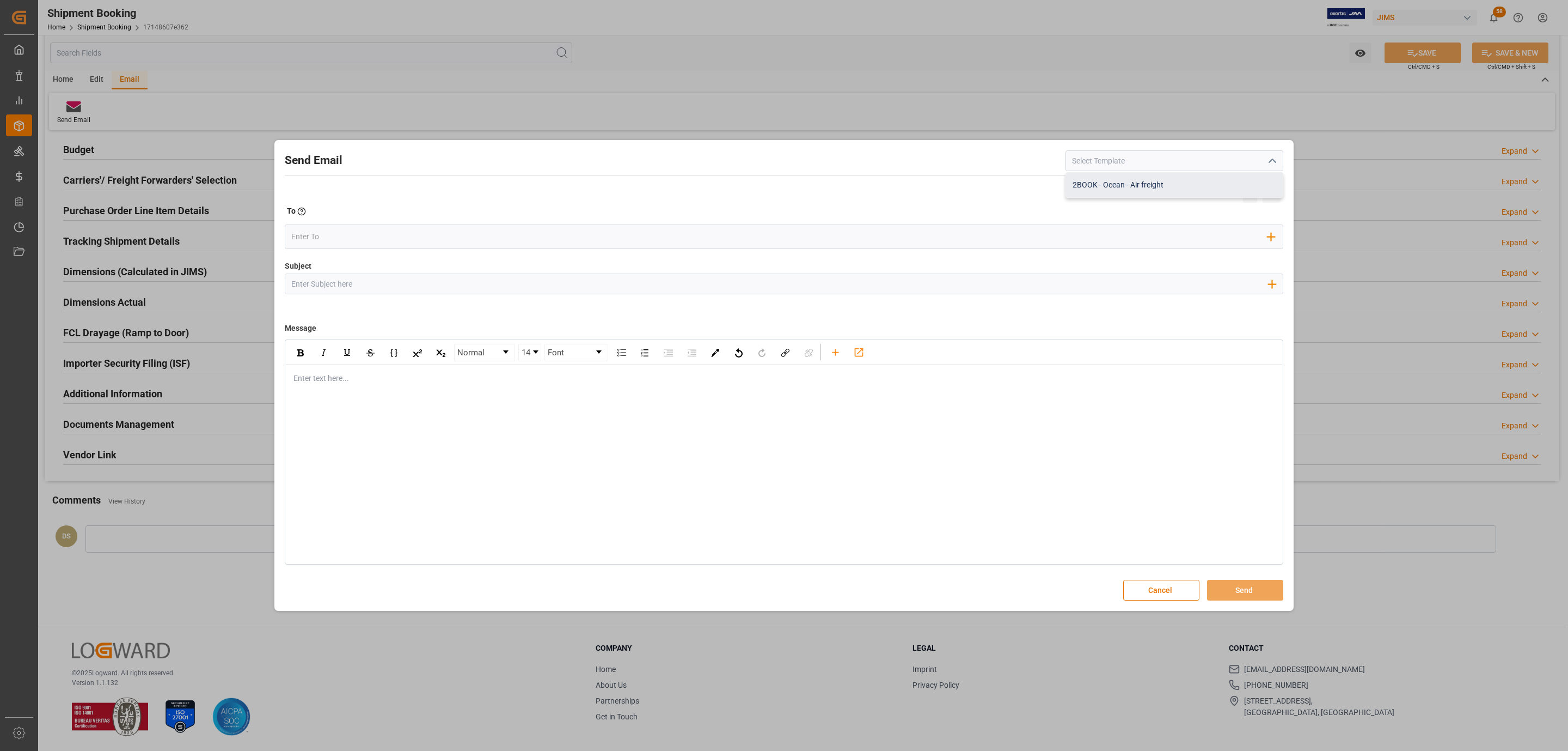
type input "2BOOK {{jamReferenceNumber}} {{supplierFullName}} Ship from: {{country}} Ship t…"
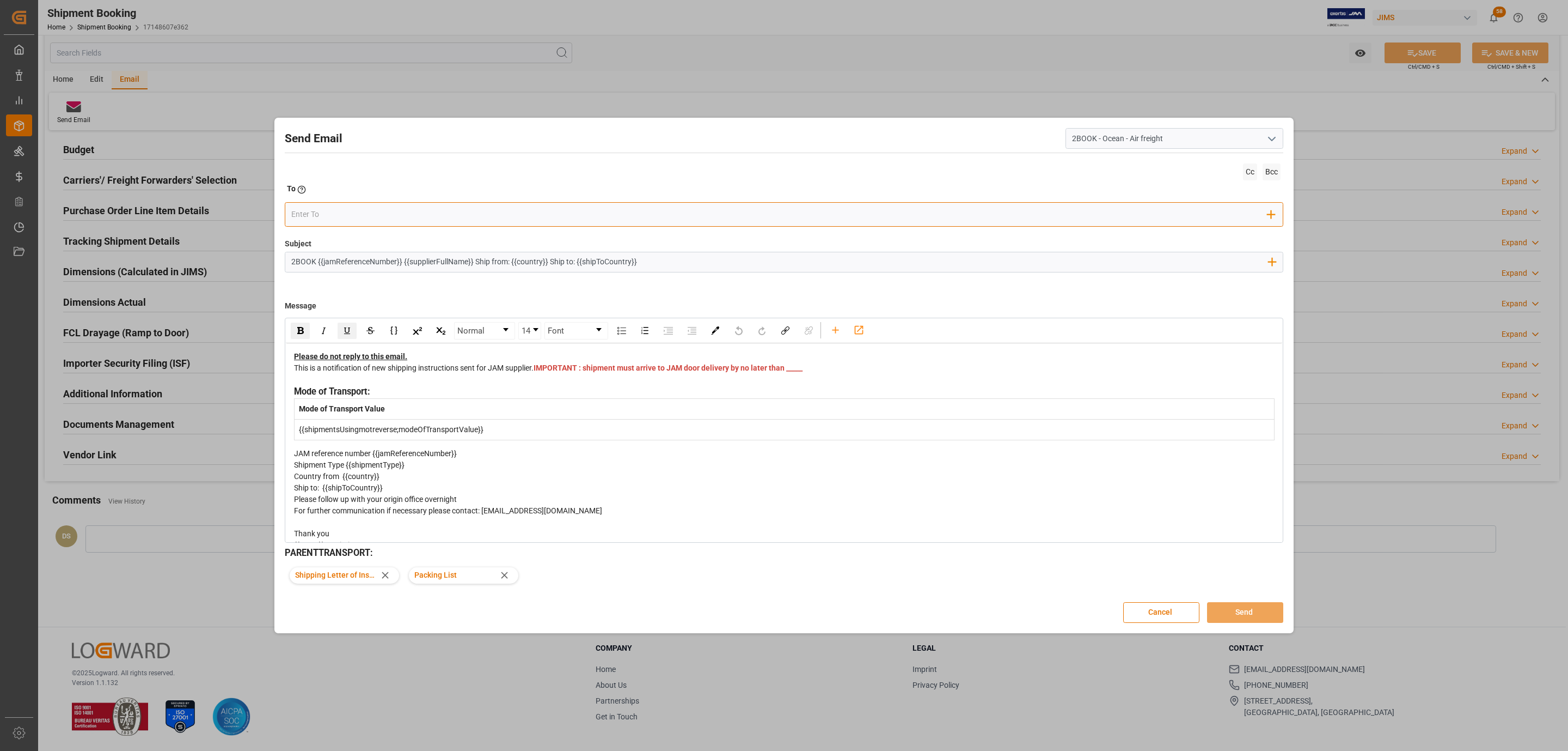
click at [404, 208] on input "email" at bounding box center [780, 214] width 977 height 16
type input "dsv"
click at [352, 239] on span "crystal.wei@ca.dsv.com" at bounding box center [374, 236] width 121 height 12
type input "D"
type input "H"
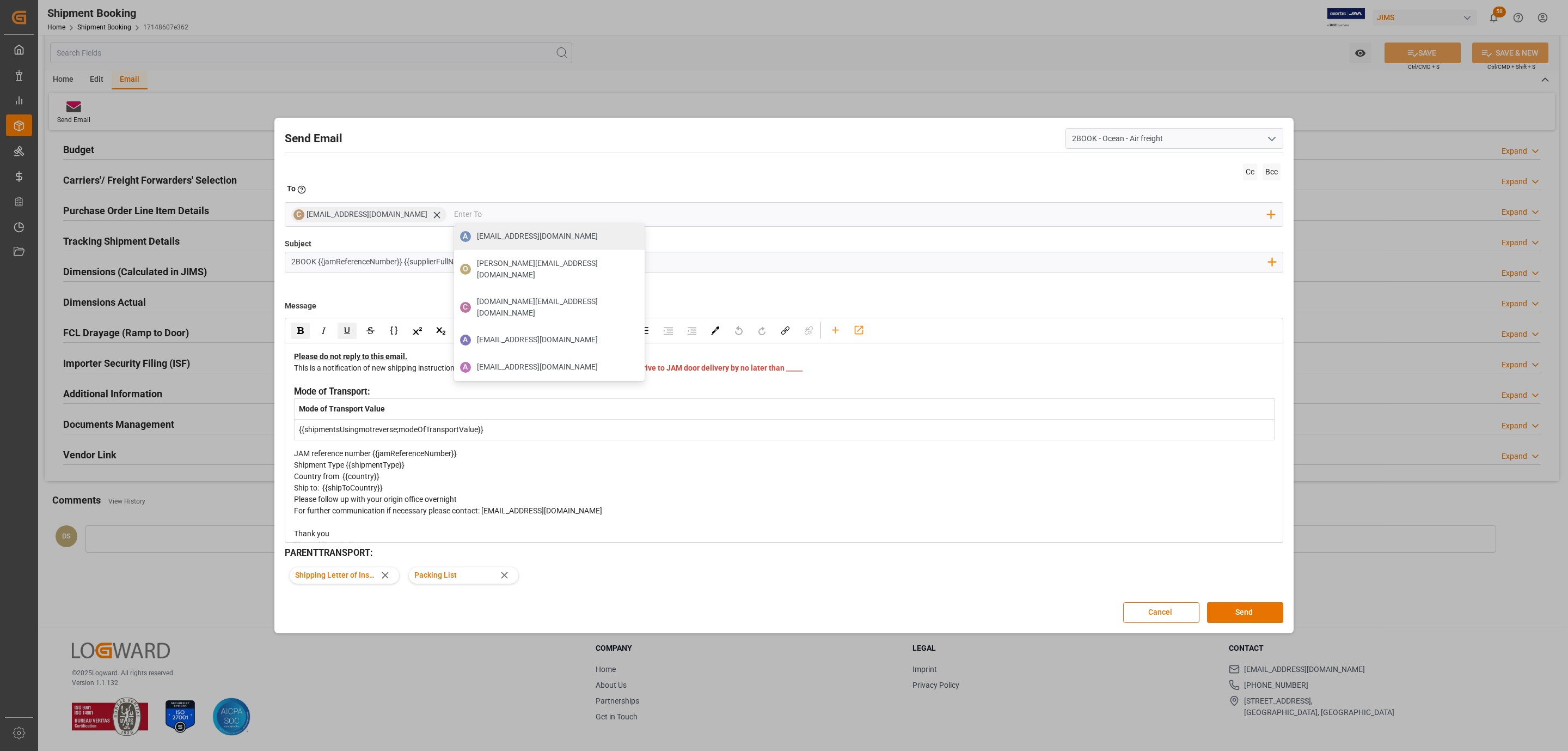
click at [356, 284] on div "Subject 2BOOK {{jamReferenceNumber}} {{supplierFullName}} Ship from: {{country}…" at bounding box center [784, 265] width 998 height 54
drag, startPoint x: 565, startPoint y: 383, endPoint x: 295, endPoint y: 383, distance: 270.0
click at [295, 383] on div "This is a notification of new shipping instructions sent for JAM supplier. IMPO…" at bounding box center [784, 374] width 981 height 23
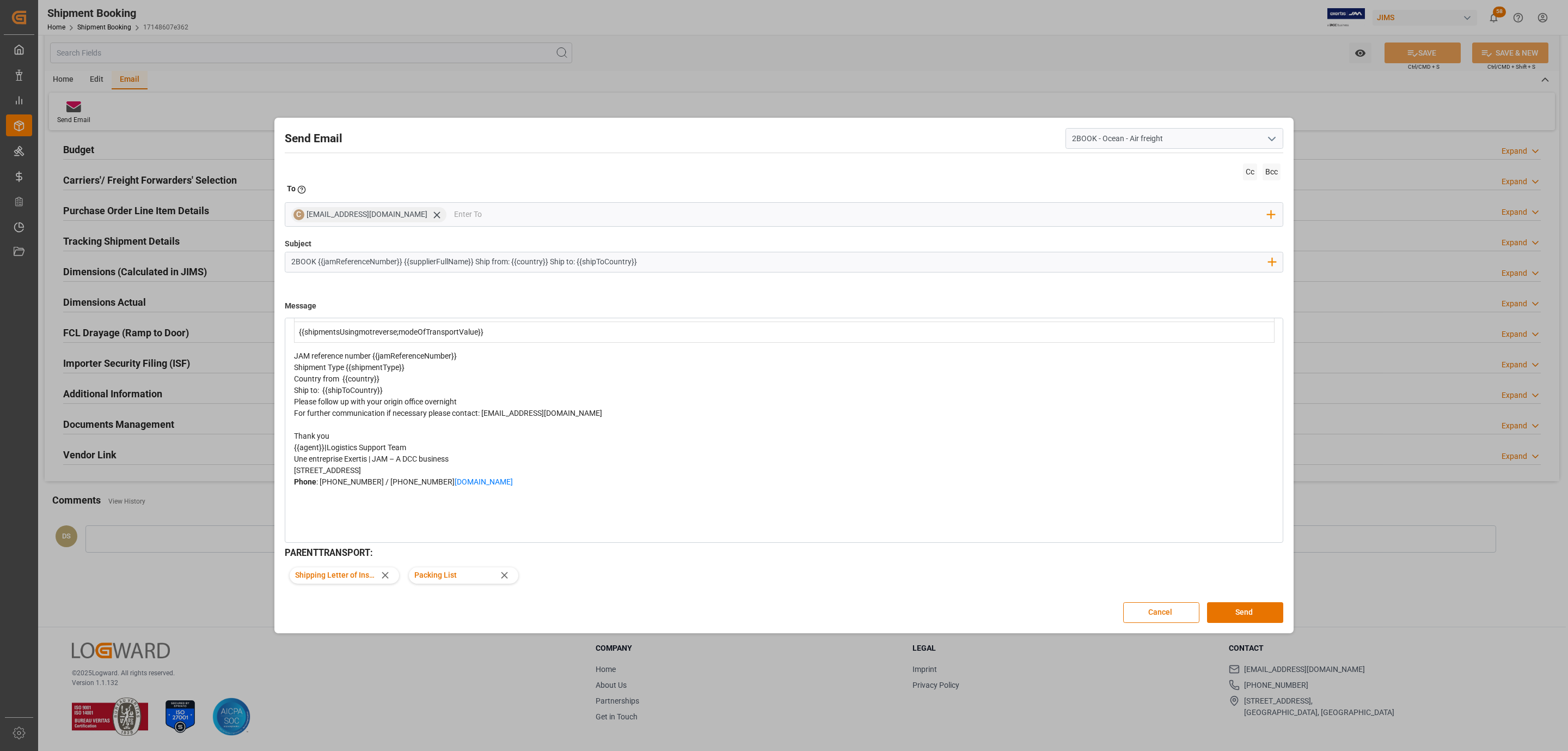
scroll to position [0, 0]
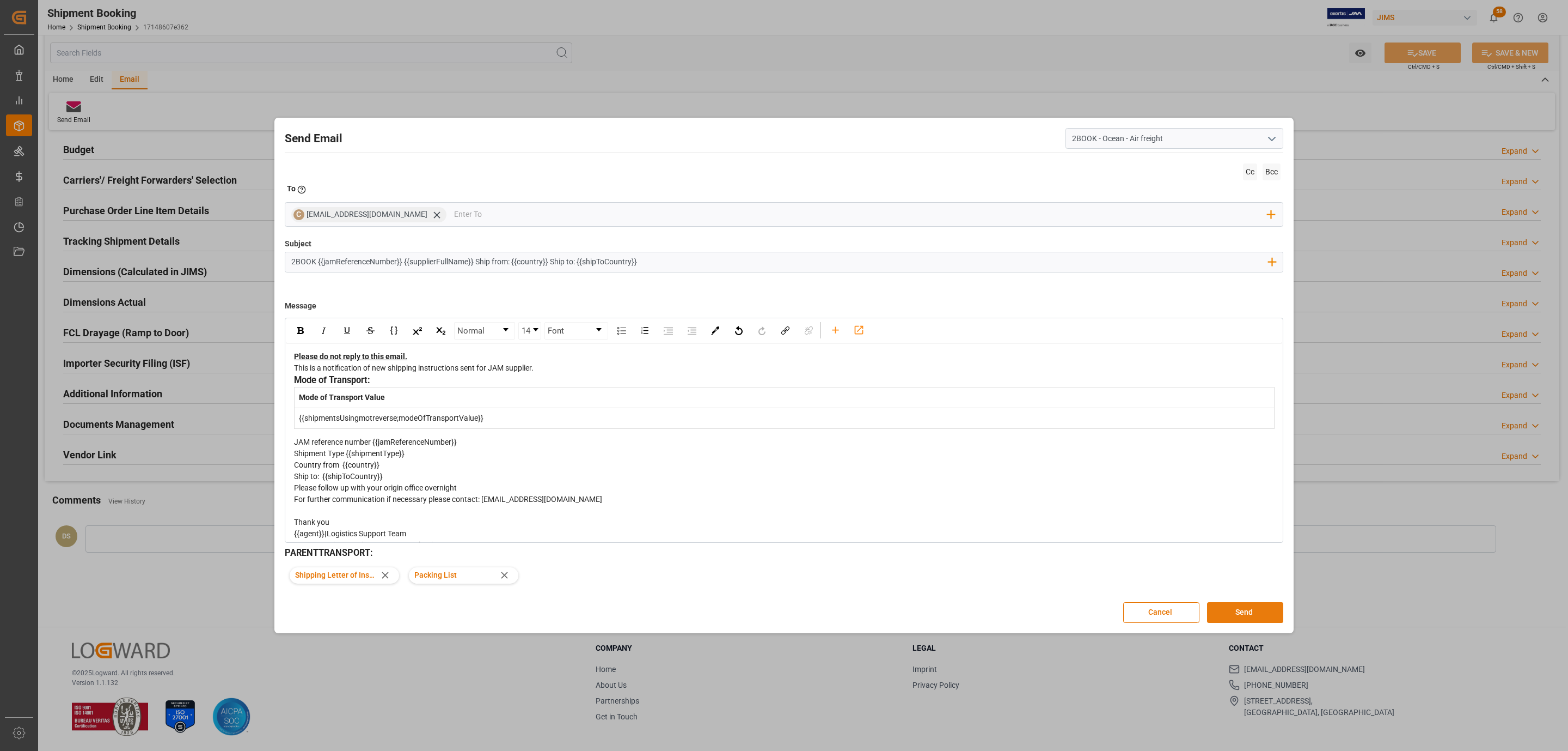
click at [1244, 608] on button "Send" at bounding box center [1245, 612] width 76 height 21
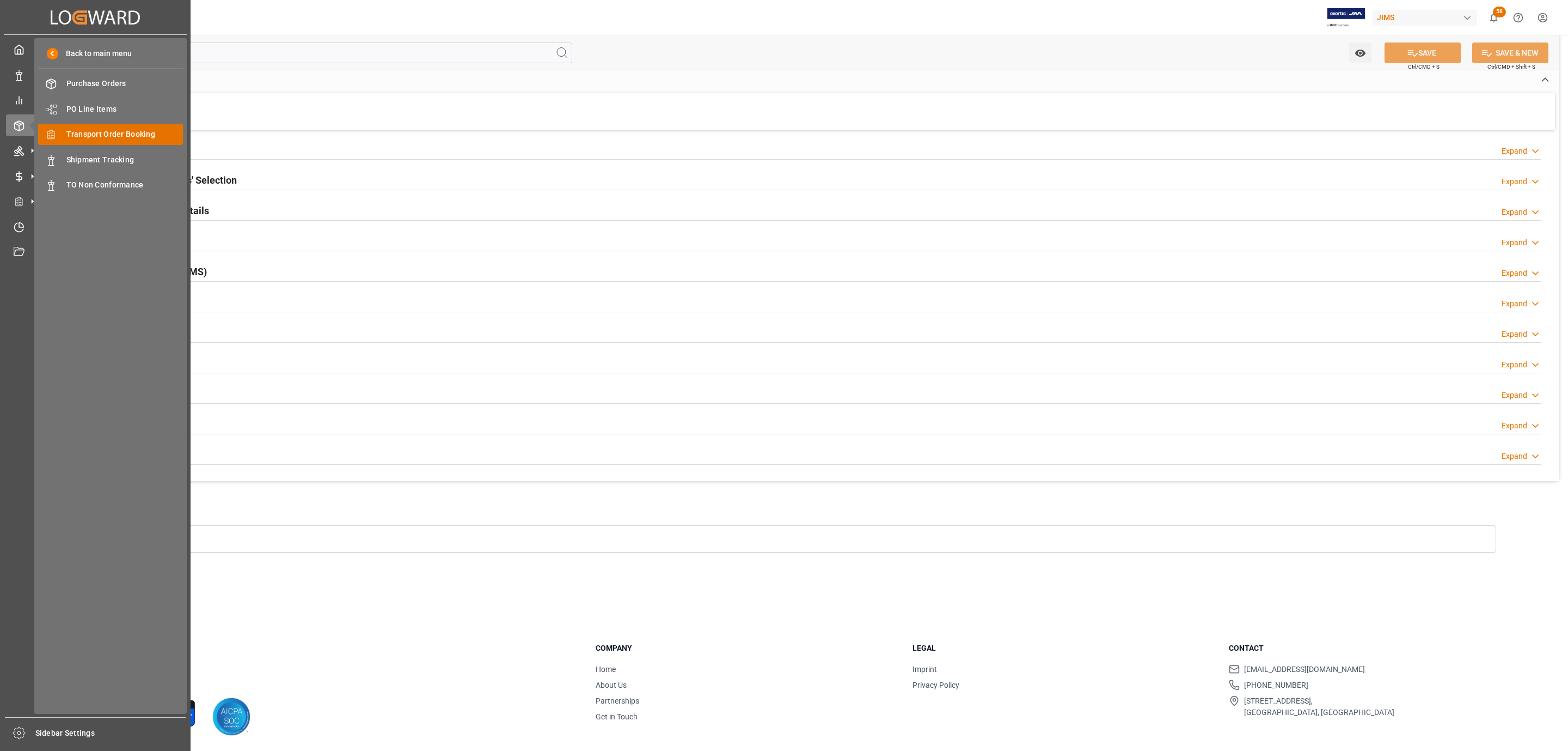
click at [117, 141] on div "Transport Order Booking Transport Order Booking" at bounding box center [111, 134] width 145 height 21
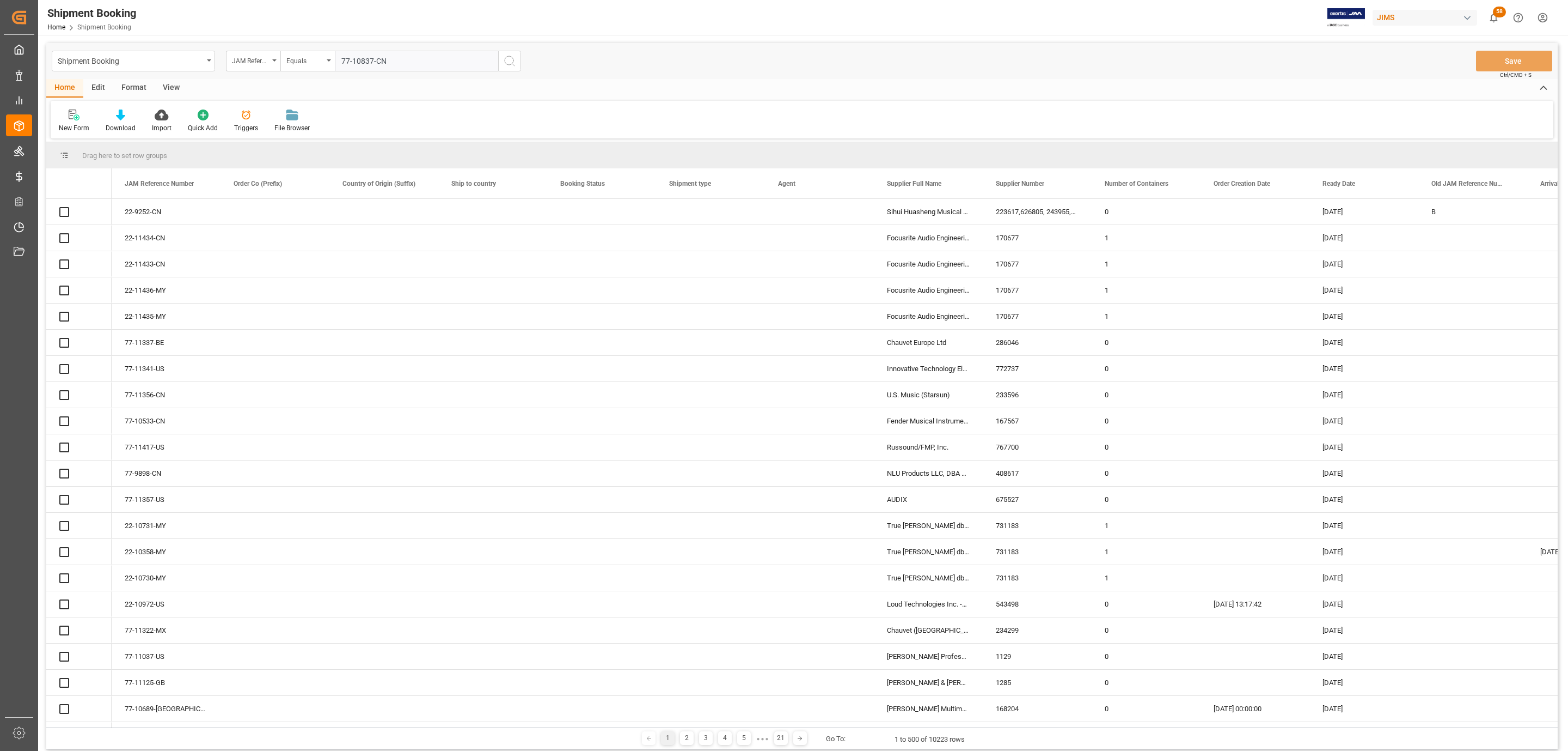
type input "77-10837-CN"
click at [510, 63] on icon "search button" at bounding box center [509, 60] width 13 height 13
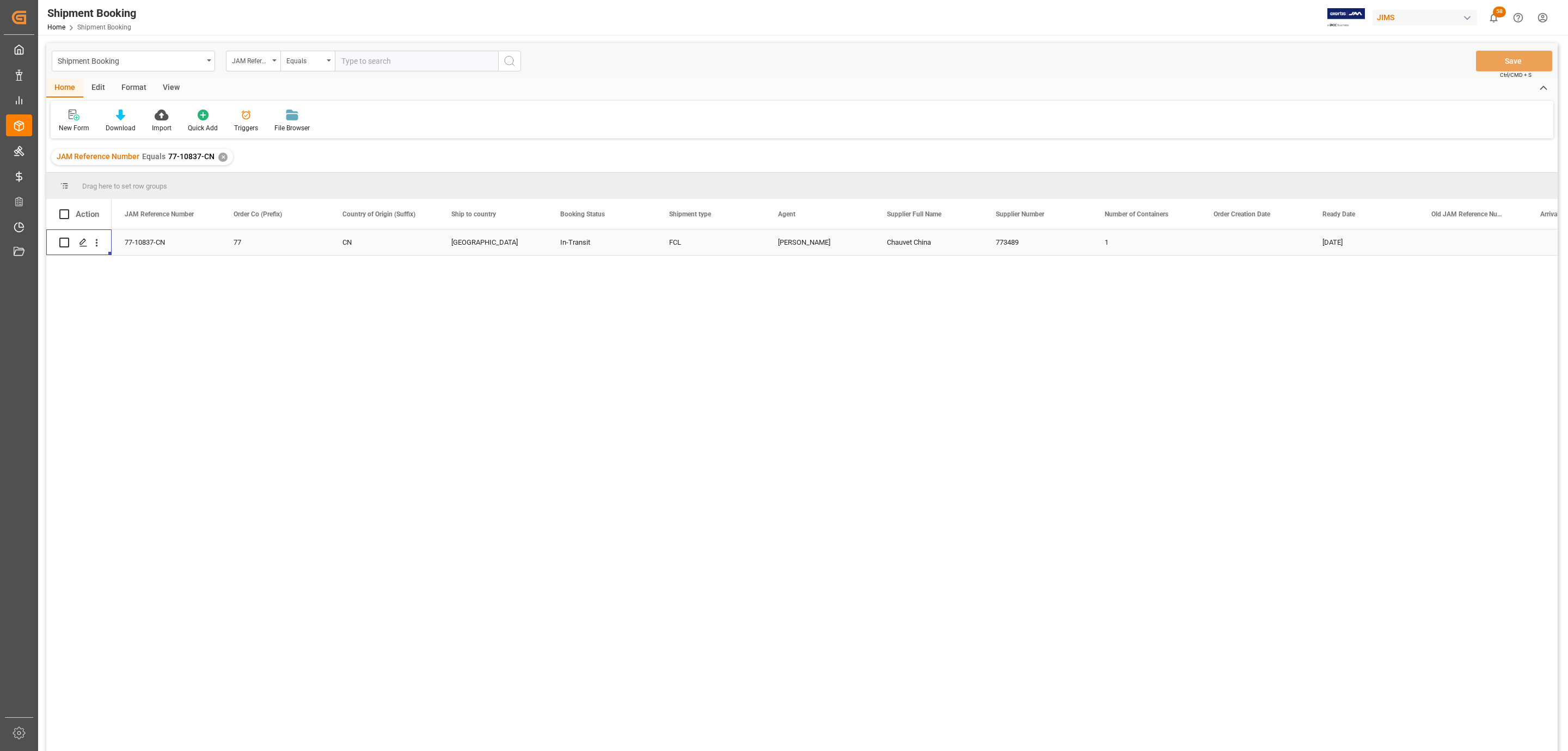
click at [77, 250] on div "Press SPACE to select this row." at bounding box center [83, 242] width 16 height 20
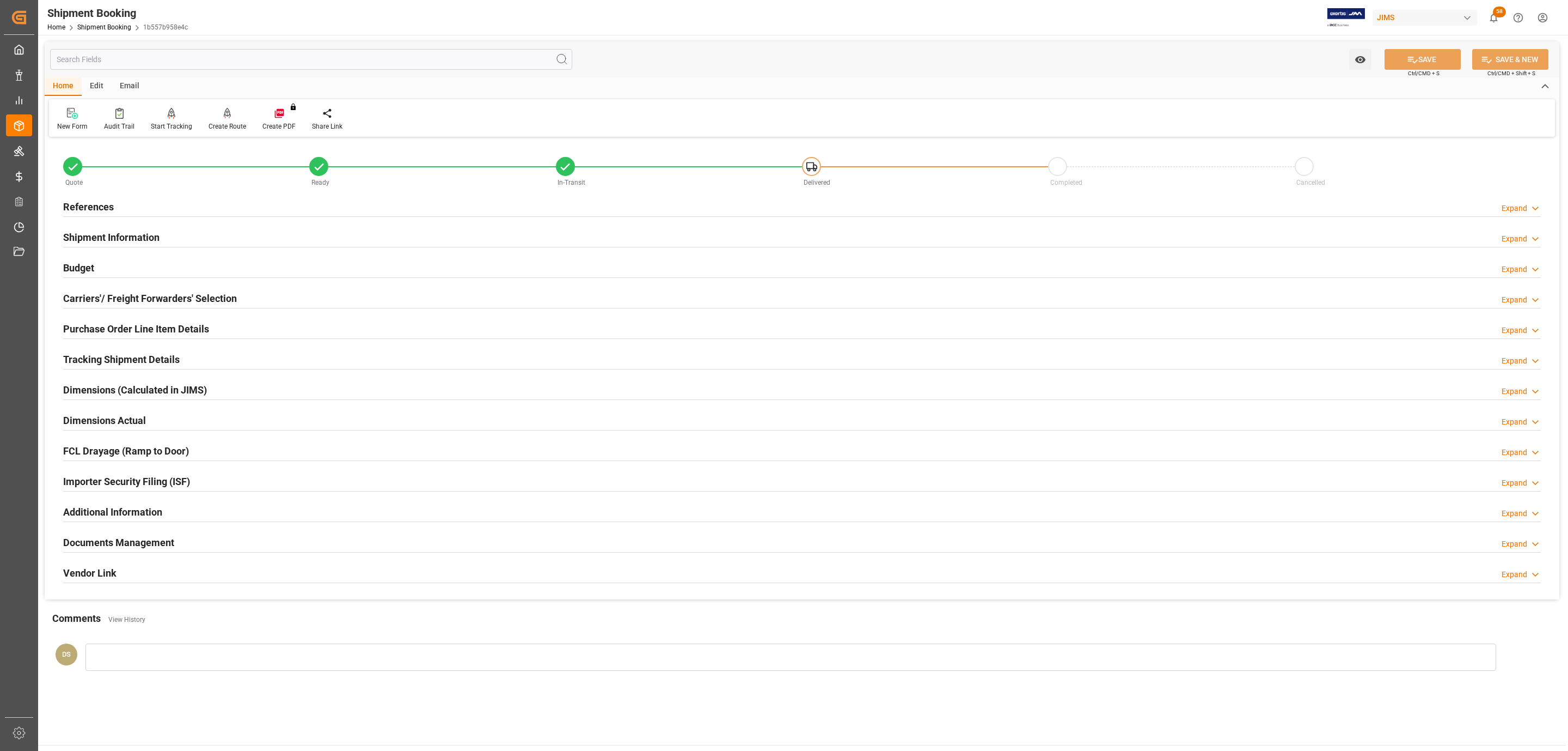
click at [126, 294] on h2 "Carriers'/ Freight Forwarders' Selection" at bounding box center [150, 298] width 173 height 15
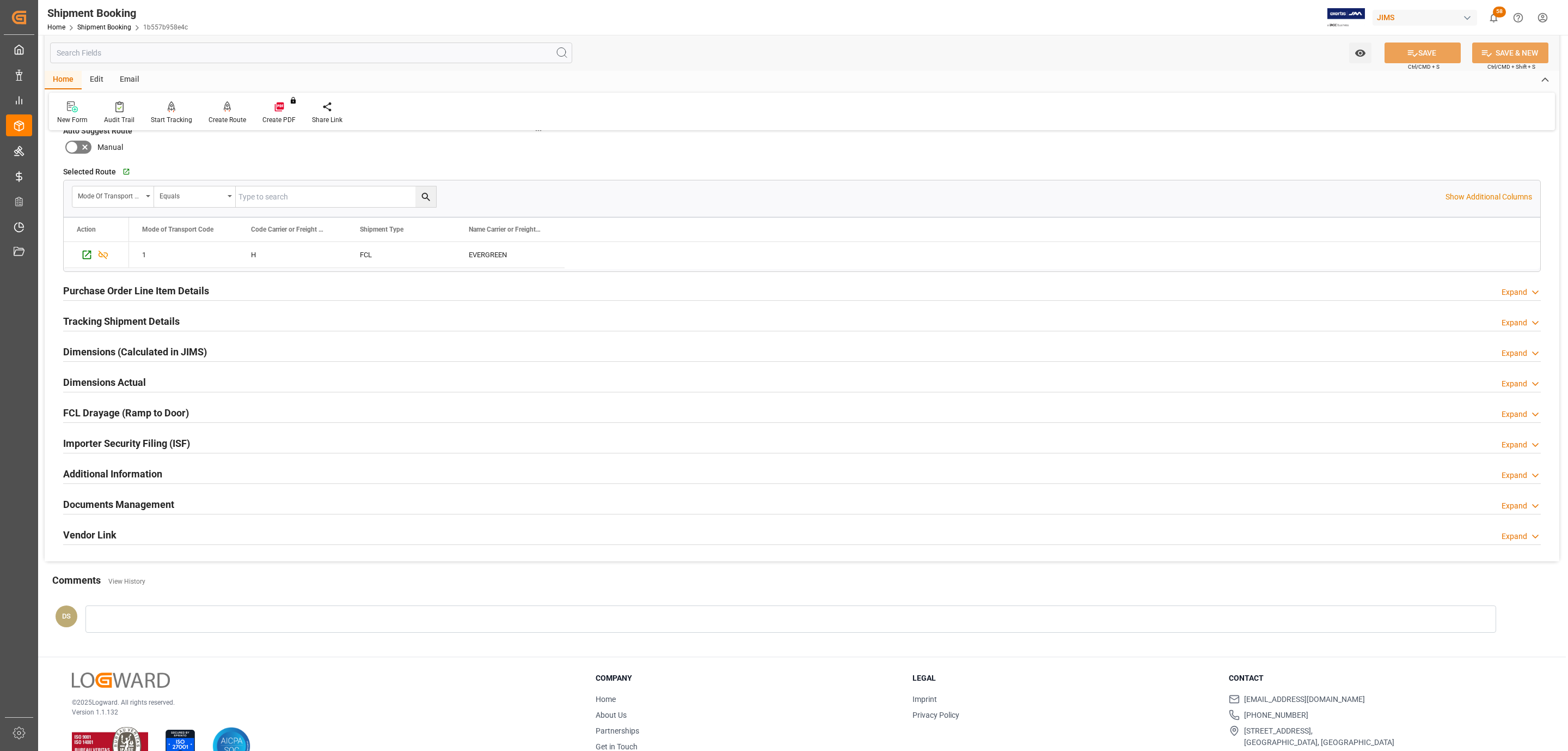
scroll to position [345, 0]
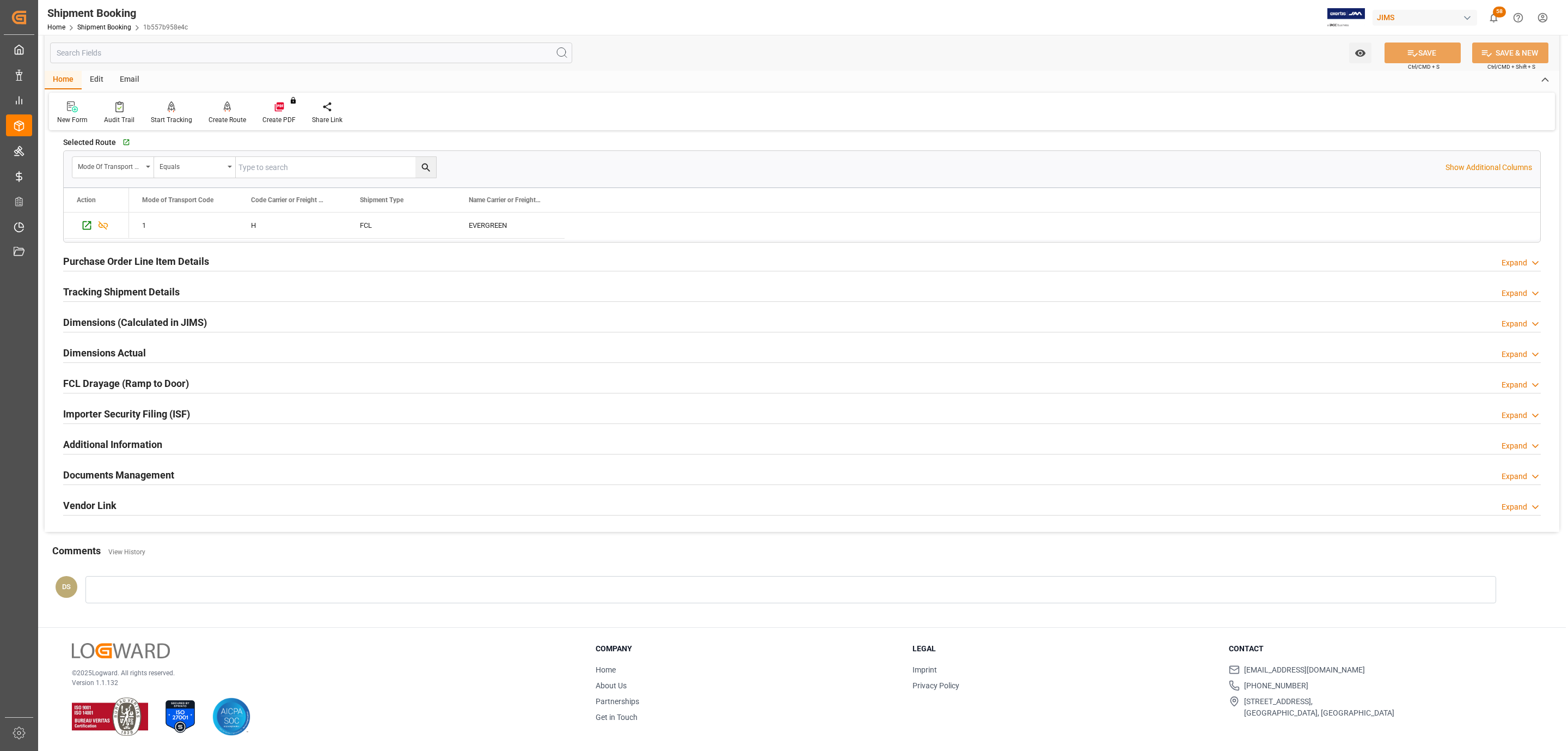
click at [115, 471] on h2 "Documents Management" at bounding box center [119, 474] width 111 height 15
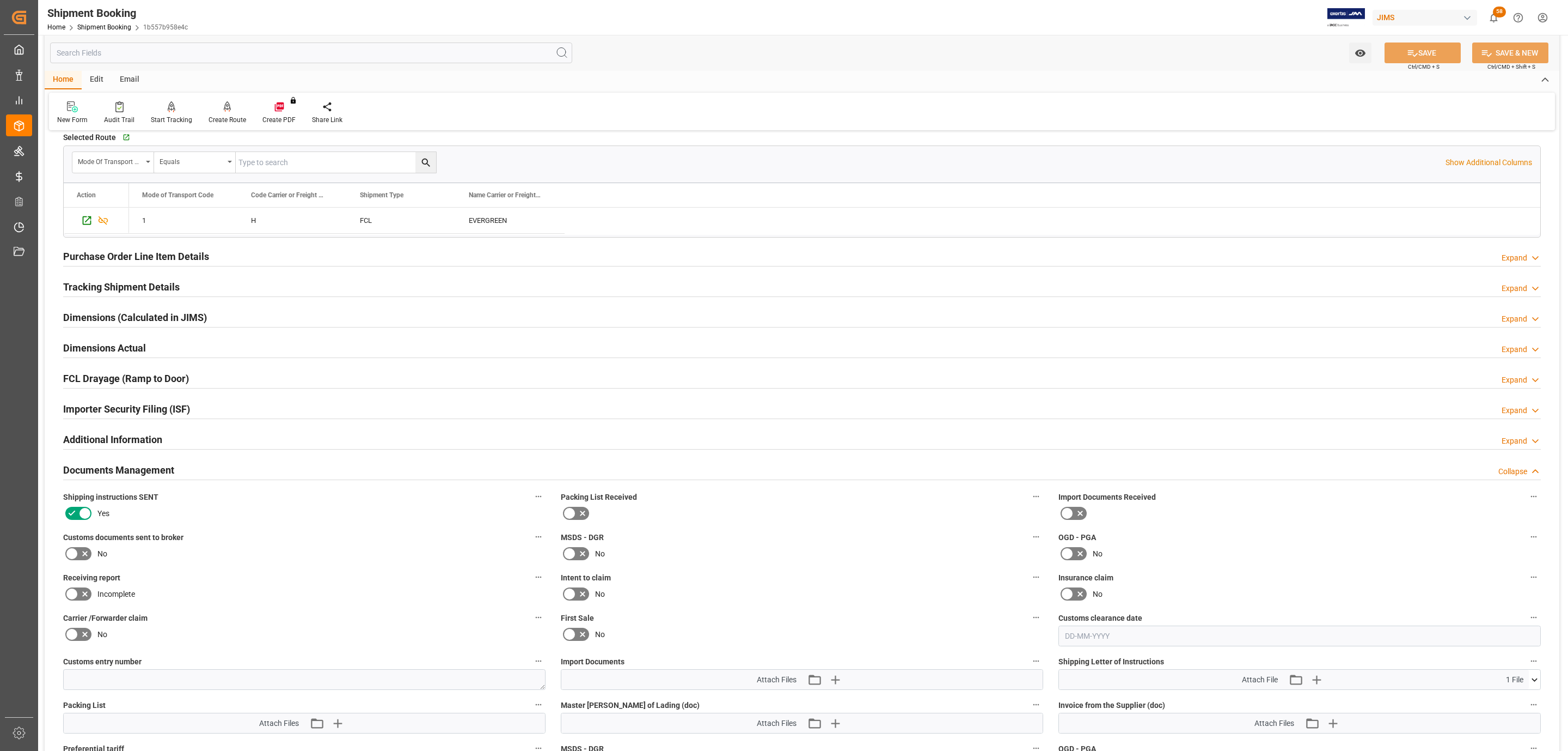
click at [72, 560] on icon at bounding box center [71, 553] width 13 height 13
click at [0, 0] on input "checkbox" at bounding box center [0, 0] width 0 height 0
click at [837, 682] on icon "button" at bounding box center [835, 679] width 10 height 10
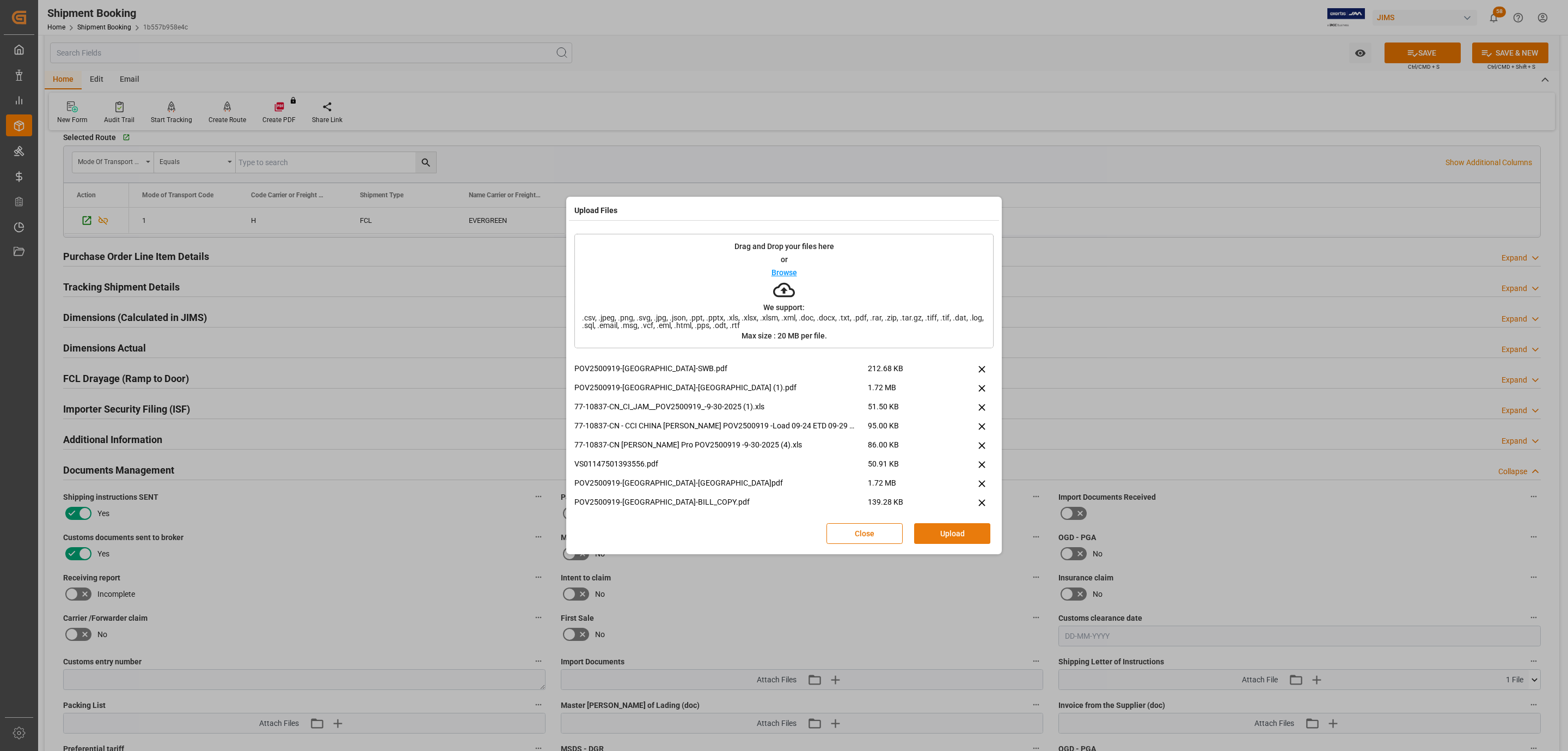
click at [949, 531] on button "Upload" at bounding box center [952, 534] width 76 height 21
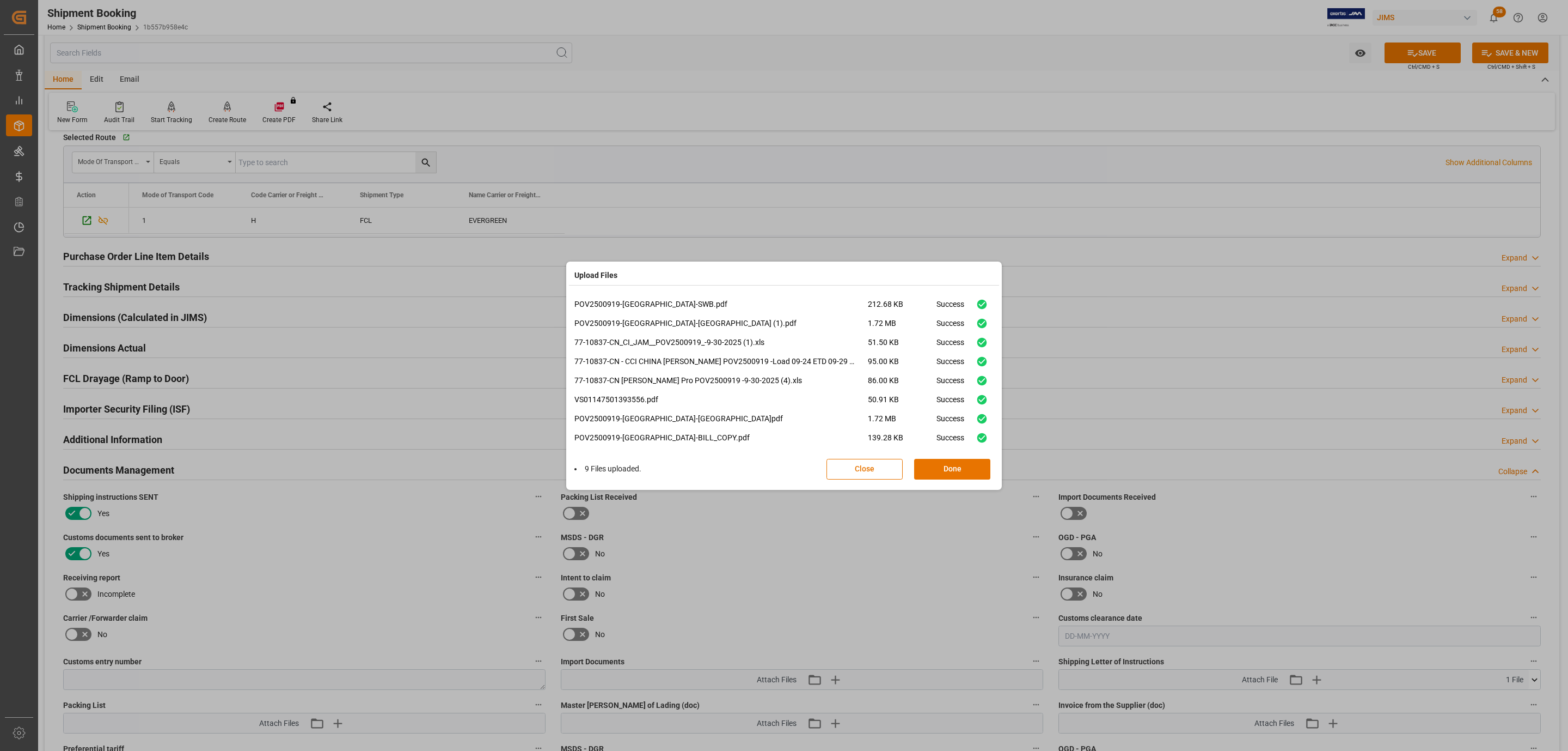
scroll to position [26, 0]
click at [974, 459] on button "Done" at bounding box center [952, 469] width 76 height 21
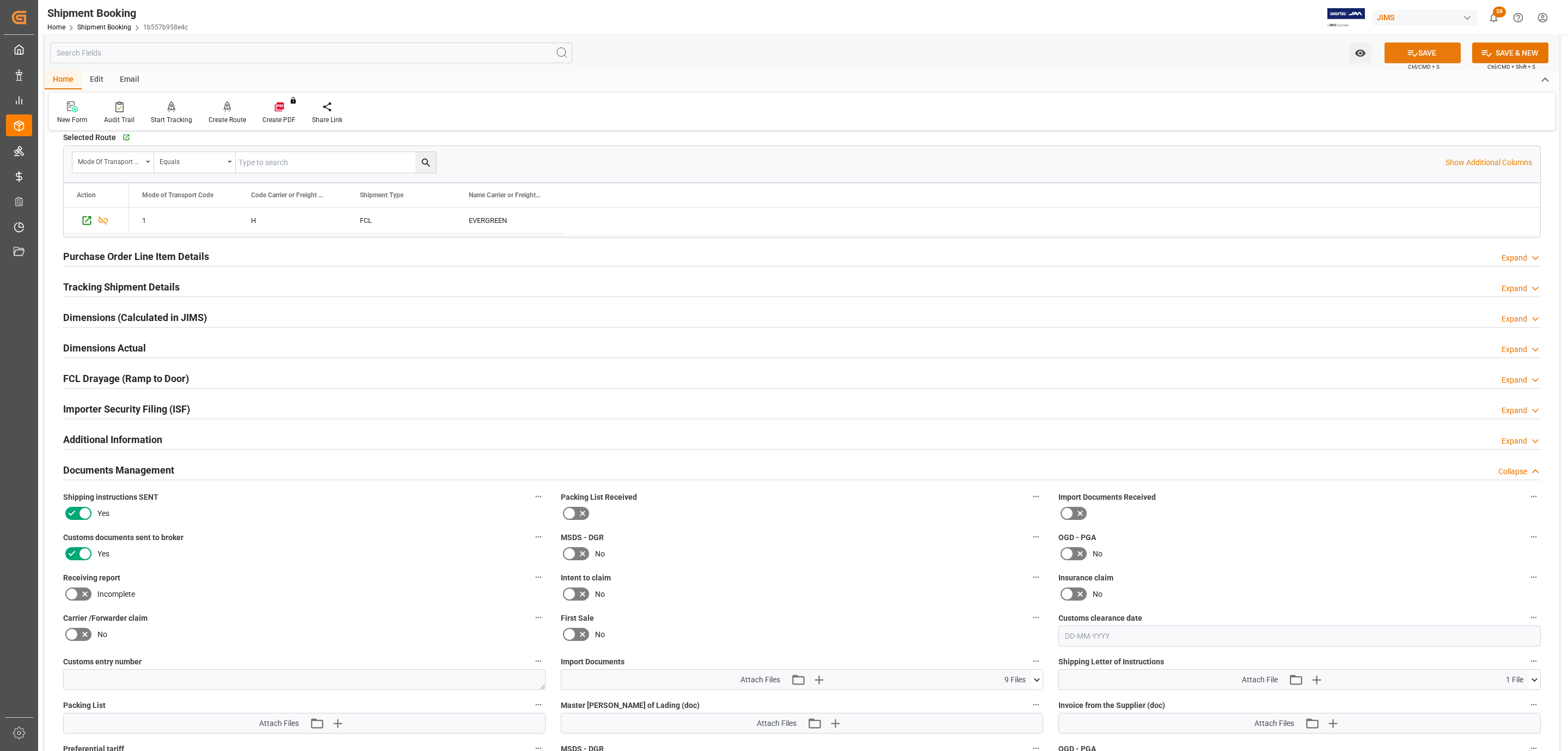
click at [1394, 59] on button "SAVE" at bounding box center [1423, 53] width 76 height 21
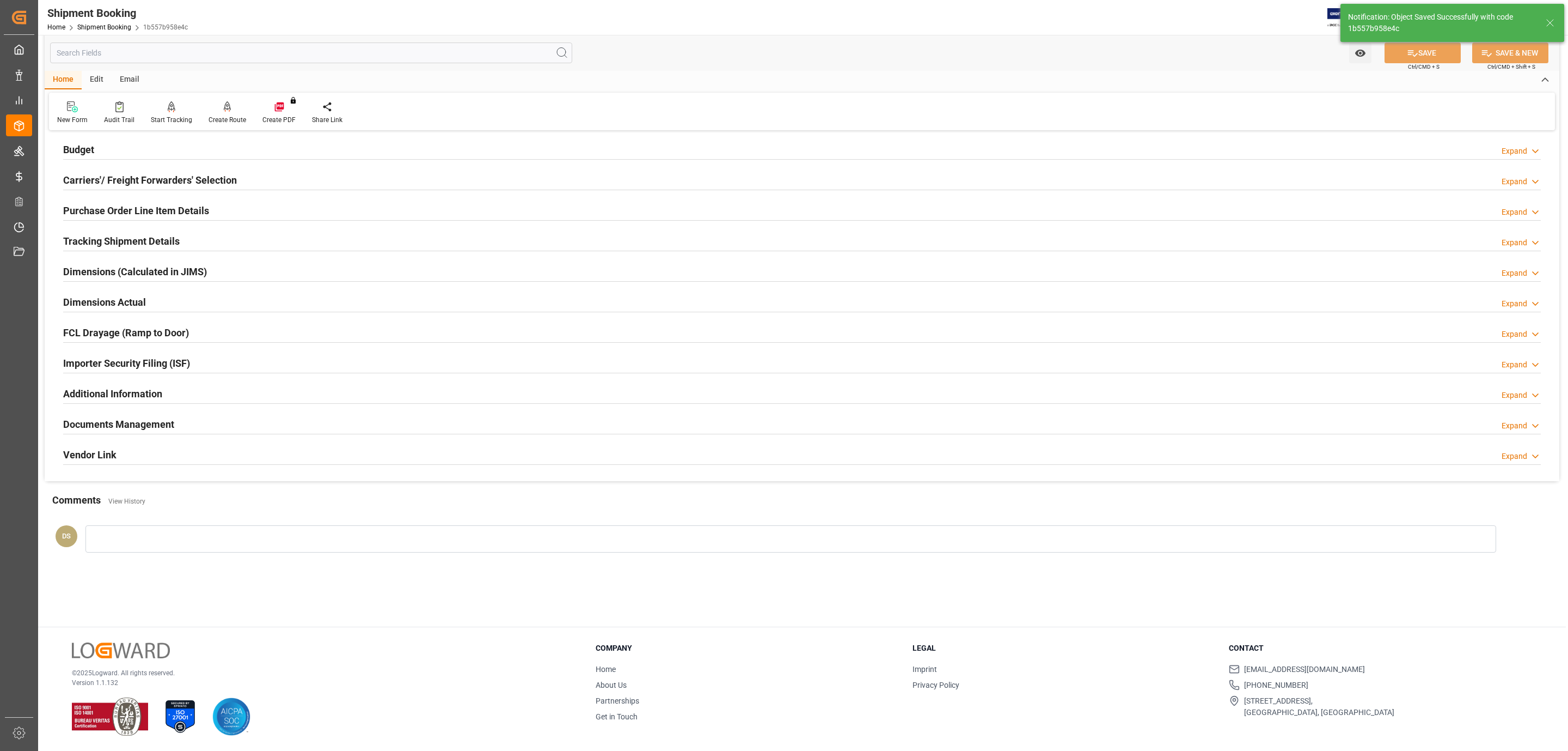
scroll to position [71, 0]
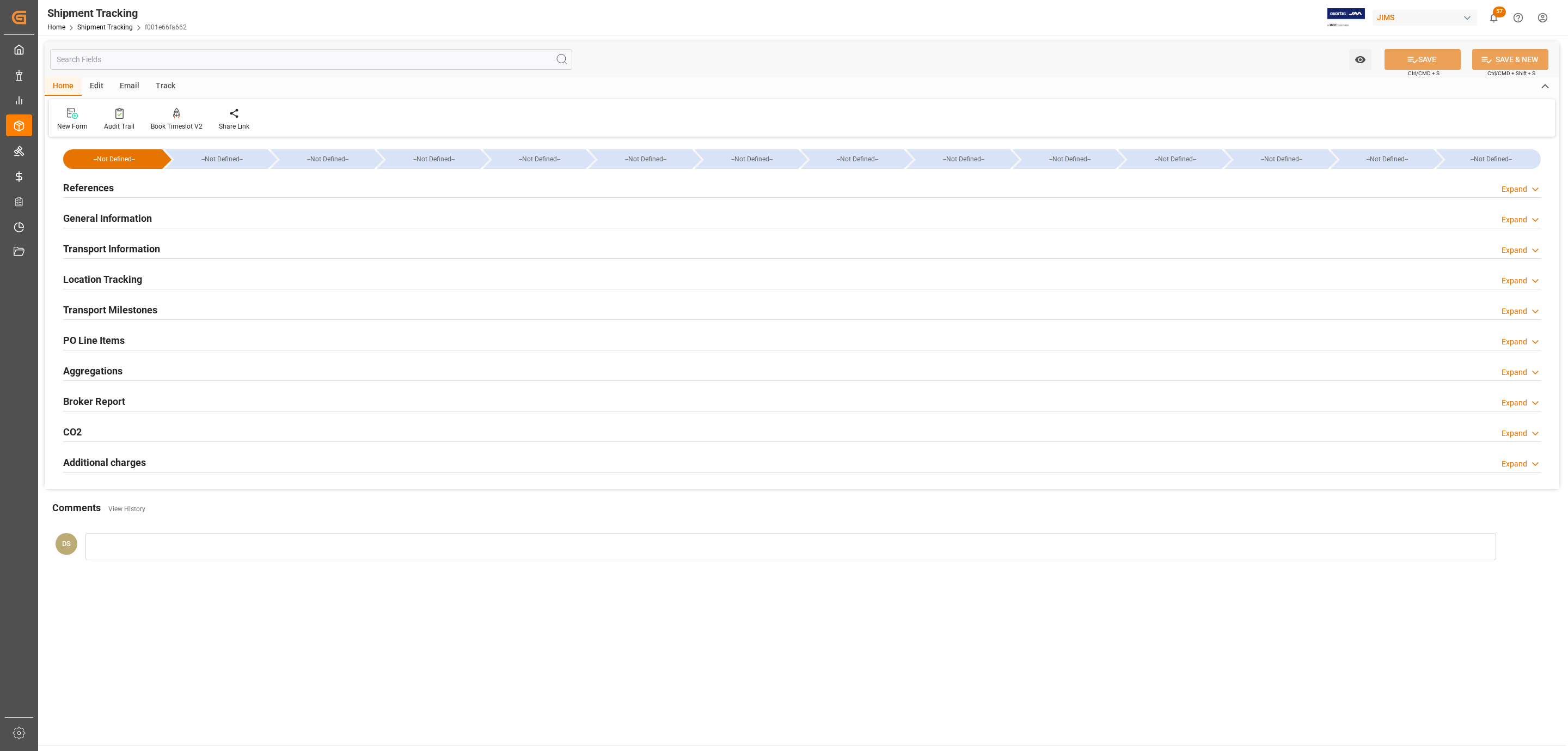
click at [127, 340] on div "PO Line Items Expand" at bounding box center [802, 339] width 1478 height 21
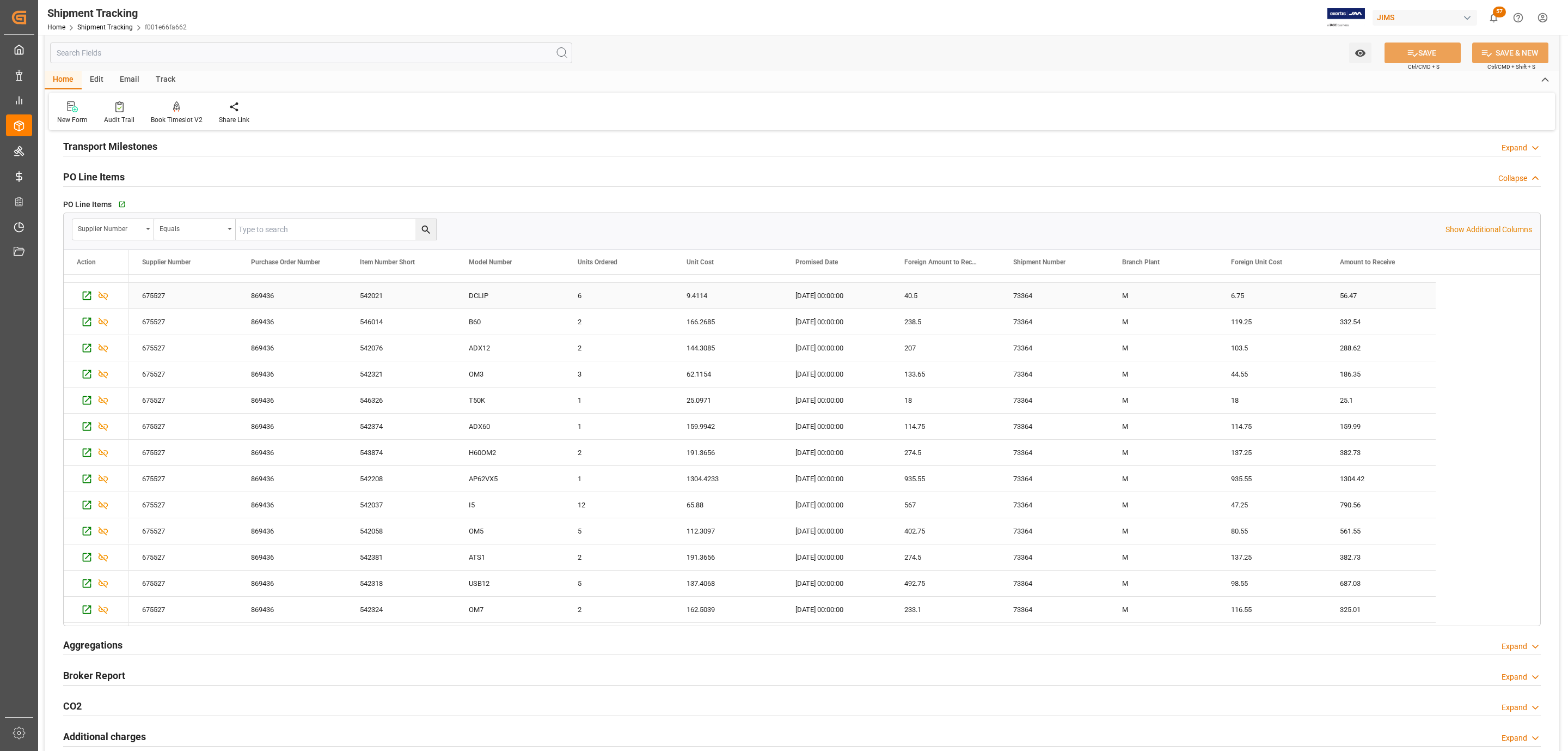
scroll to position [67, 0]
click at [119, 204] on icon "button" at bounding box center [121, 204] width 9 height 9
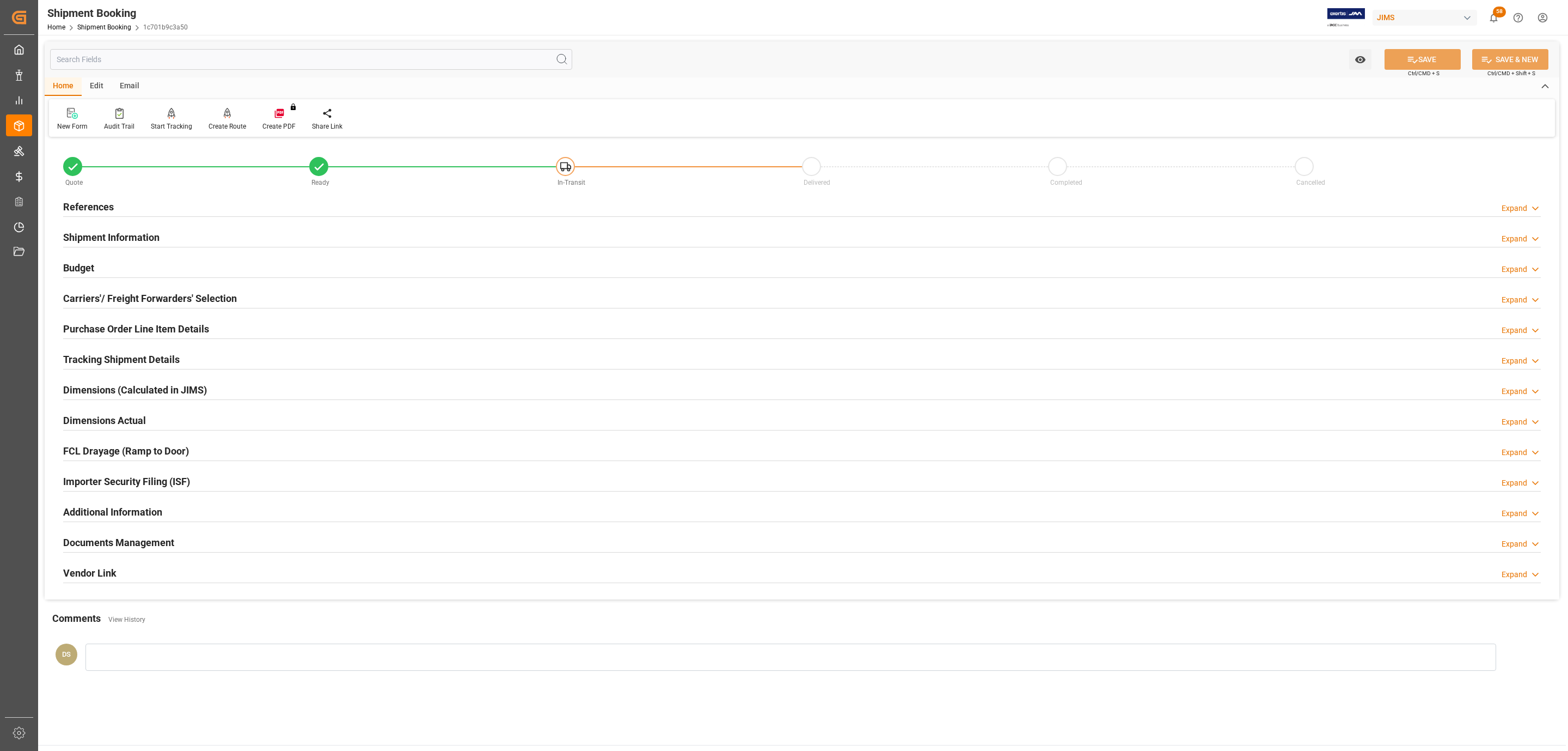
click at [116, 292] on h2 "Carriers'/ Freight Forwarders' Selection" at bounding box center [150, 298] width 173 height 15
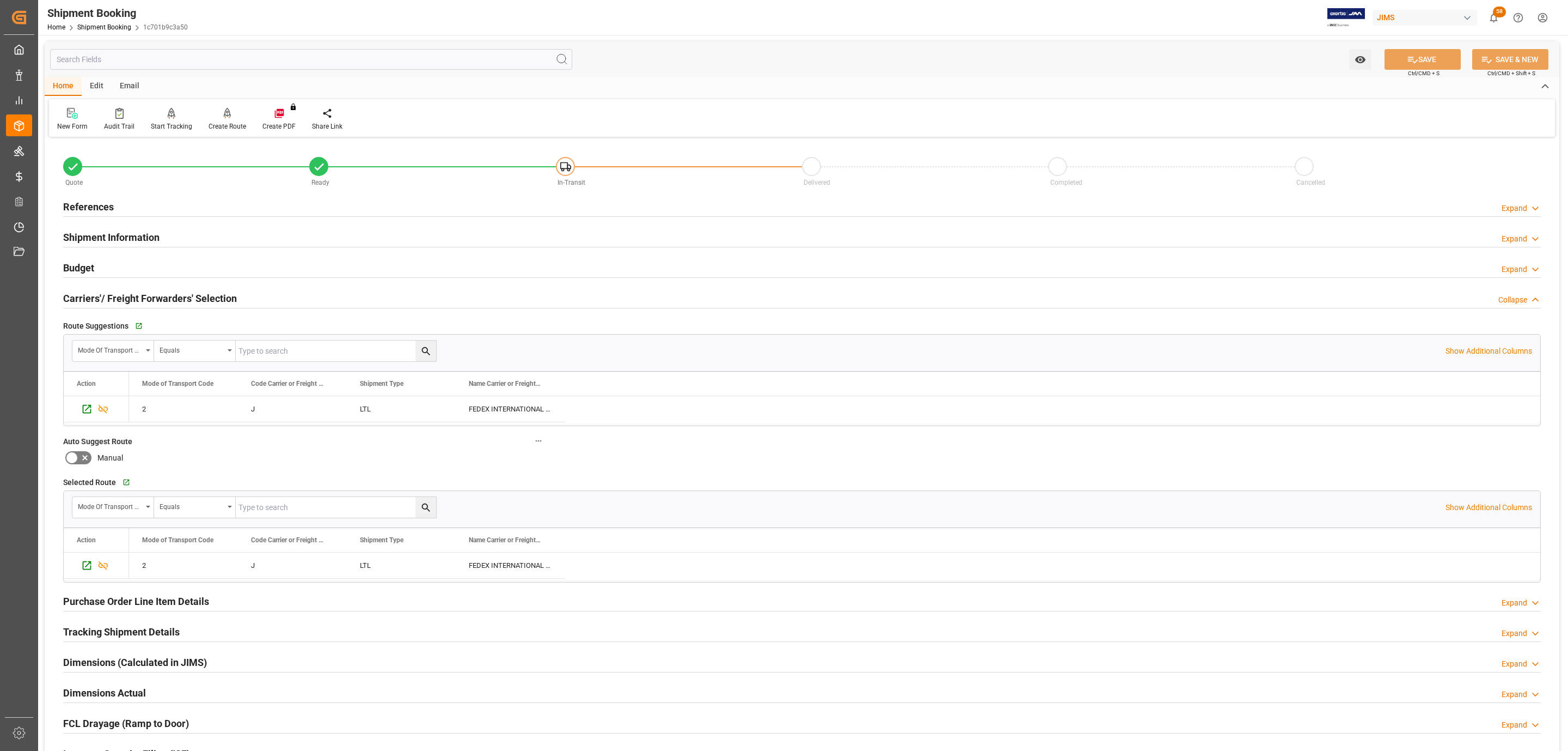
click at [116, 292] on h2 "Carriers'/ Freight Forwarders' Selection" at bounding box center [150, 298] width 173 height 15
click at [116, 273] on div "Budget Expand" at bounding box center [802, 267] width 1478 height 21
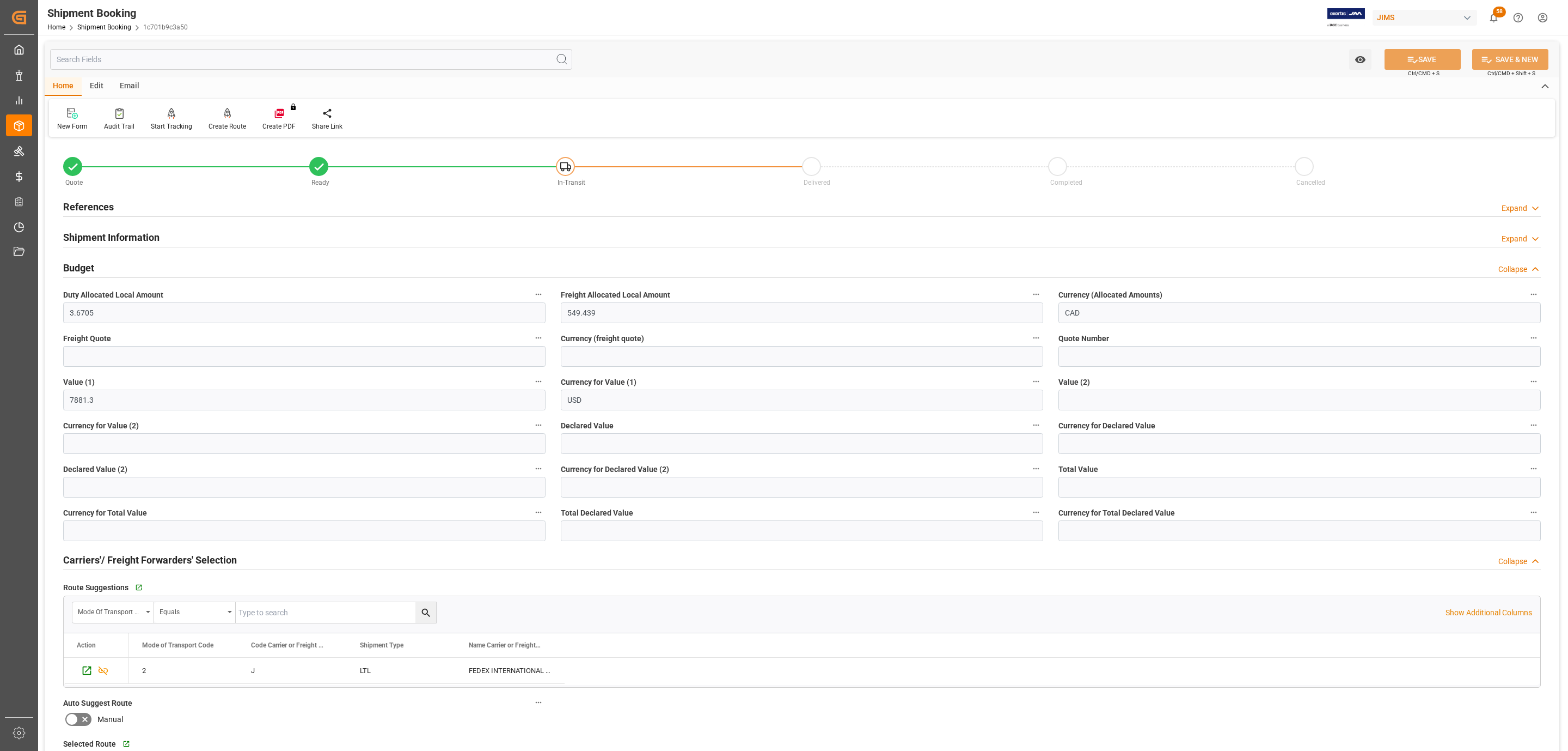
click at [120, 270] on div "Budget Collapse" at bounding box center [802, 267] width 1478 height 21
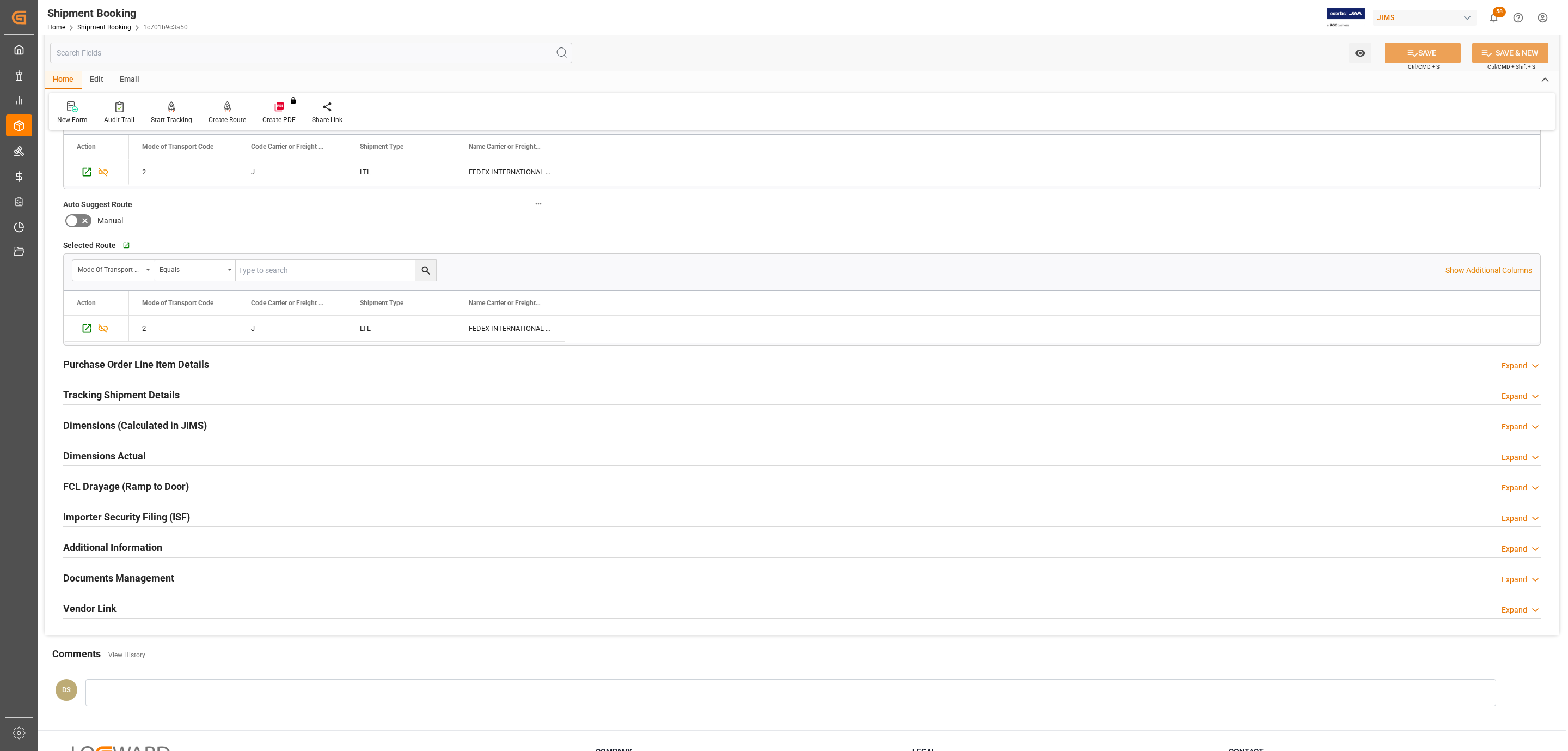
scroll to position [245, 0]
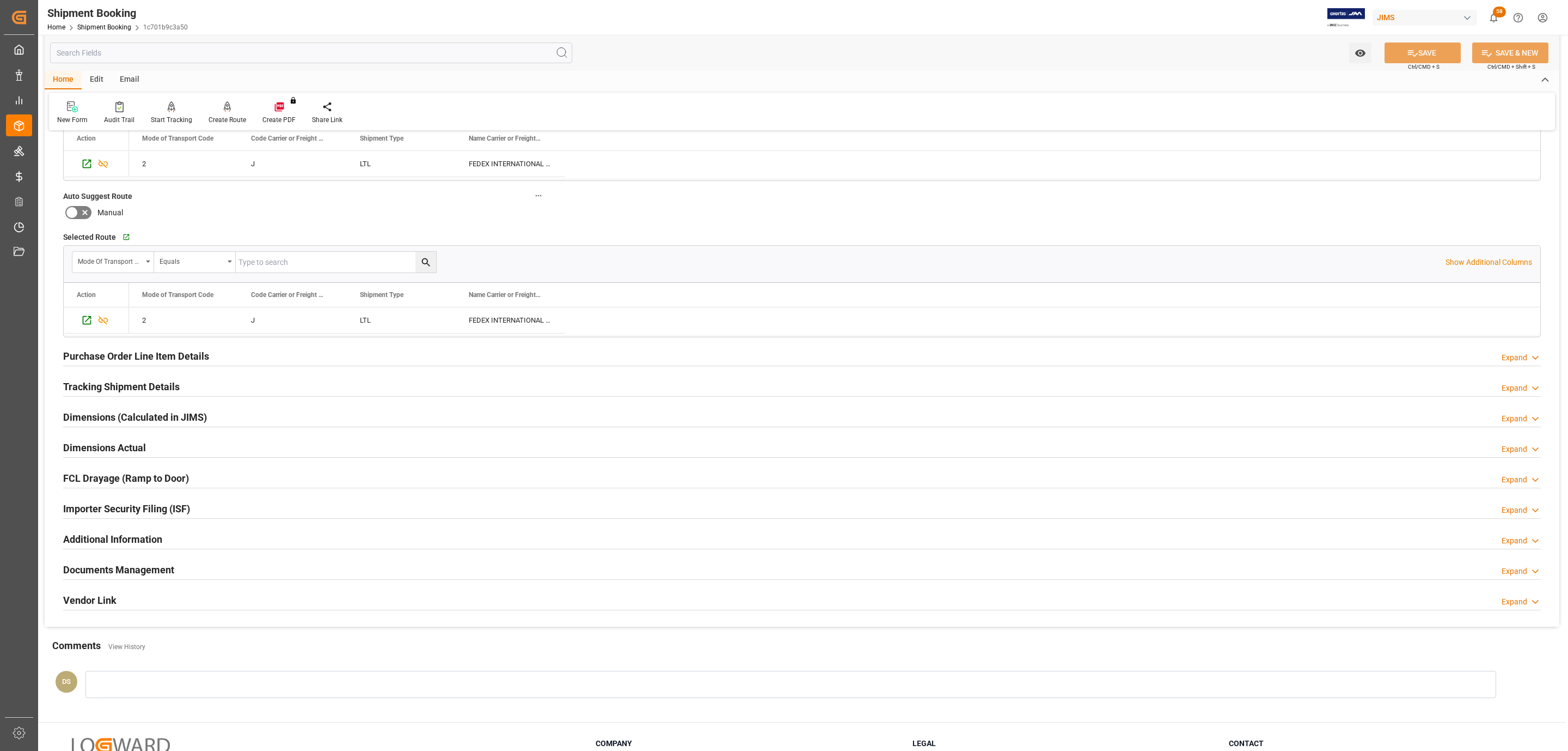
click at [121, 577] on h2 "Documents Management" at bounding box center [119, 569] width 111 height 15
click at [105, 564] on div "Documents Management" at bounding box center [119, 569] width 111 height 21
click at [105, 563] on div "Documents Management" at bounding box center [119, 569] width 111 height 21
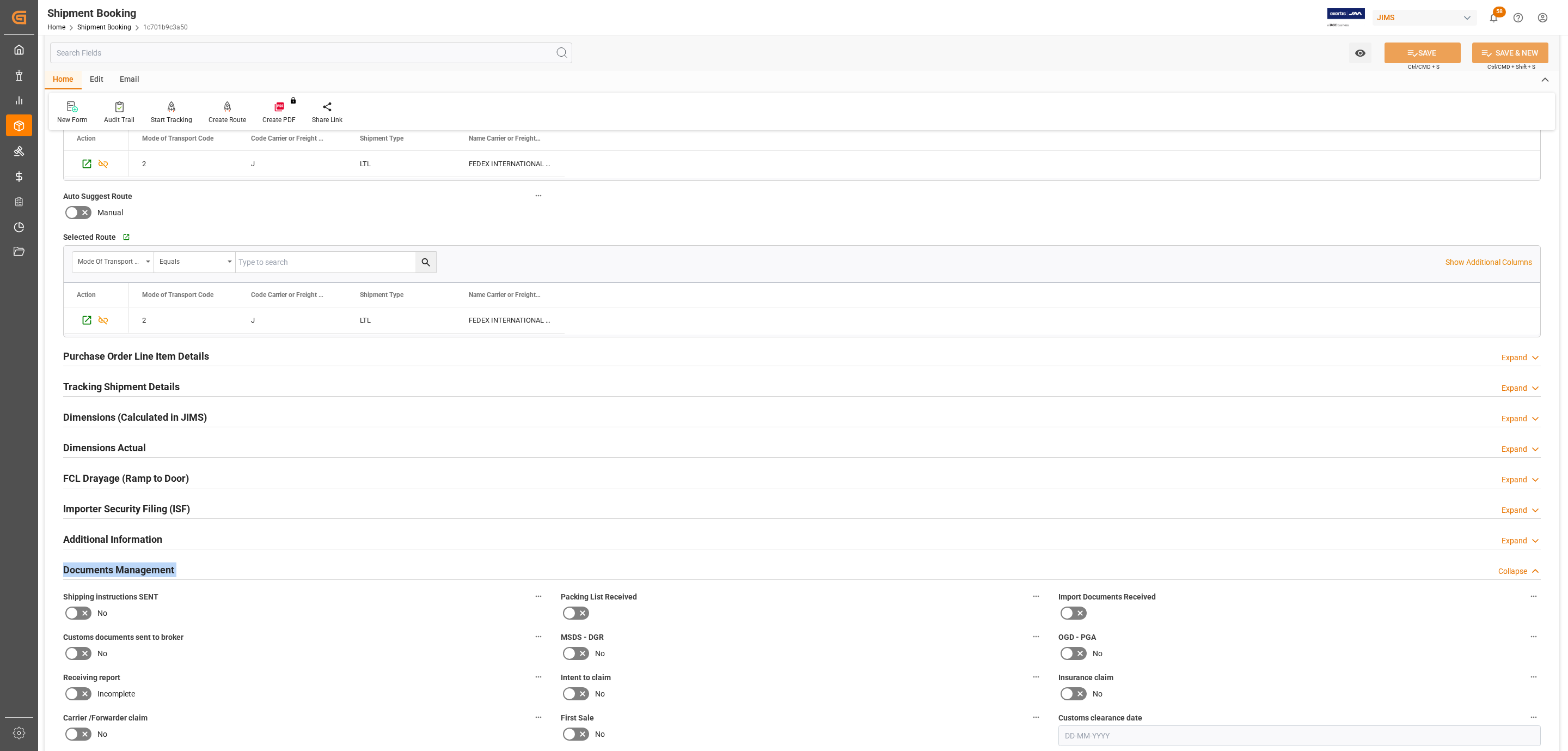
click at [82, 615] on icon at bounding box center [85, 613] width 13 height 13
click at [0, 0] on input "checkbox" at bounding box center [0, 0] width 0 height 0
click at [82, 615] on icon at bounding box center [85, 613] width 13 height 13
click at [0, 0] on input "checkbox" at bounding box center [0, 0] width 0 height 0
click at [82, 643] on span "Customs documents sent to broker" at bounding box center [124, 637] width 121 height 12
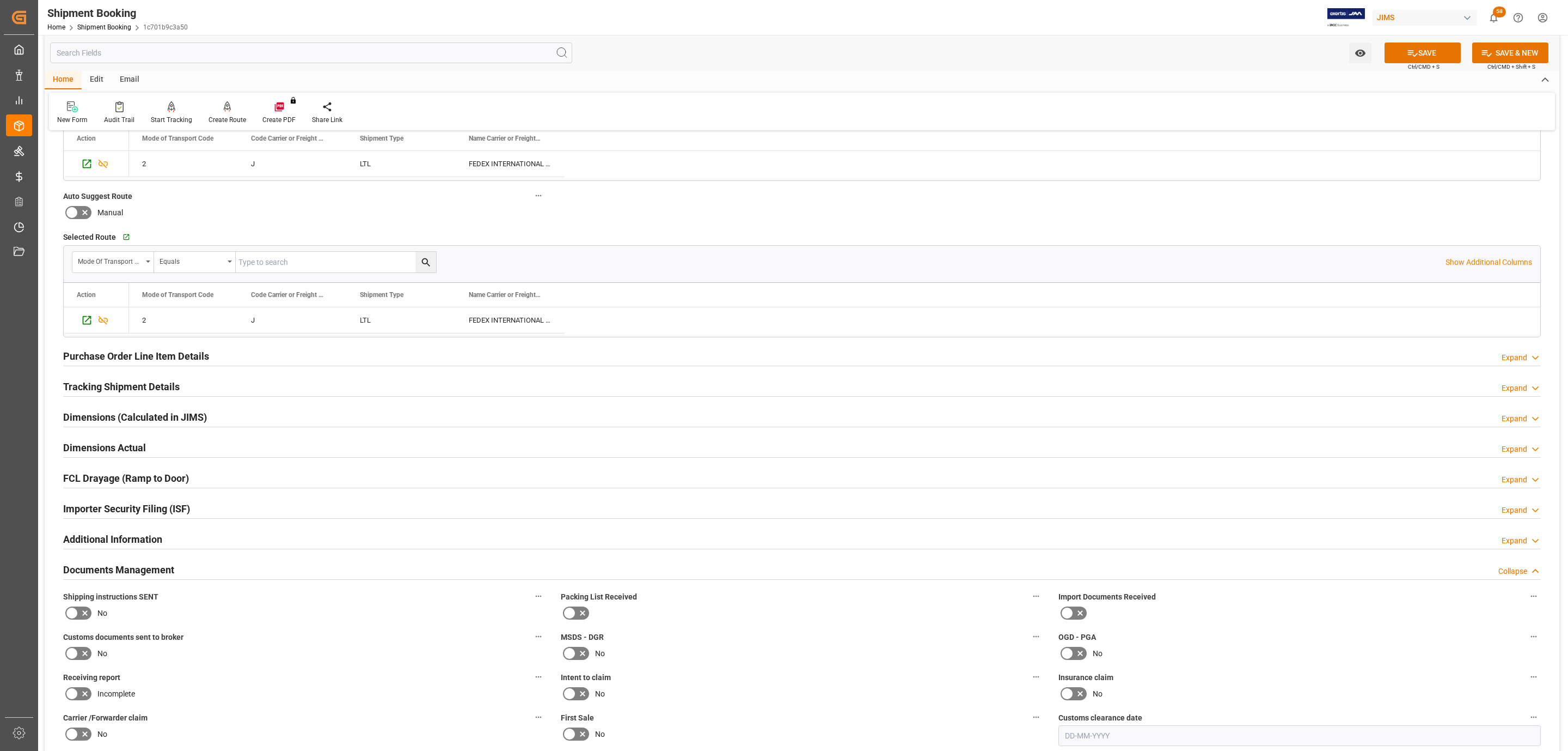
click at [531, 643] on button "Customs documents sent to broker" at bounding box center [538, 636] width 14 height 14
click at [82, 646] on div "Audits" at bounding box center [784, 375] width 1568 height 751
click at [80, 617] on icon at bounding box center [85, 613] width 13 height 13
click at [0, 0] on input "checkbox" at bounding box center [0, 0] width 0 height 0
click at [80, 617] on icon at bounding box center [85, 613] width 13 height 13
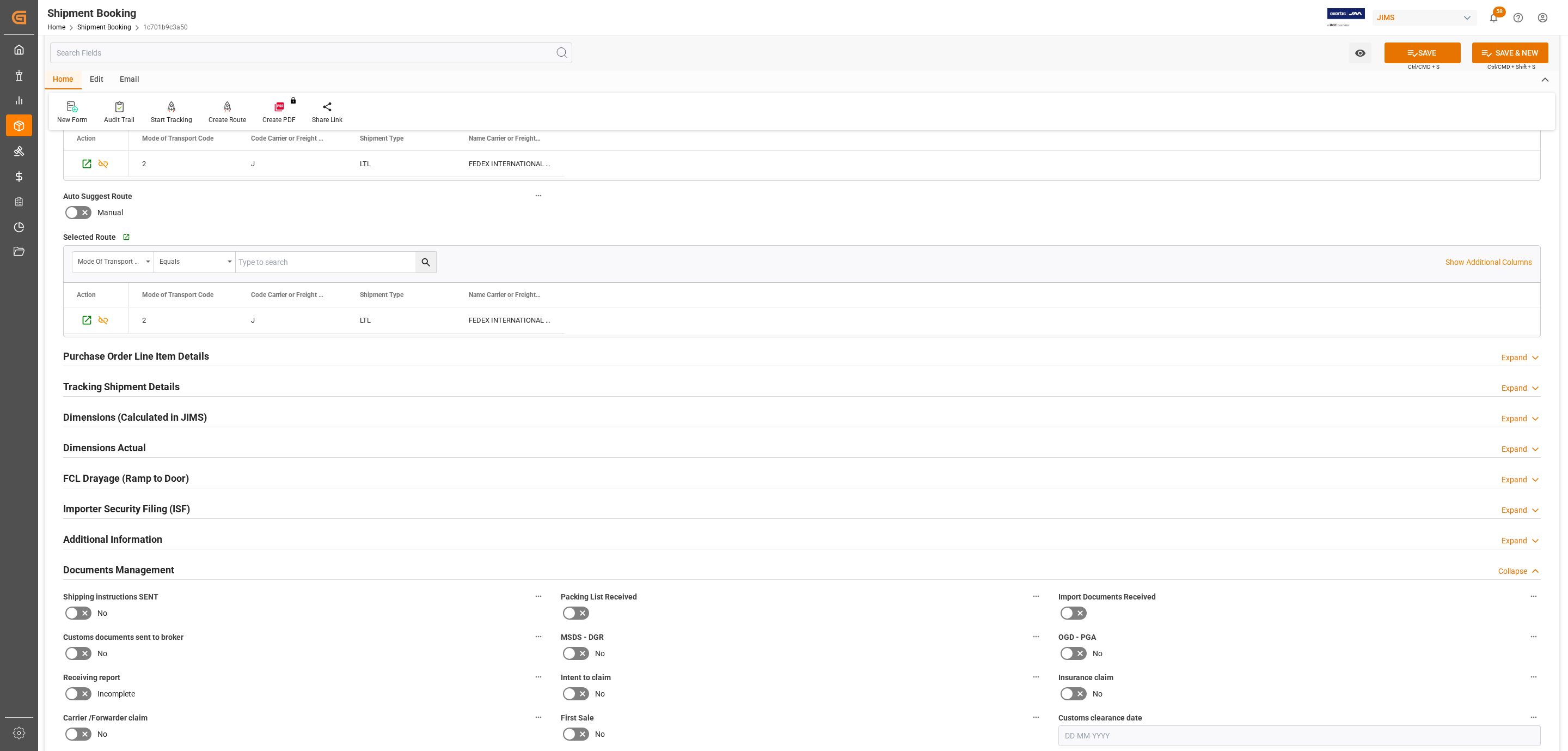
click at [0, 0] on input "checkbox" at bounding box center [0, 0] width 0 height 0
click at [79, 649] on icon at bounding box center [85, 653] width 13 height 13
click at [0, 0] on input "checkbox" at bounding box center [0, 0] width 0 height 0
click at [79, 649] on icon at bounding box center [85, 653] width 13 height 13
click at [0, 0] on input "checkbox" at bounding box center [0, 0] width 0 height 0
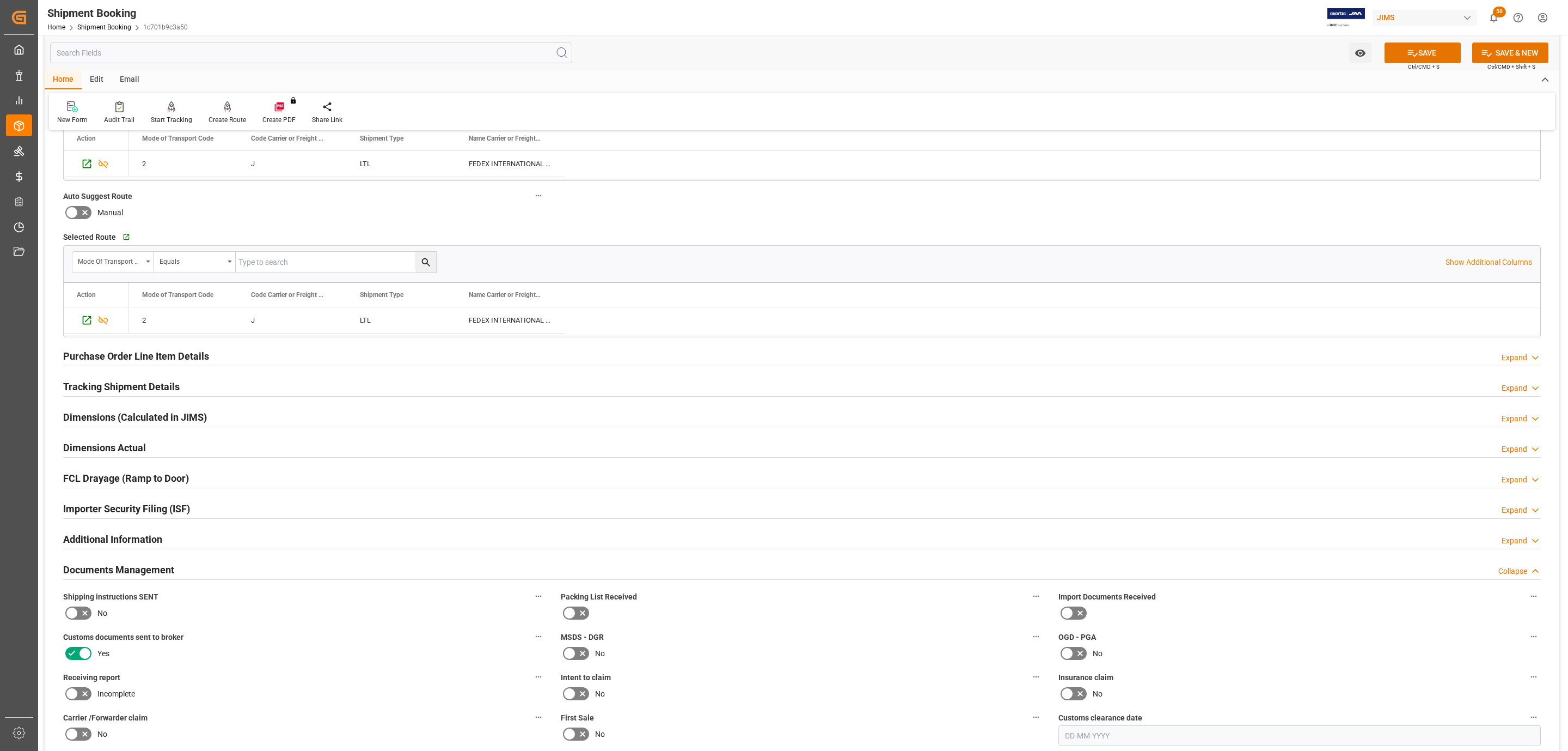
drag, startPoint x: 79, startPoint y: 649, endPoint x: 77, endPoint y: 639, distance: 10.2
click at [79, 649] on icon at bounding box center [85, 653] width 13 height 13
click at [0, 0] on input "checkbox" at bounding box center [0, 0] width 0 height 0
click at [75, 619] on icon at bounding box center [71, 613] width 13 height 13
click at [0, 0] on input "checkbox" at bounding box center [0, 0] width 0 height 0
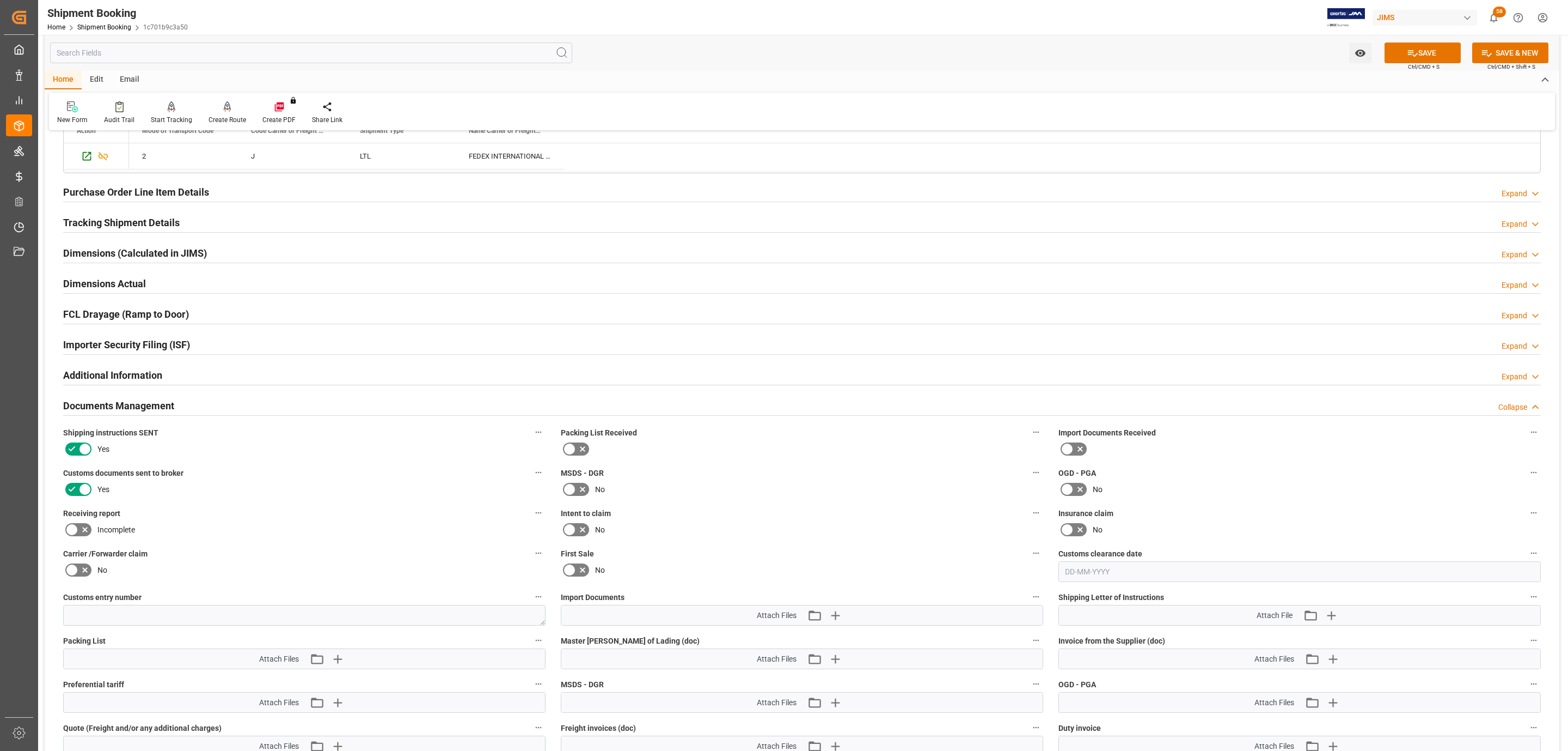
scroll to position [654, 0]
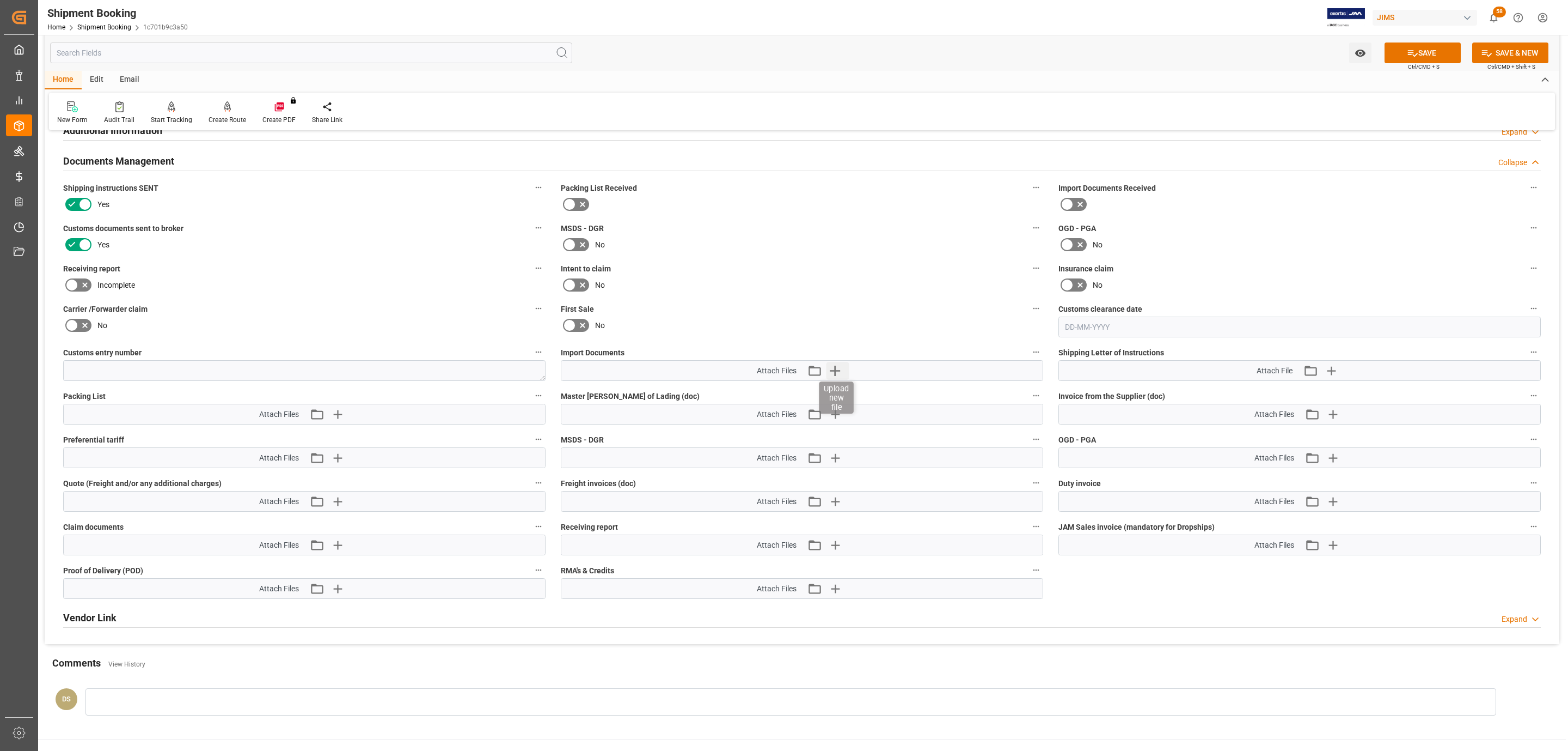
click at [830, 378] on icon "button" at bounding box center [835, 370] width 18 height 18
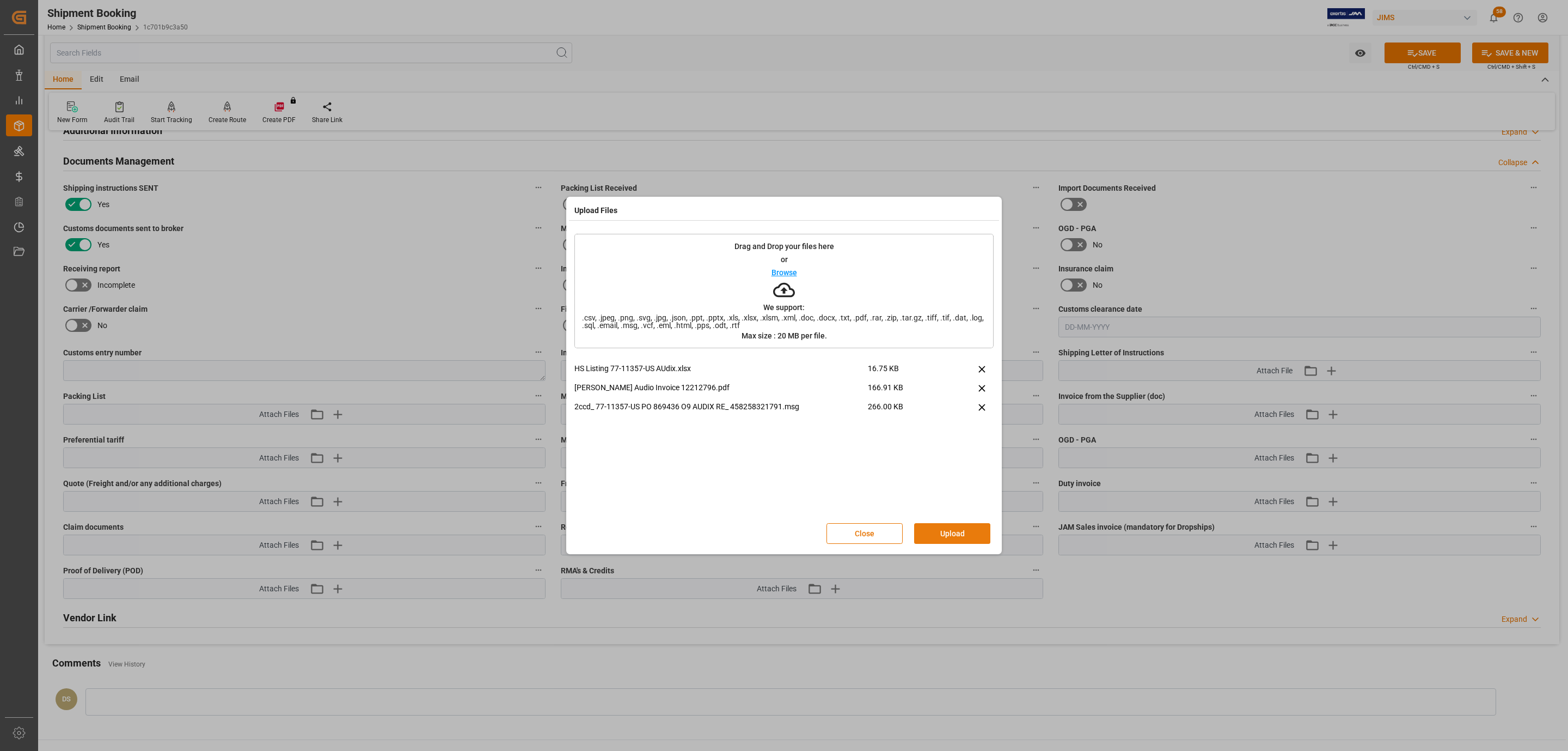
click at [948, 526] on button "Upload" at bounding box center [952, 534] width 76 height 21
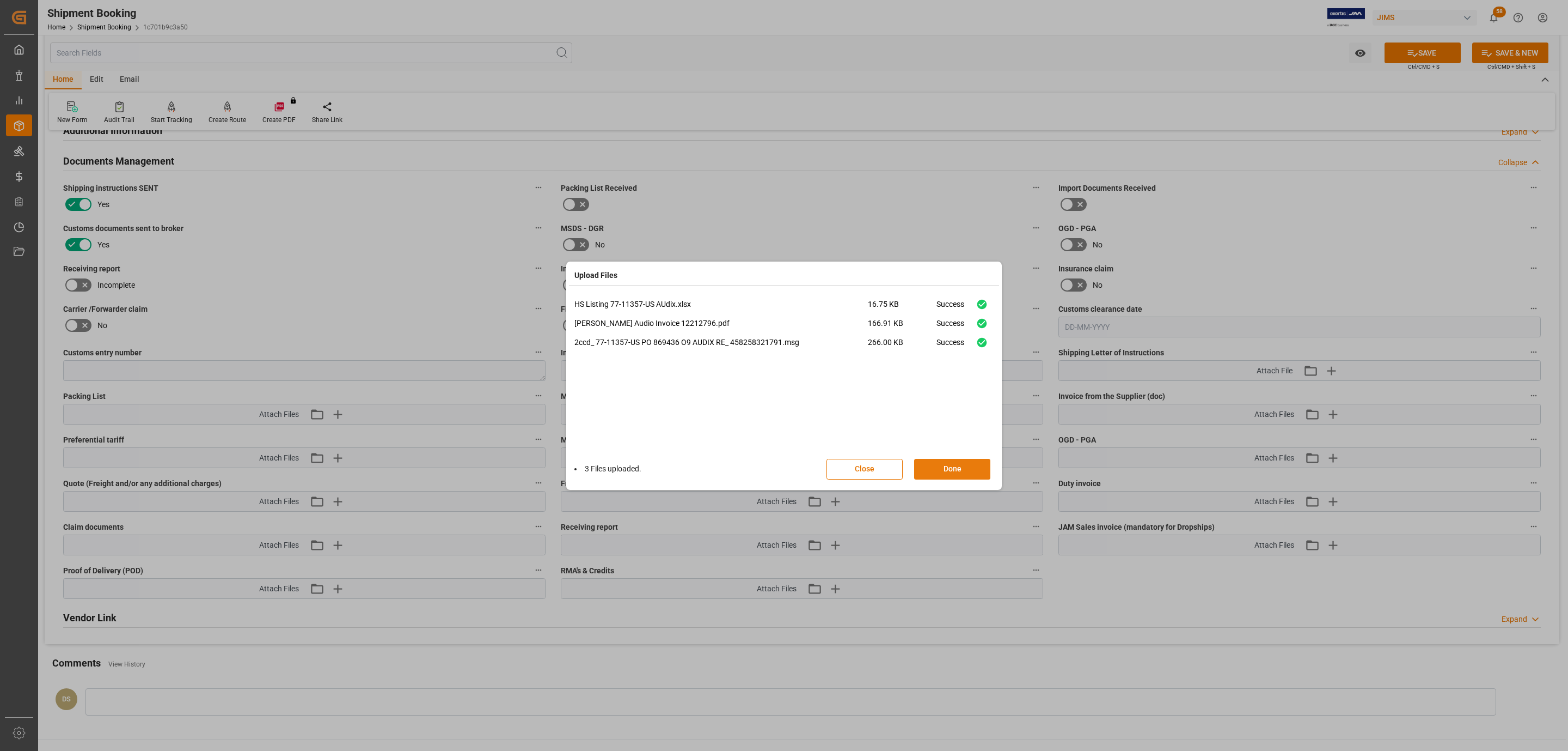
click at [937, 463] on button "Done" at bounding box center [952, 469] width 76 height 21
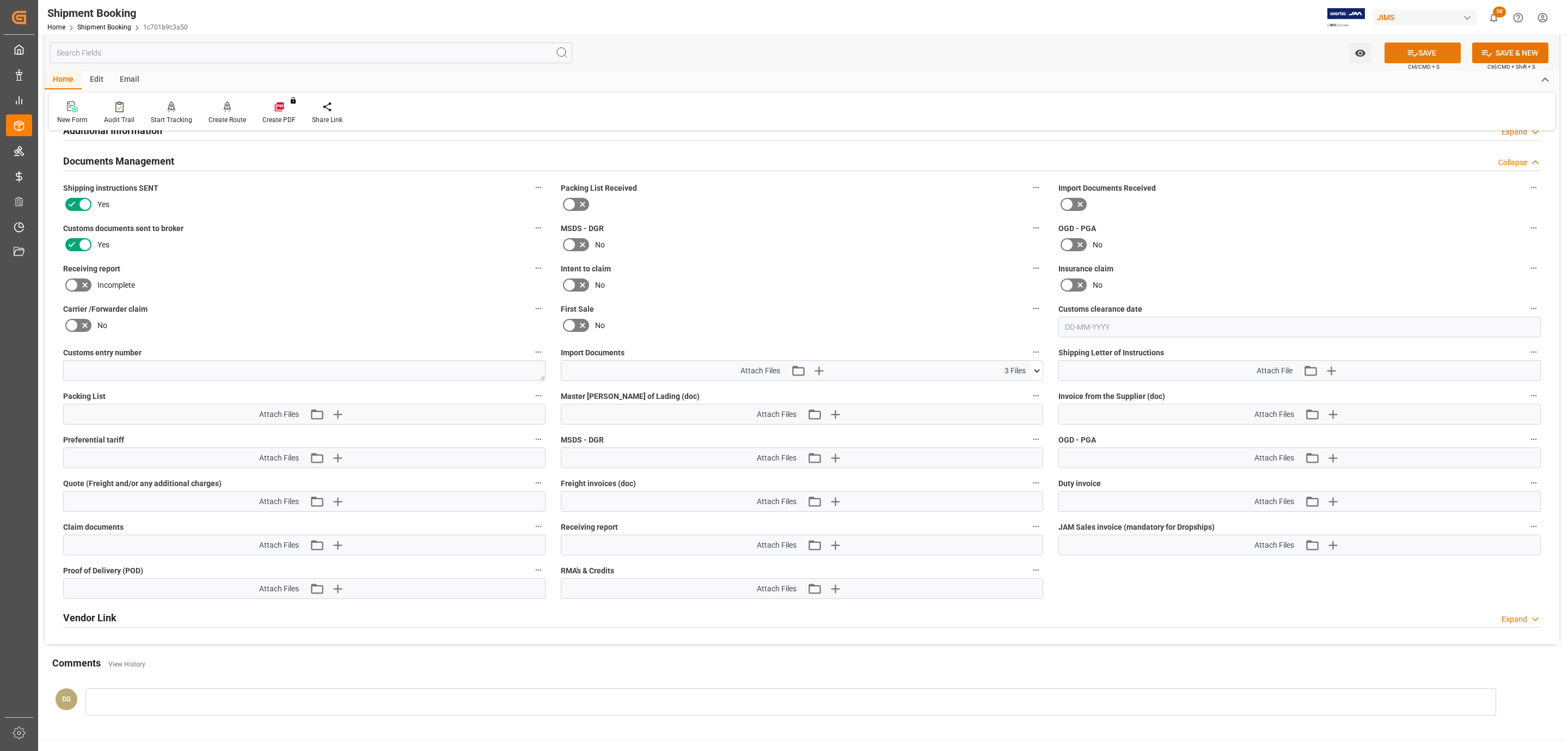
click at [1404, 51] on button "SAVE" at bounding box center [1423, 53] width 76 height 21
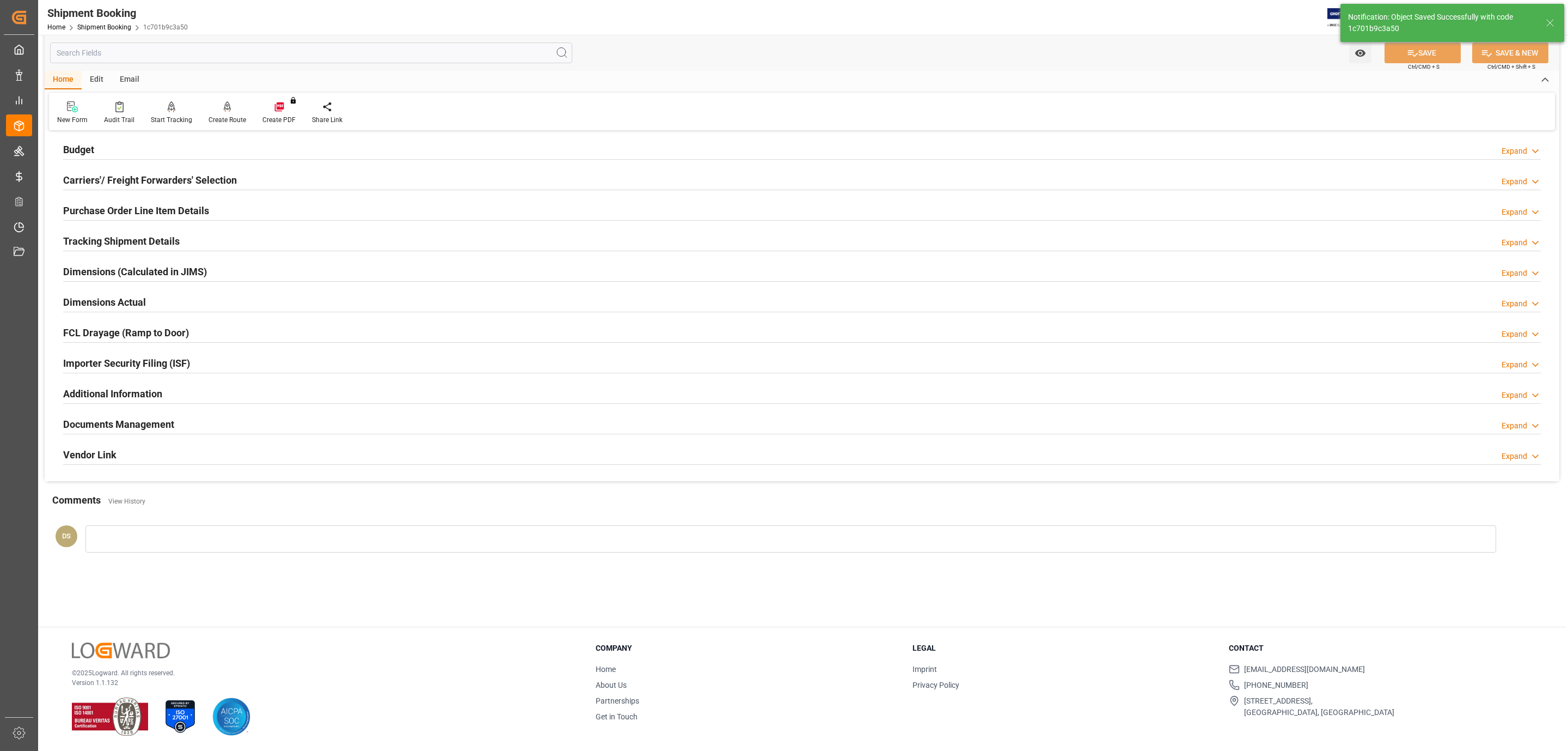
scroll to position [118, 0]
click at [82, 242] on h2 "Tracking Shipment Details" at bounding box center [121, 241] width 116 height 15
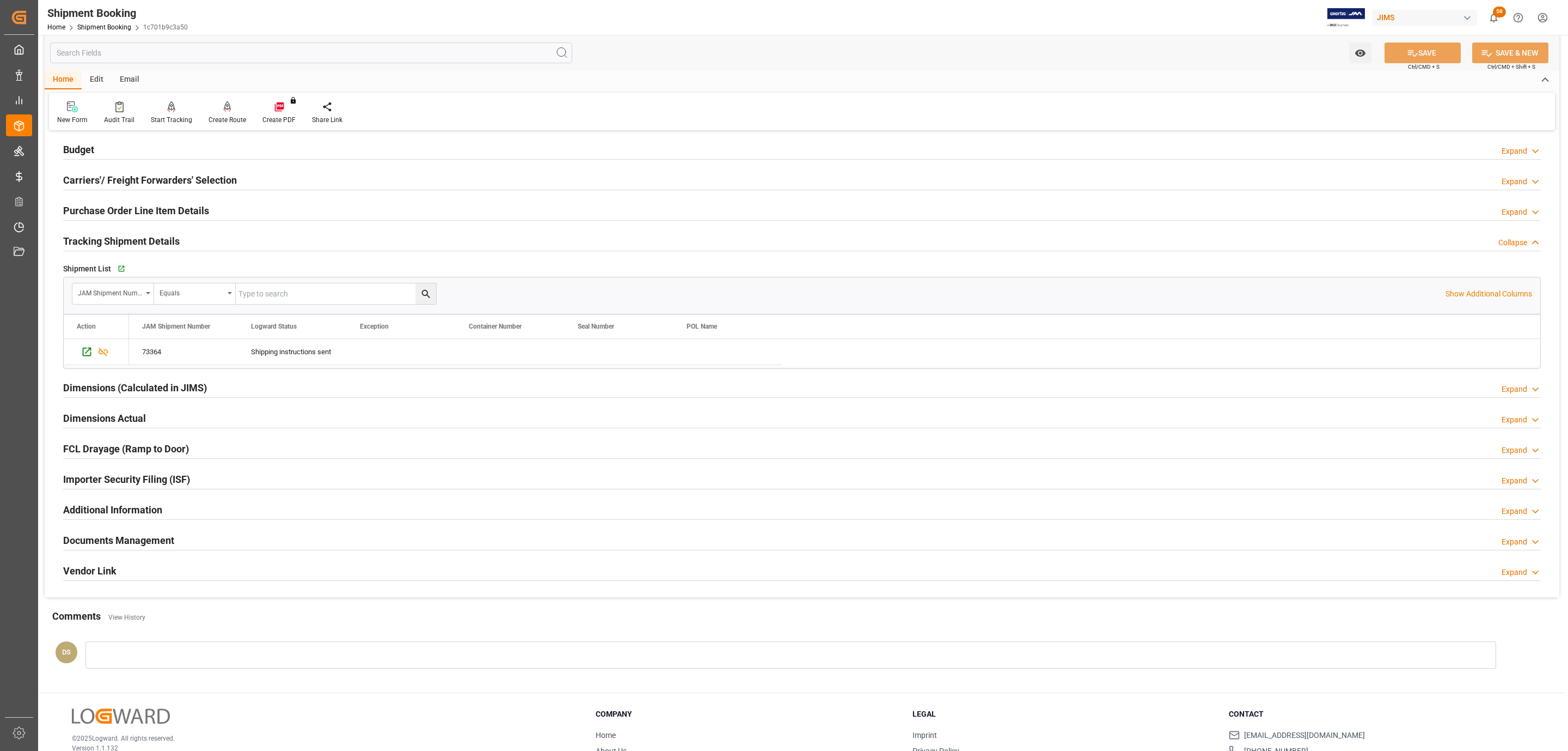
scroll to position [188, 0]
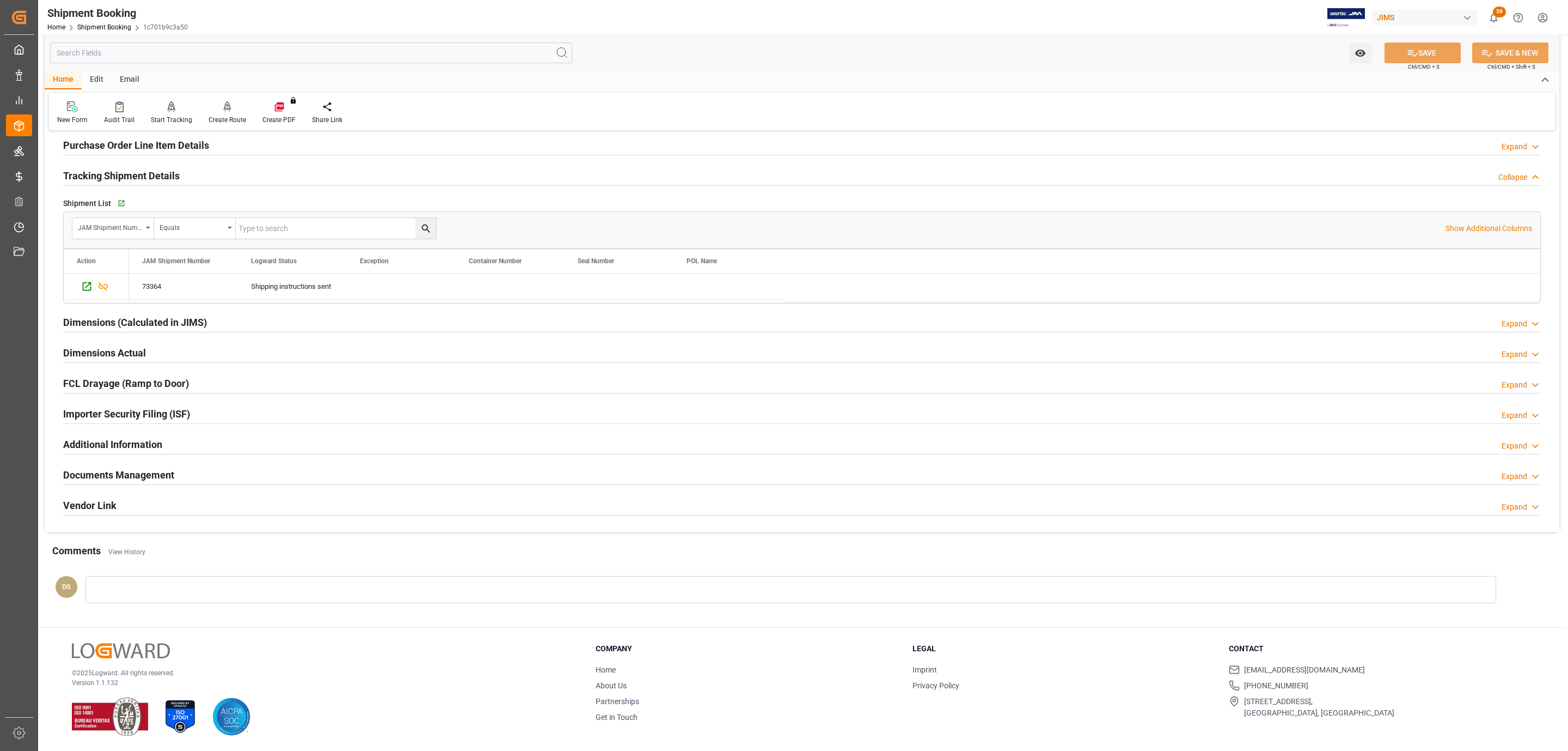
click at [113, 168] on h2 "Tracking Shipment Details" at bounding box center [121, 175] width 116 height 15
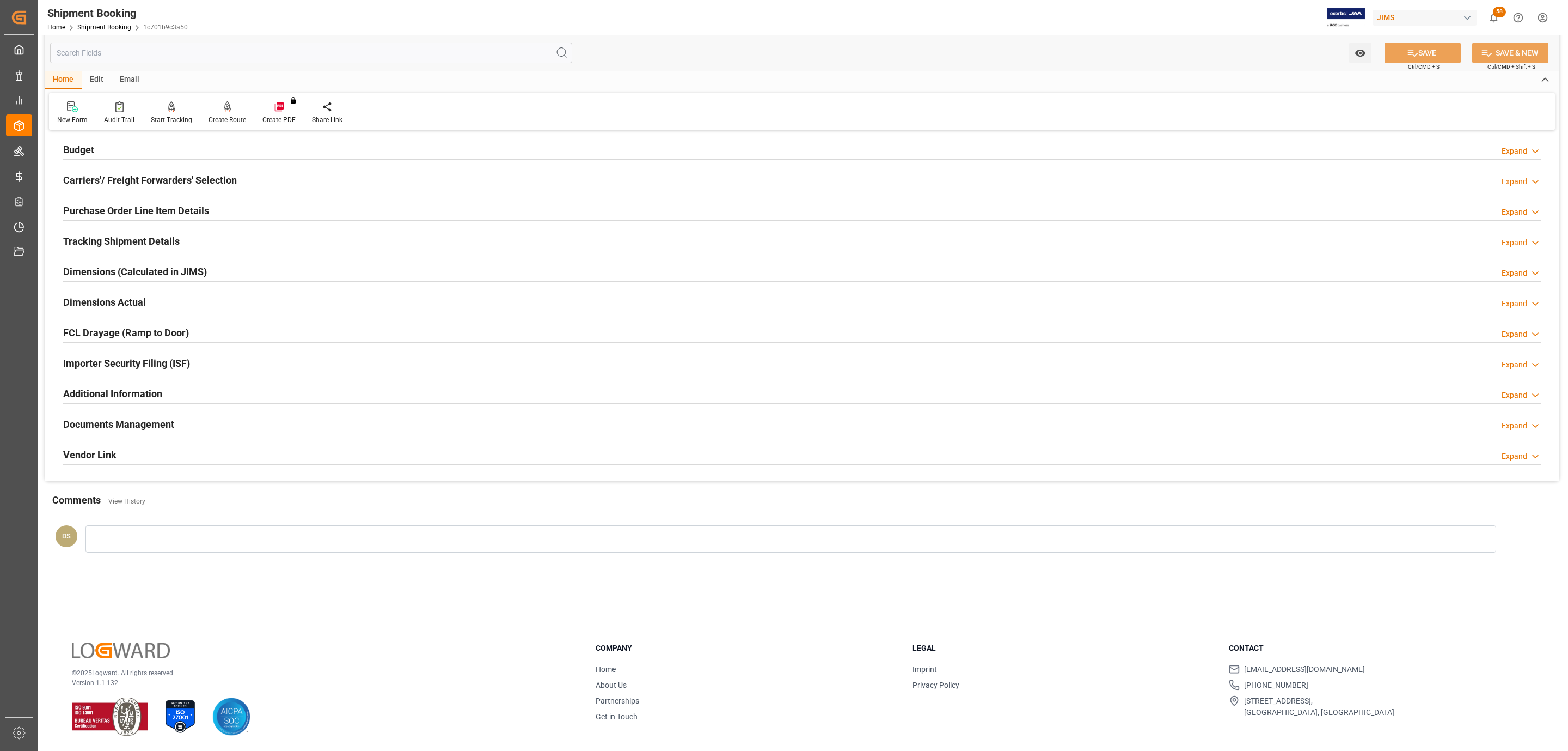
scroll to position [118, 0]
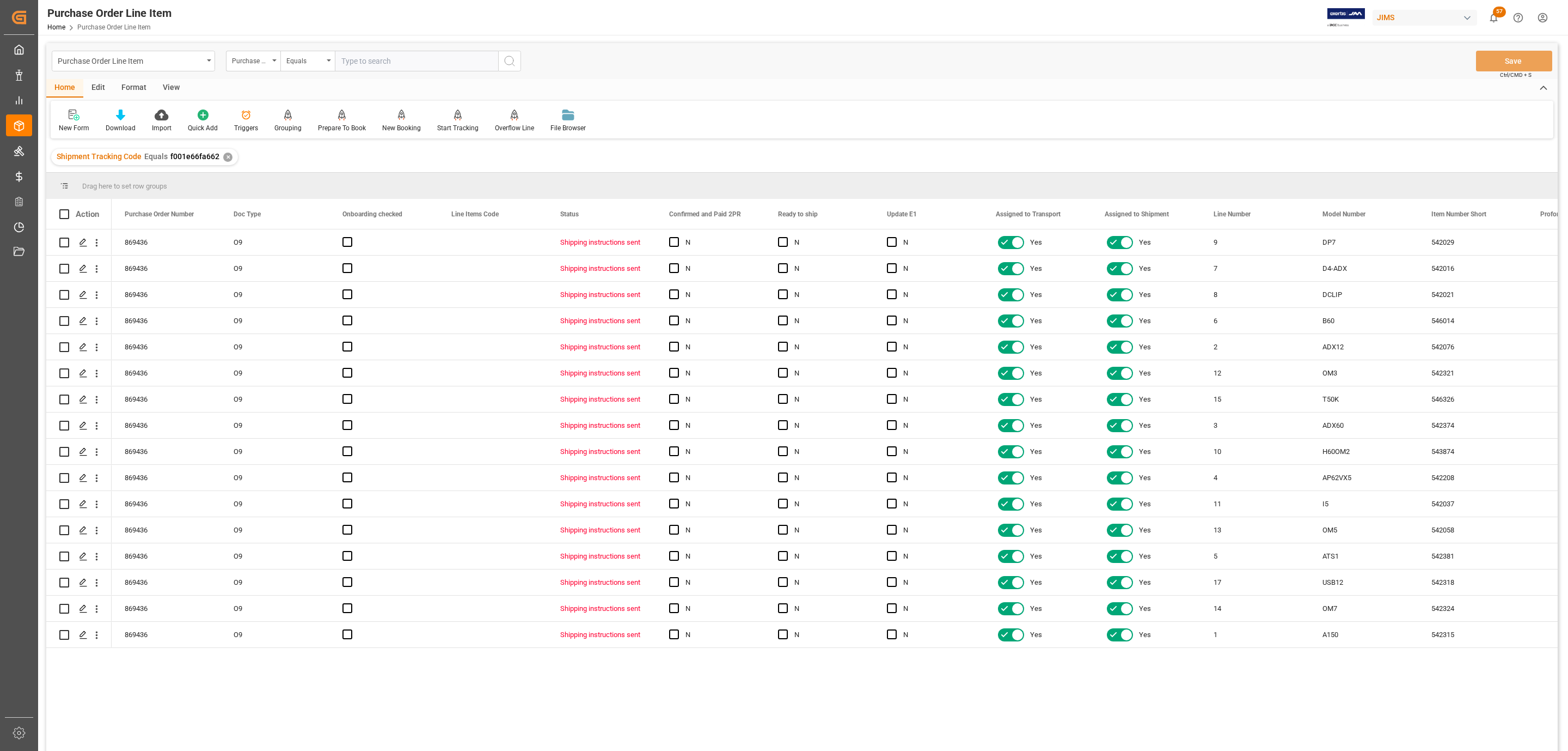
click at [164, 82] on div "View" at bounding box center [171, 88] width 33 height 18
click at [129, 121] on div "Standard Templates" at bounding box center [124, 121] width 71 height 24
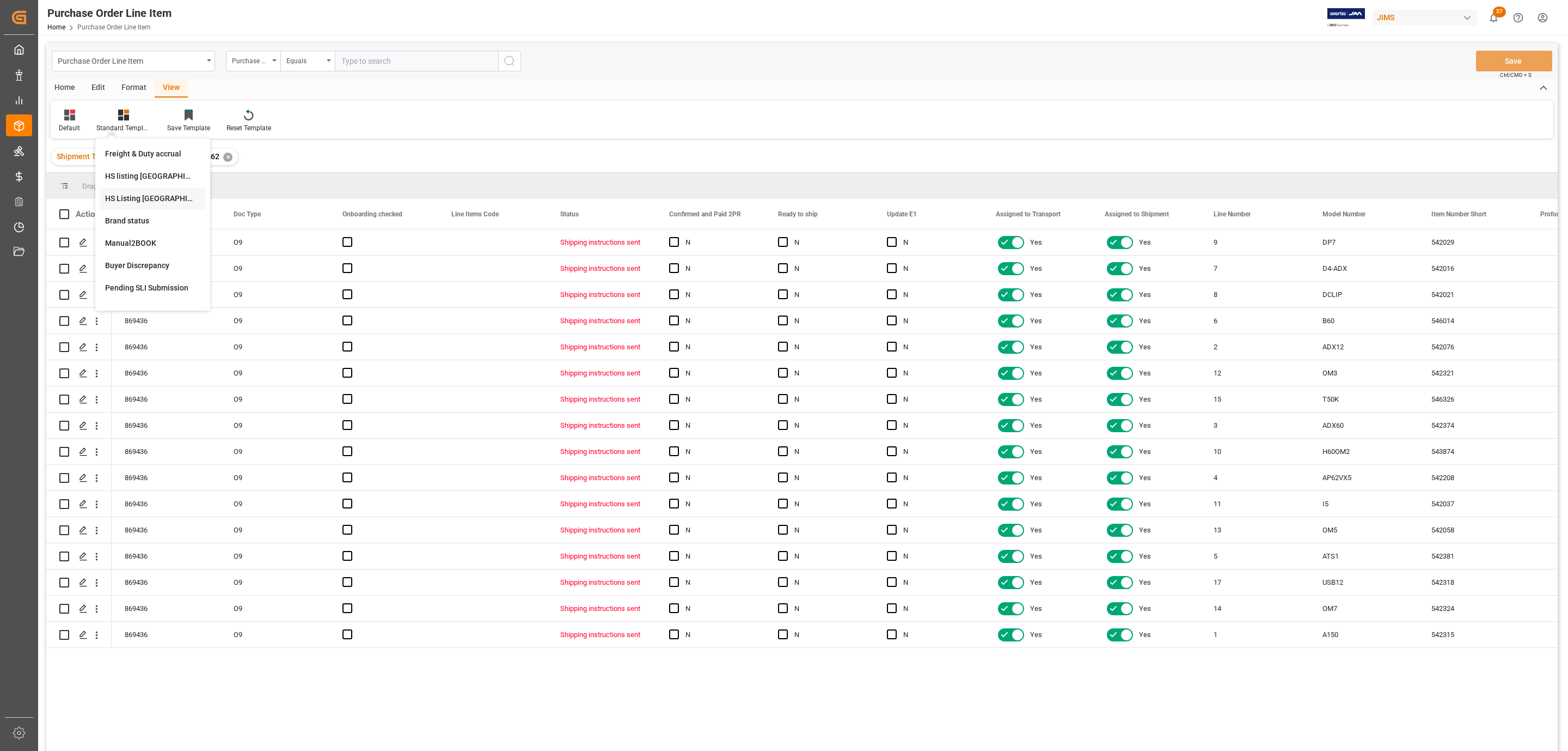
click at [153, 192] on div "HS Listing [GEOGRAPHIC_DATA]" at bounding box center [153, 199] width 106 height 23
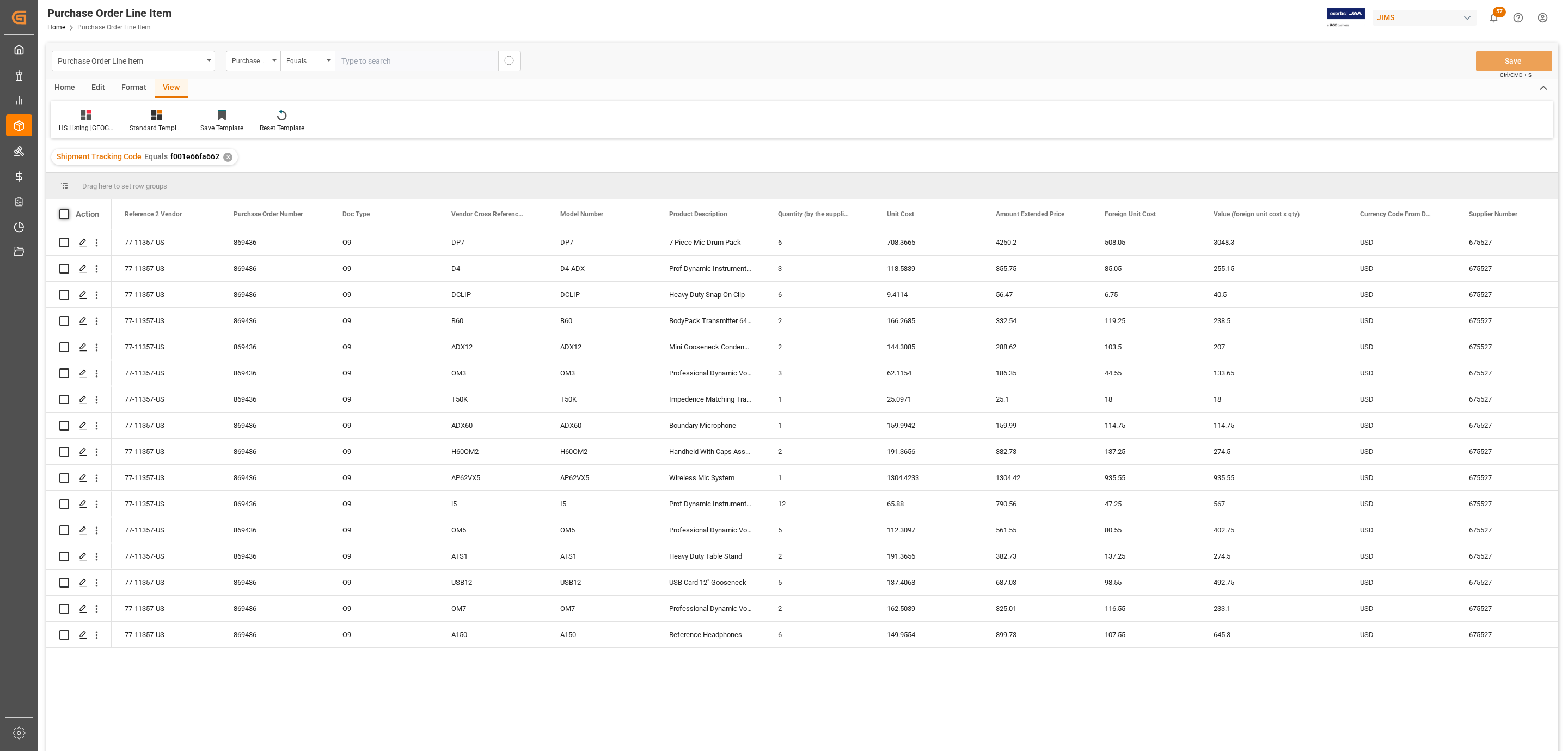
click at [65, 217] on span at bounding box center [64, 214] width 10 height 10
click at [68, 209] on input "checkbox" at bounding box center [68, 209] width 0 height 0
checkbox input "true"
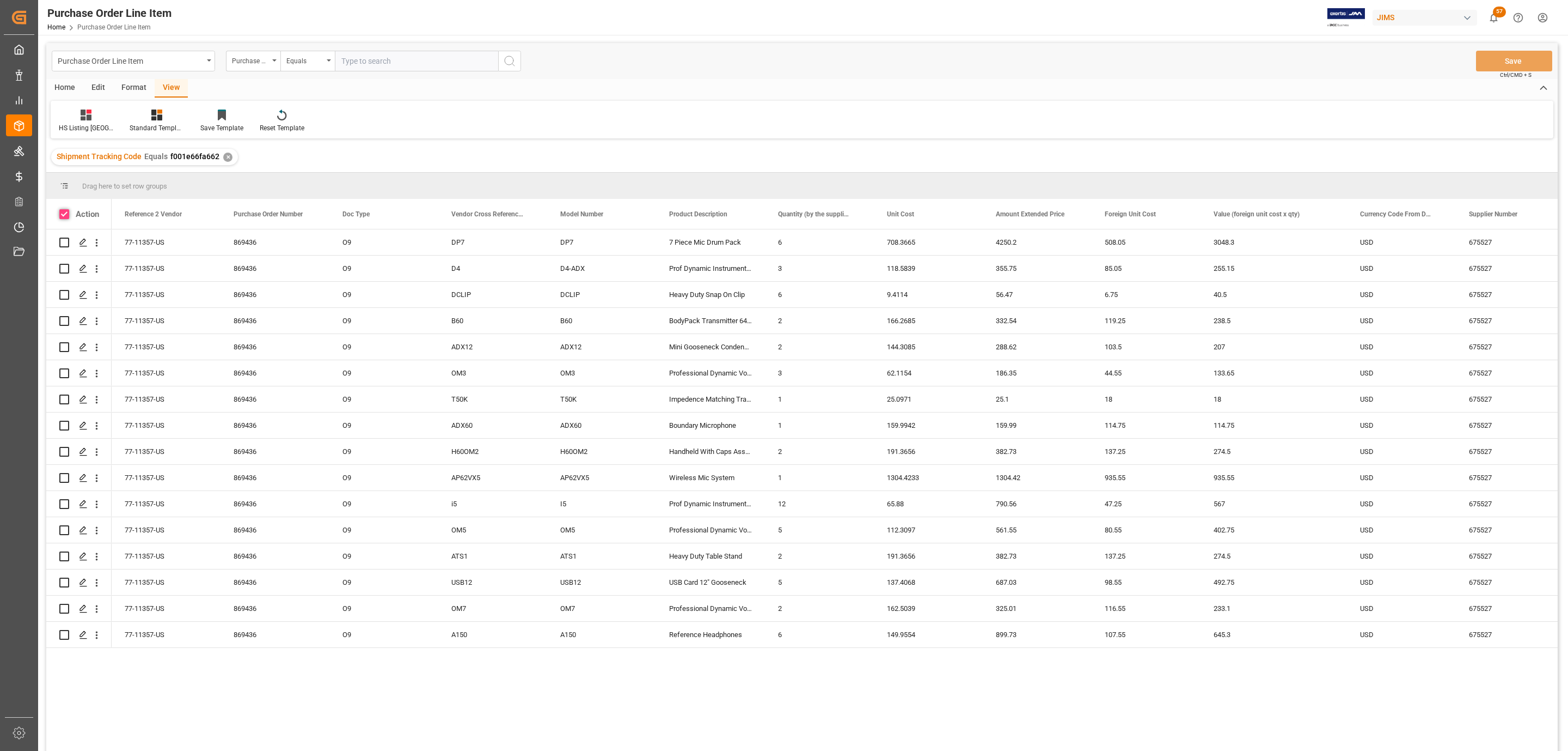
checkbox input "true"
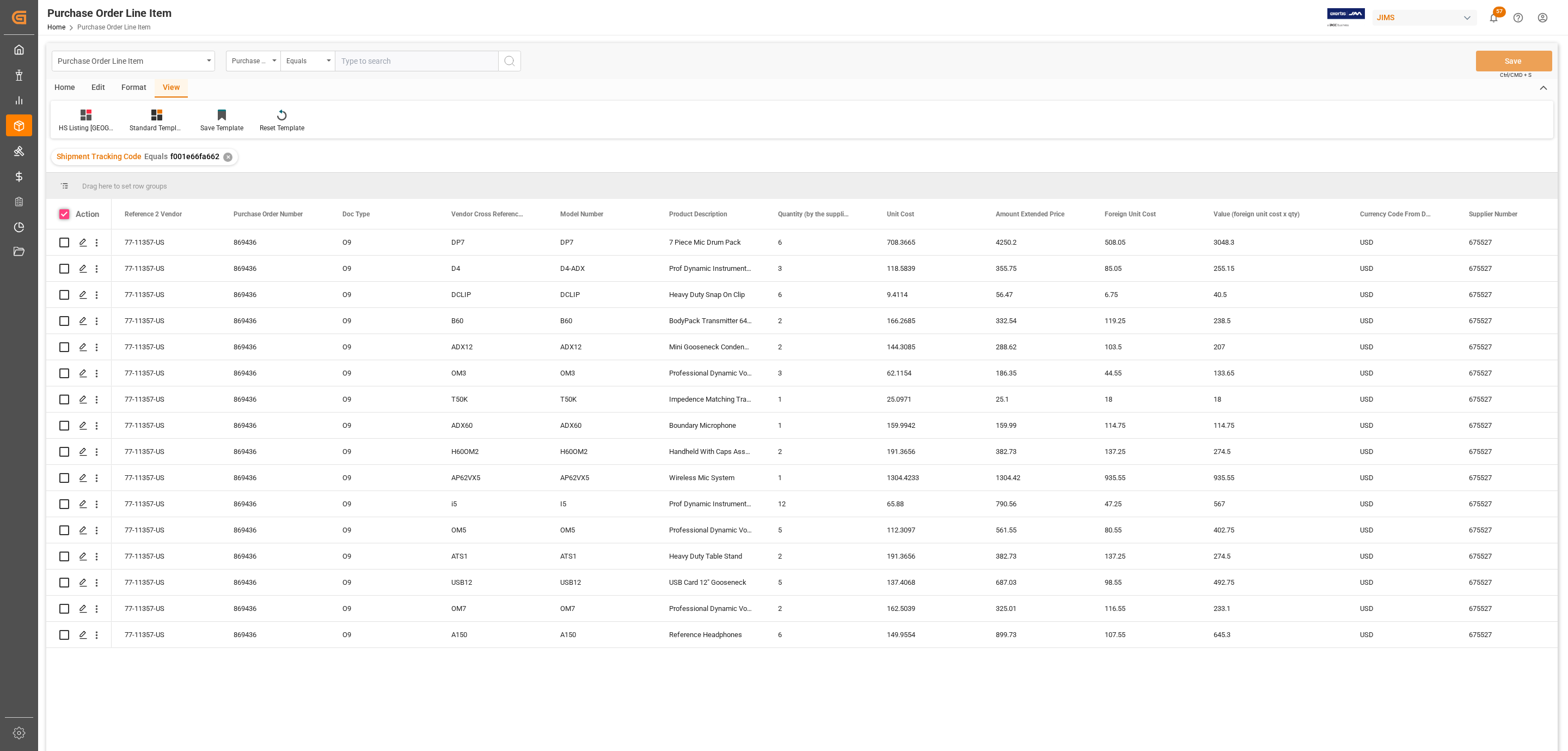
checkbox input "true"
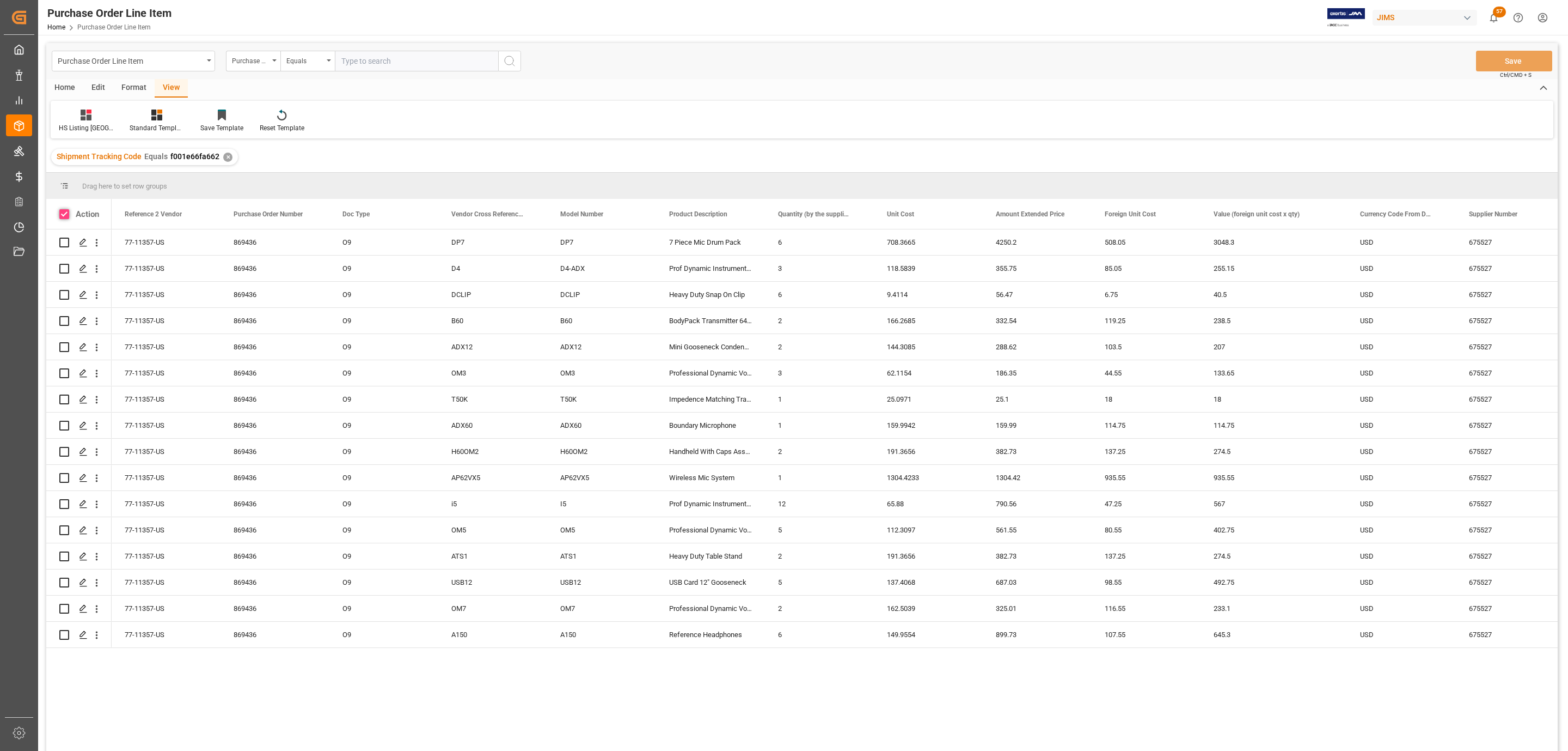
checkbox input "true"
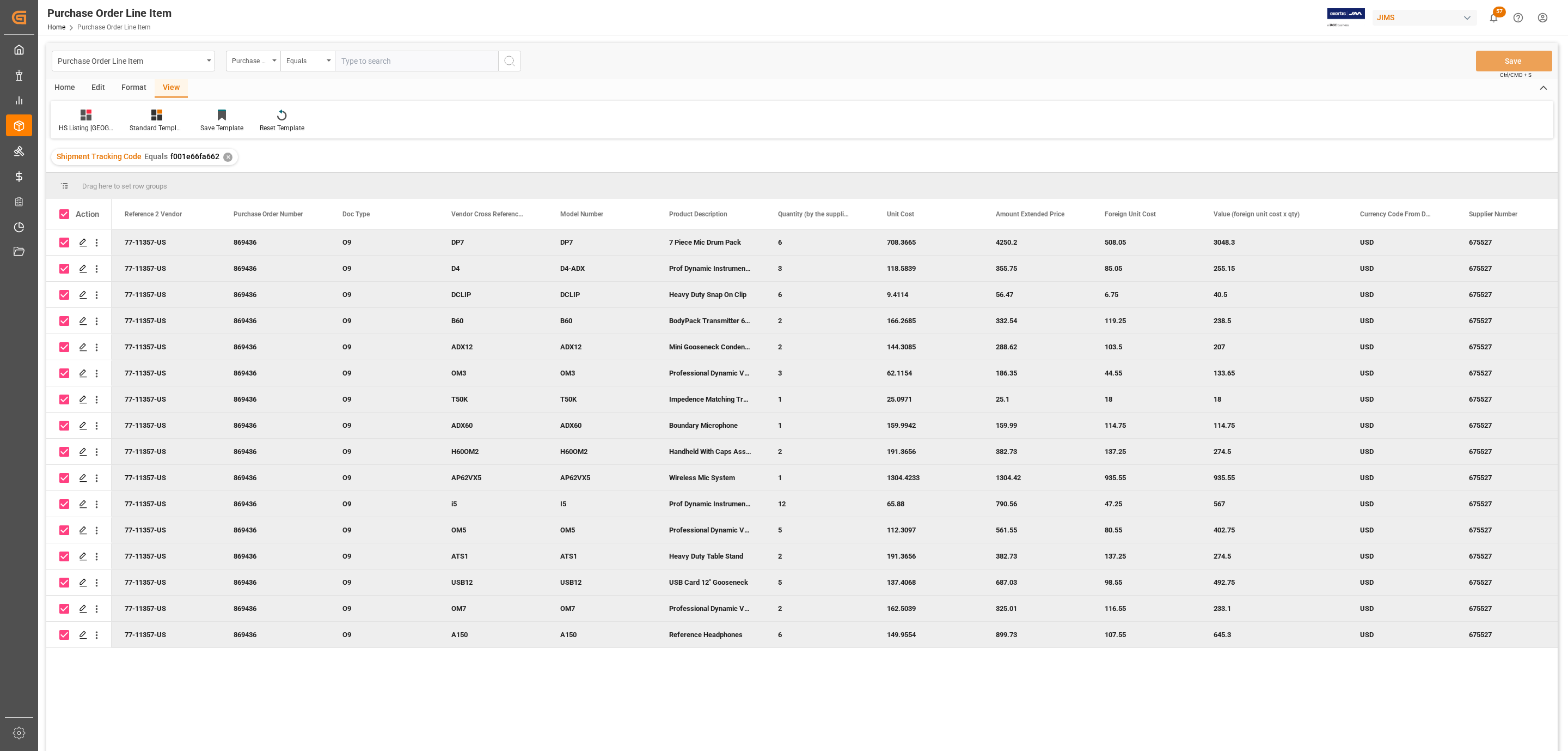
click at [61, 82] on div "Home" at bounding box center [65, 88] width 37 height 18
click at [116, 119] on icon at bounding box center [121, 115] width 9 height 11
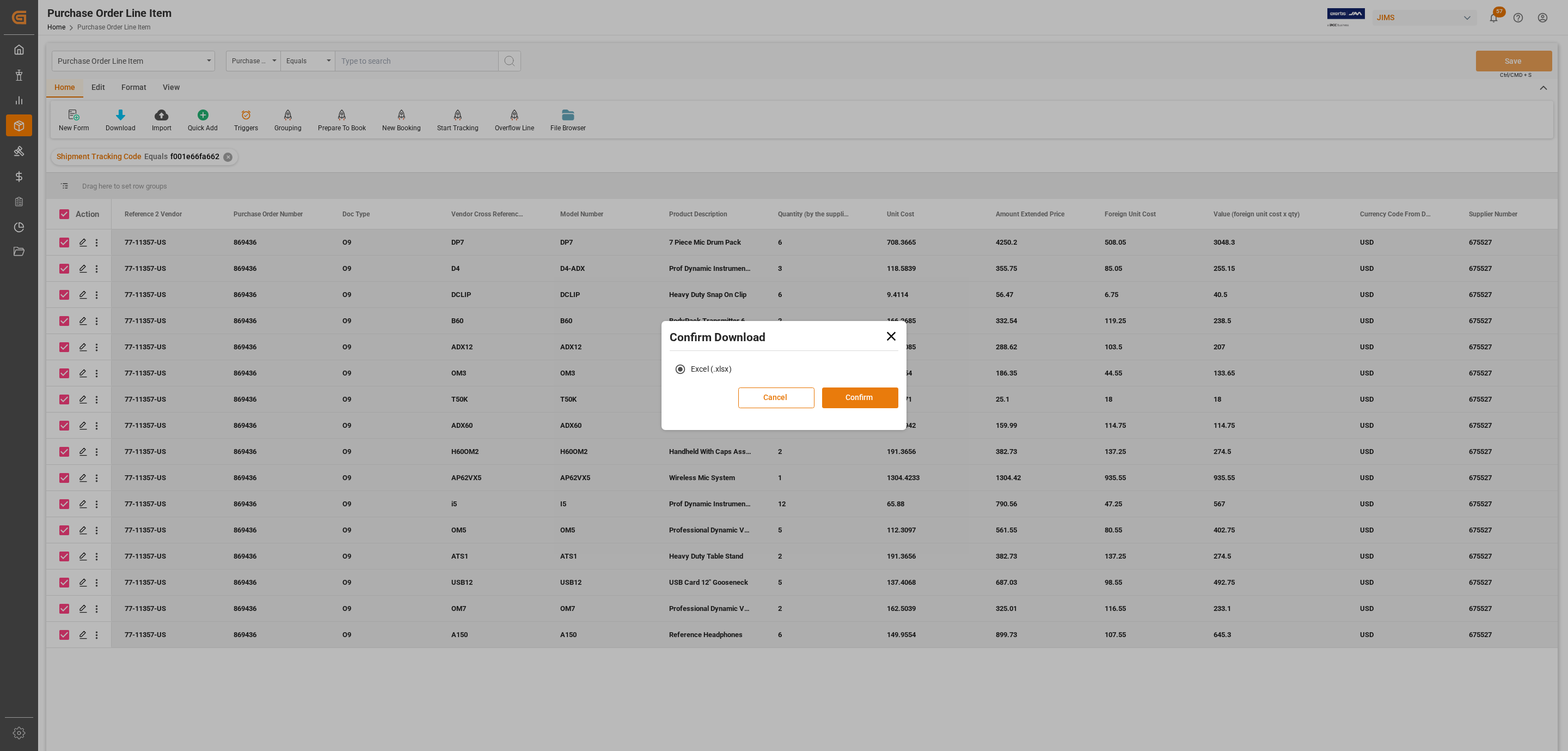
click at [849, 393] on button "Confirm" at bounding box center [860, 398] width 76 height 21
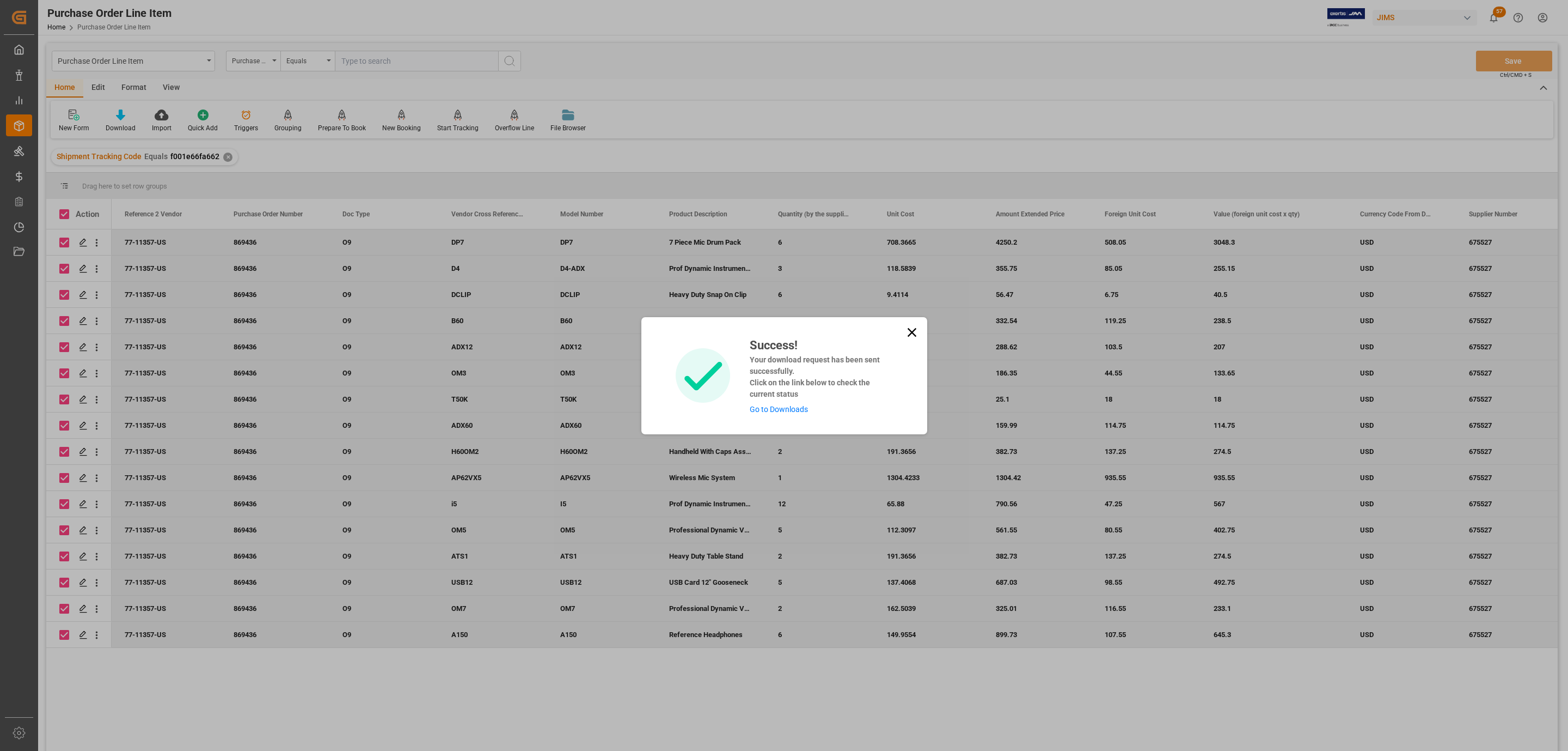
click at [803, 412] on link "Go to Downloads" at bounding box center [779, 409] width 58 height 9
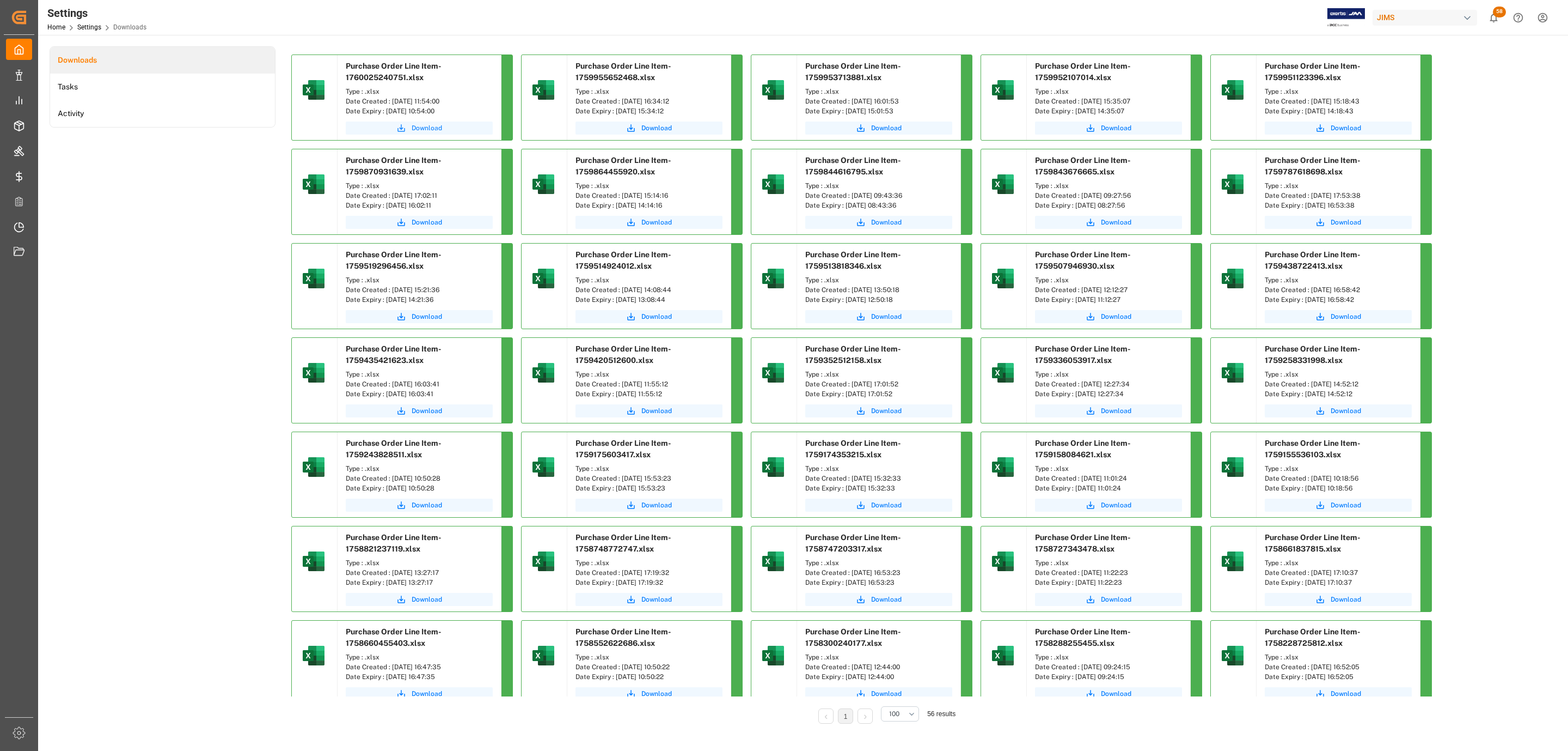
click at [446, 125] on button "Download" at bounding box center [419, 127] width 147 height 13
